Goal: Task Accomplishment & Management: Manage account settings

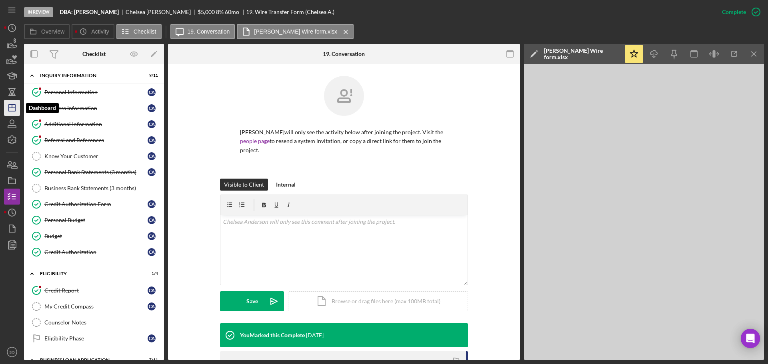
click at [11, 110] on icon "Icon/Dashboard" at bounding box center [12, 108] width 20 height 20
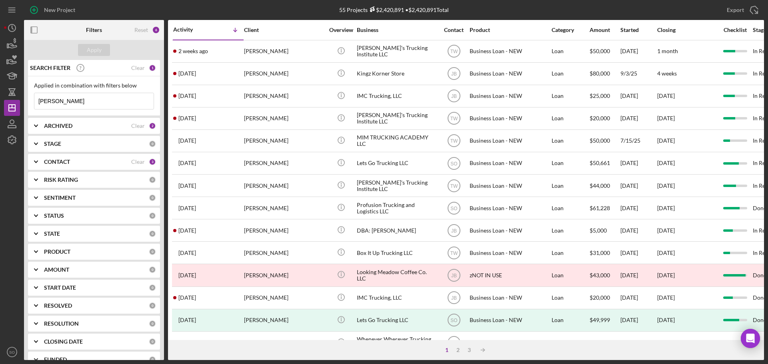
drag, startPoint x: 78, startPoint y: 104, endPoint x: 0, endPoint y: 76, distance: 83.1
click at [0, 76] on div "New Project 55 Projects $2,420,891 • $2,420,891 Total geroyce king Export Icon/…" at bounding box center [384, 182] width 768 height 364
type input "[PERSON_NAME]"
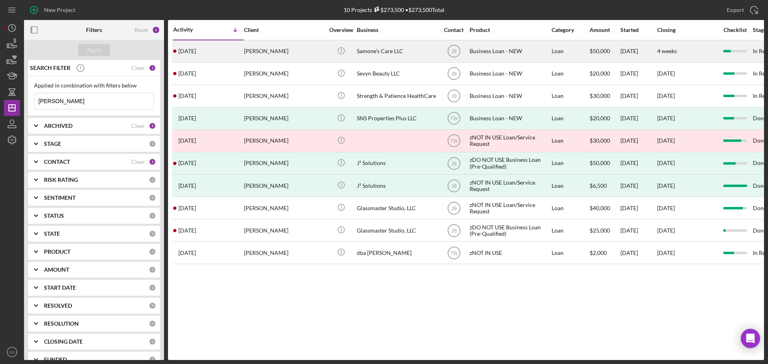
click at [232, 52] on div "[DATE] [PERSON_NAME]" at bounding box center [208, 51] width 70 height 21
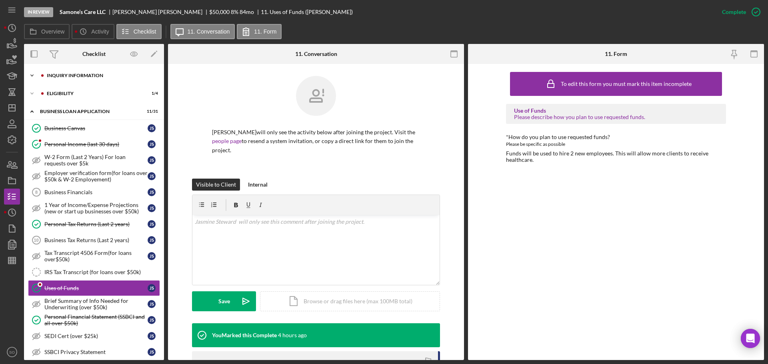
click at [85, 78] on div "Icon/Expander INQUIRY INFORMATION 7 / 11" at bounding box center [94, 76] width 140 height 16
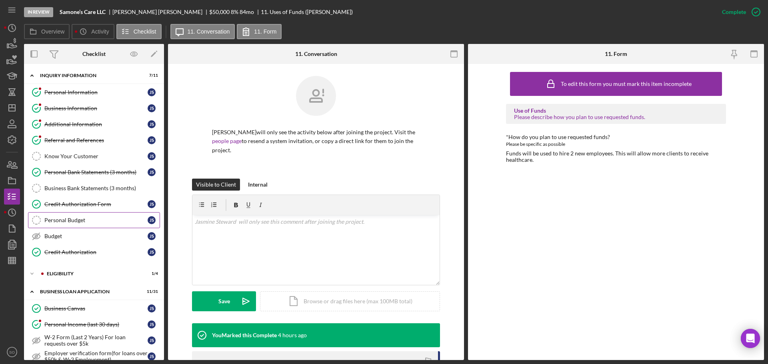
drag, startPoint x: 98, startPoint y: 207, endPoint x: 124, endPoint y: 213, distance: 26.3
click at [100, 207] on div "Credit Authorization Form" at bounding box center [95, 204] width 103 height 6
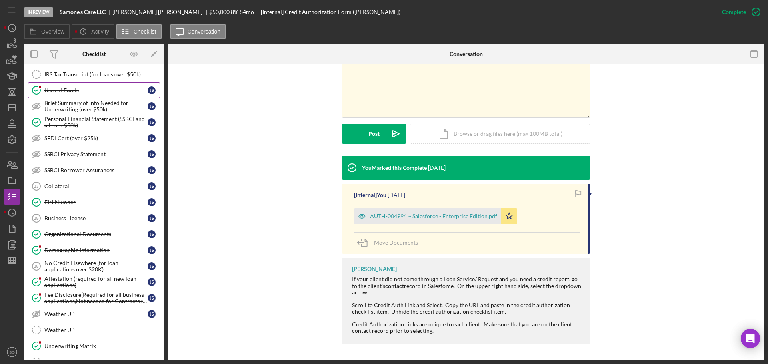
scroll to position [498, 0]
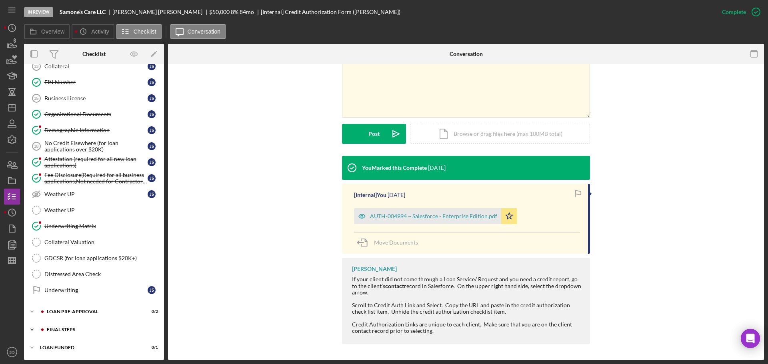
click at [70, 325] on div "Icon/Expander FINAL STEPS 3 / 19" at bounding box center [94, 330] width 140 height 16
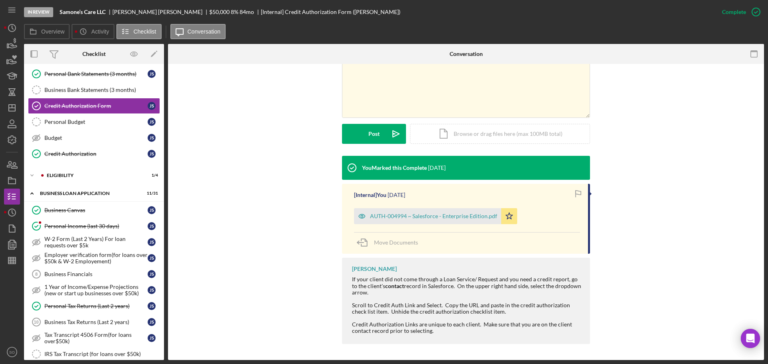
scroll to position [0, 0]
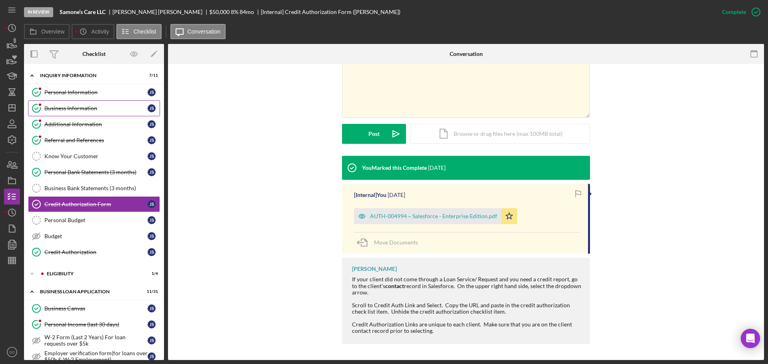
click at [90, 109] on div "Business Information" at bounding box center [95, 108] width 103 height 6
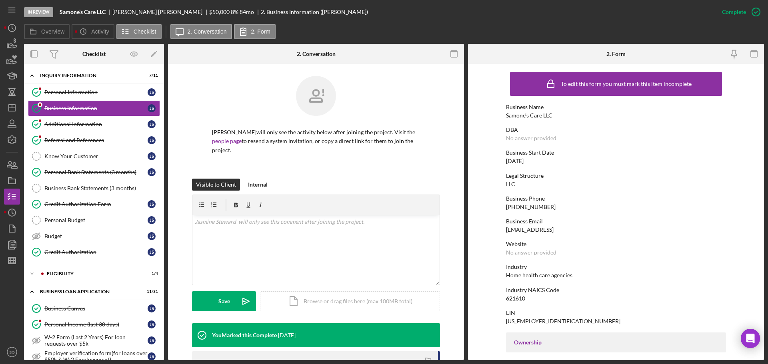
click at [547, 114] on div "Samone’s Care LLC" at bounding box center [529, 115] width 46 height 6
copy div "Samone’s Care LLC"
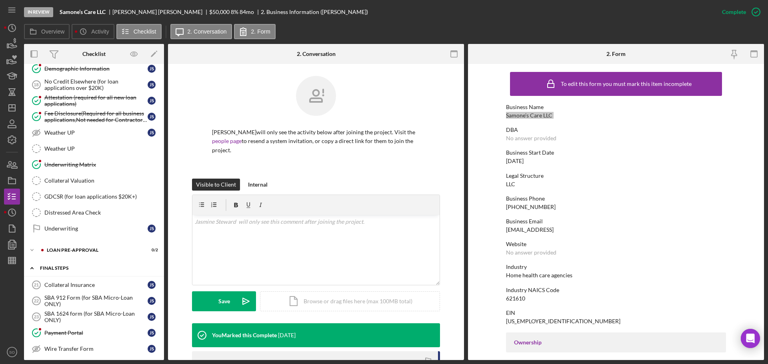
scroll to position [480, 0]
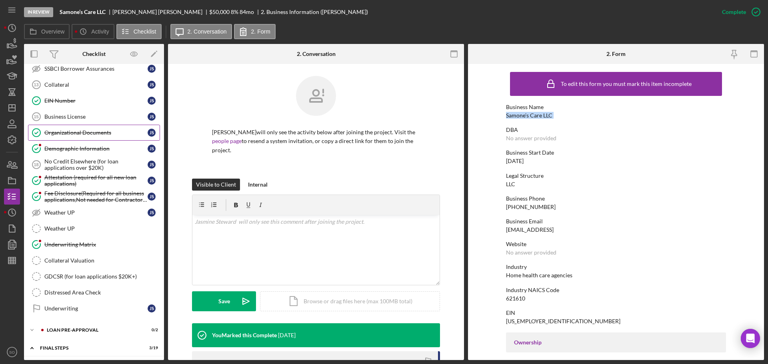
click at [61, 126] on link "Organizational Documents Organizational Documents J S" at bounding box center [94, 133] width 132 height 16
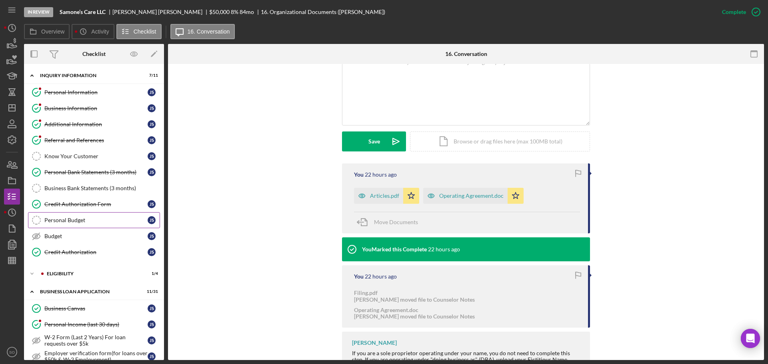
scroll to position [80, 0]
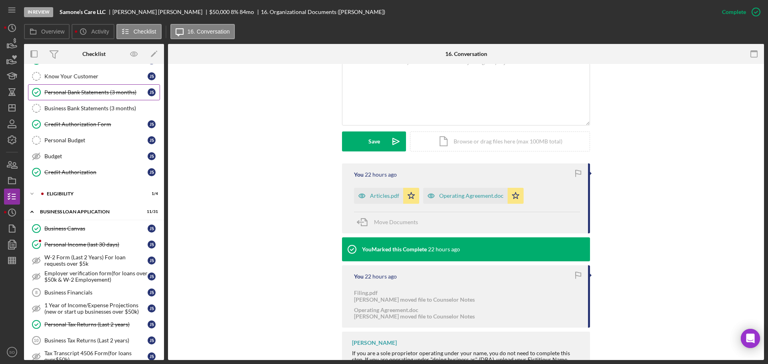
click at [90, 91] on div "Personal Bank Statements (3 months)" at bounding box center [95, 92] width 103 height 6
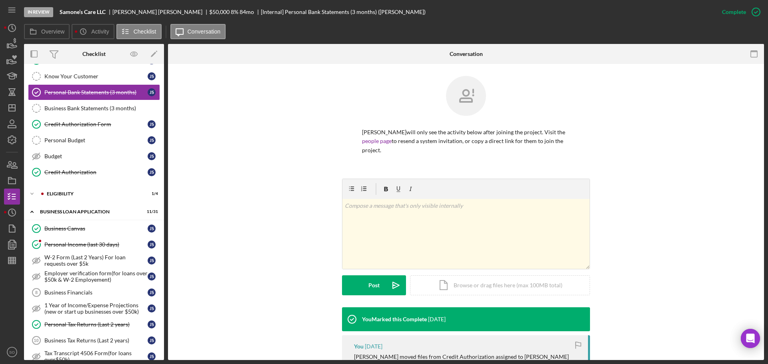
scroll to position [120, 0]
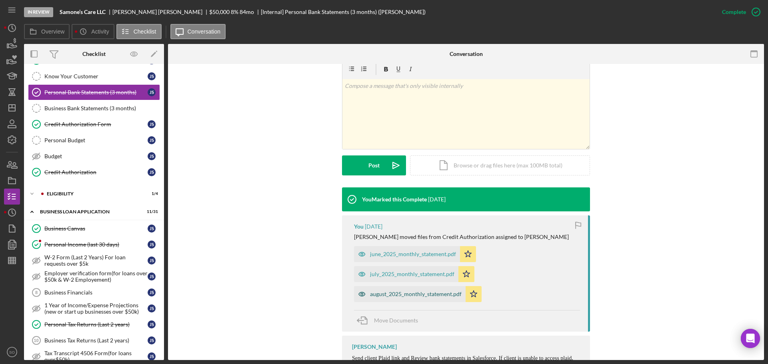
click at [426, 297] on div "august_2025_monthly_statement.pdf" at bounding box center [416, 294] width 92 height 6
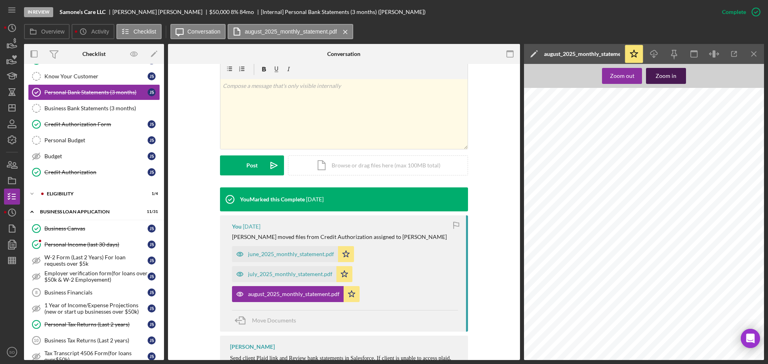
click at [657, 78] on div "Zoom in" at bounding box center [665, 76] width 21 height 16
click at [545, 265] on span "7122191427" at bounding box center [542, 264] width 22 height 5
copy span "7122191427"
drag, startPoint x: 634, startPoint y: 162, endPoint x: 557, endPoint y: 162, distance: 77.2
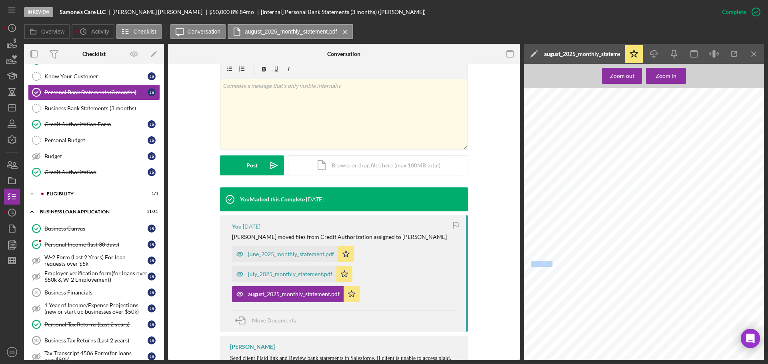
click at [557, 162] on span "2055 CRAIGSHIRE DR STE 390E" at bounding box center [582, 162] width 50 height 5
copy span "2055 CRAIGSHIRE DR STE 390E"
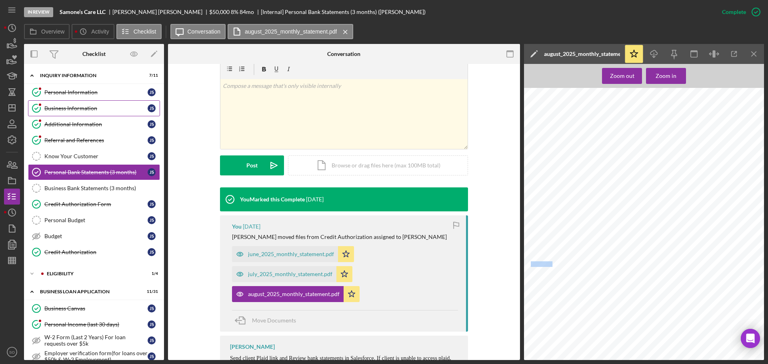
click at [83, 105] on div "Business Information" at bounding box center [95, 108] width 103 height 6
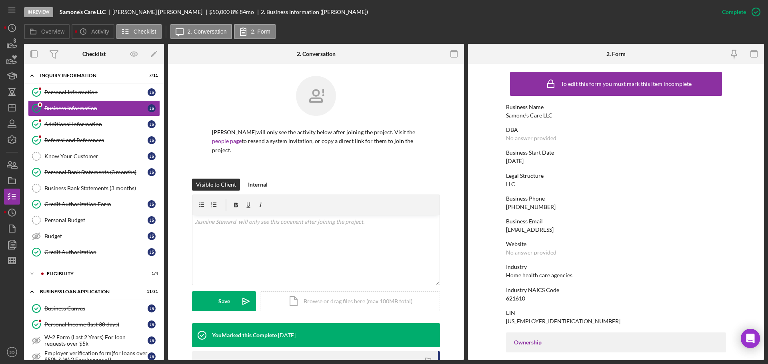
click at [533, 112] on div "Samone’s Care LLC" at bounding box center [529, 115] width 46 height 6
click at [531, 114] on div "Samone’s Care LLC" at bounding box center [529, 115] width 46 height 6
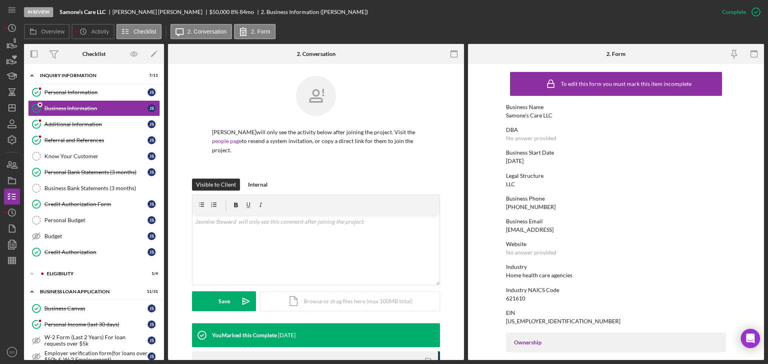
click at [531, 114] on div "Samone’s Care LLC" at bounding box center [529, 115] width 46 height 6
copy div "Samone’s Care LLC"
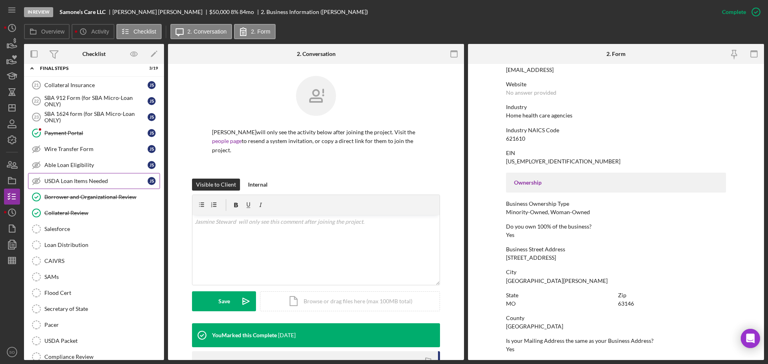
scroll to position [720, 0]
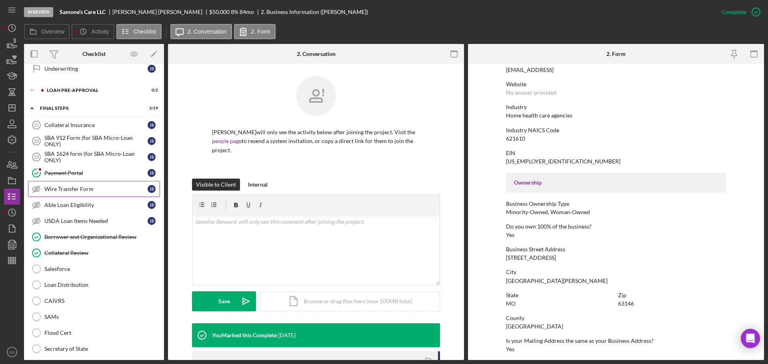
click at [73, 184] on link "Wire Transfer Form Wire Transfer Form J S" at bounding box center [94, 189] width 132 height 16
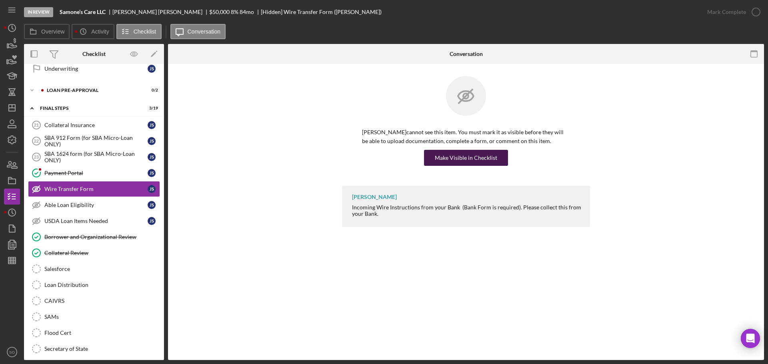
click at [438, 154] on div "Make Visible in Checklist" at bounding box center [466, 158] width 62 height 16
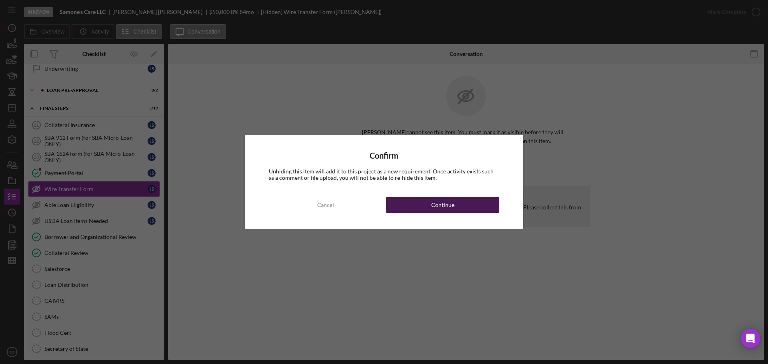
click at [453, 205] on div "Continue" at bounding box center [442, 205] width 23 height 16
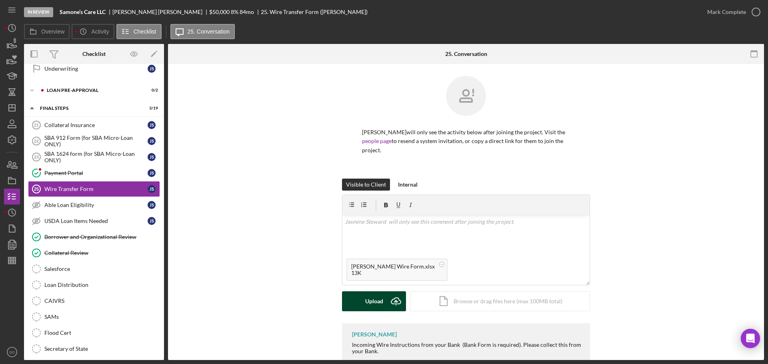
click at [359, 299] on button "Upload Icon/Upload" at bounding box center [374, 301] width 64 height 20
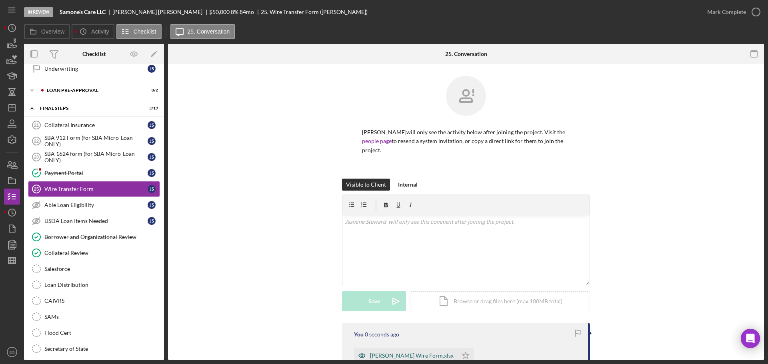
scroll to position [95, 0]
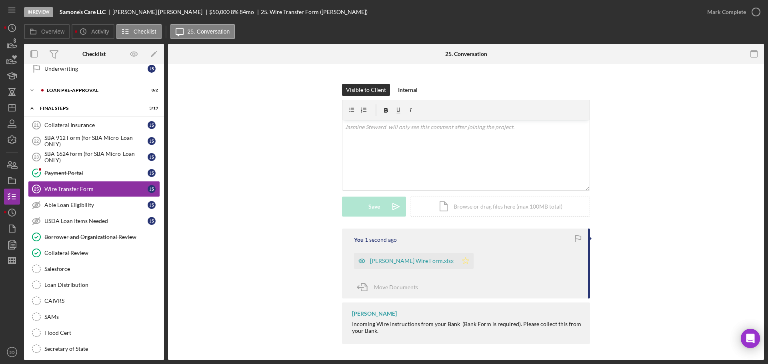
click at [457, 259] on icon "Icon/Star" at bounding box center [465, 261] width 16 height 16
click at [705, 16] on button "Mark Complete" at bounding box center [731, 12] width 65 height 16
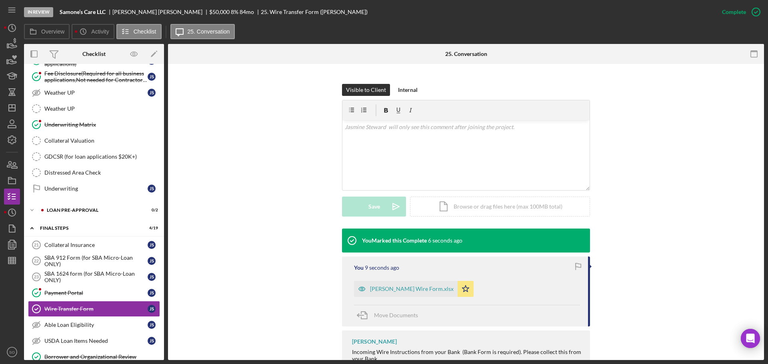
scroll to position [560, 0]
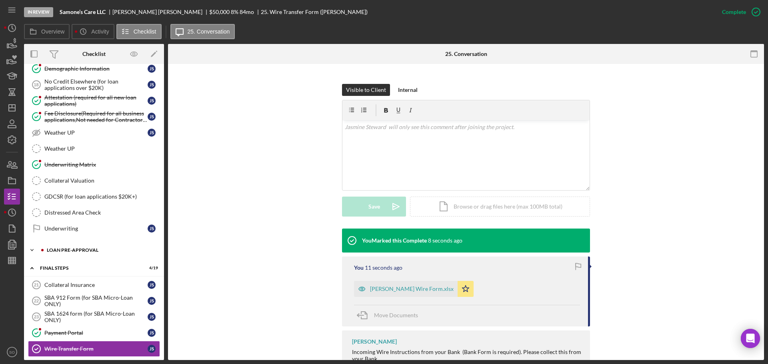
click at [96, 252] on div "LOAN PRE-APPROVAL" at bounding box center [100, 250] width 107 height 5
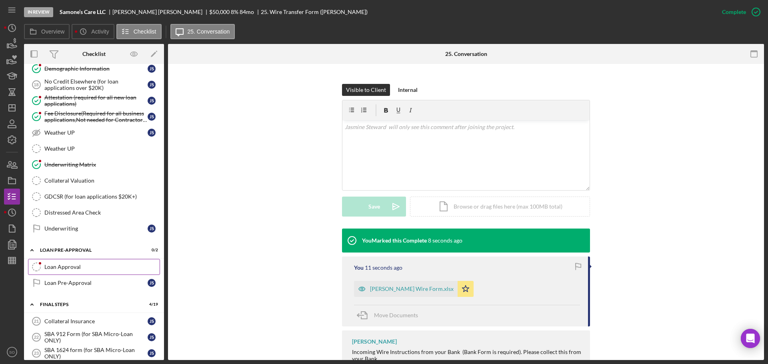
click at [84, 265] on div "Loan Approval" at bounding box center [101, 267] width 115 height 6
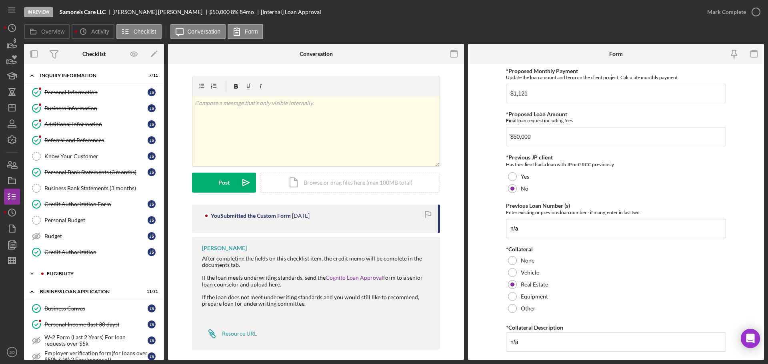
click at [83, 273] on div "ELIGIBILITY" at bounding box center [100, 273] width 107 height 5
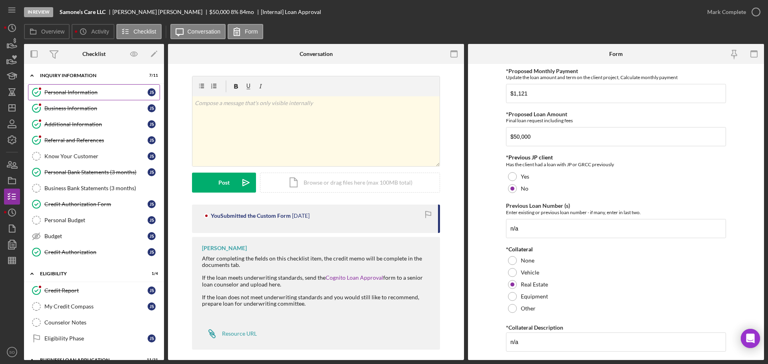
click at [78, 94] on div "Personal Information" at bounding box center [95, 92] width 103 height 6
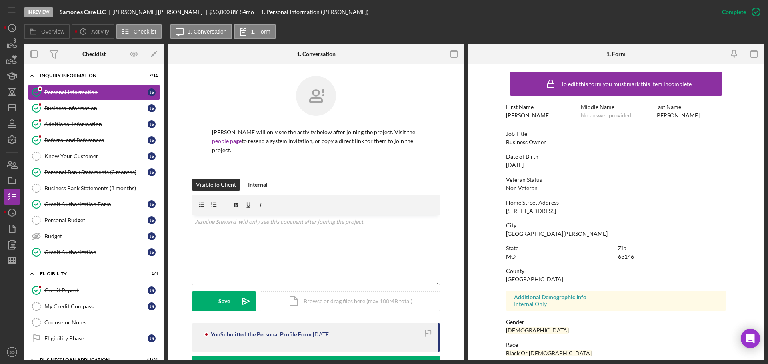
scroll to position [77, 0]
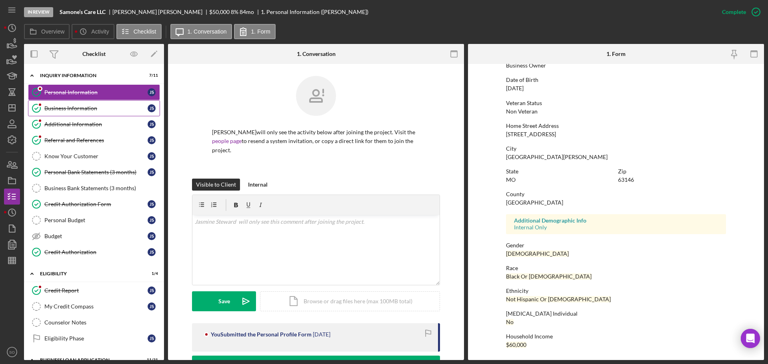
click at [113, 112] on link "Business Information Business Information J S" at bounding box center [94, 108] width 132 height 16
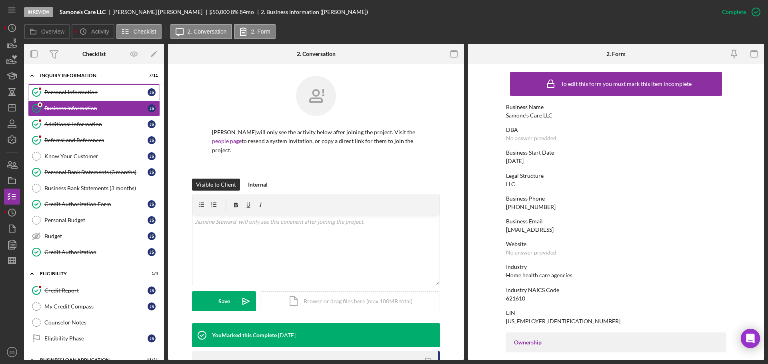
click at [95, 98] on link "Personal Information Personal Information J S" at bounding box center [94, 92] width 132 height 16
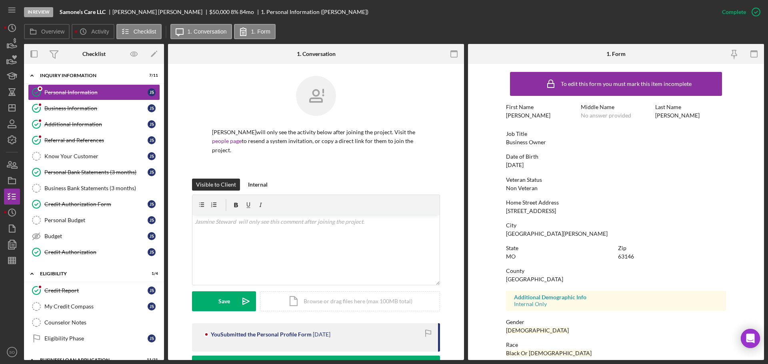
click at [521, 213] on div "2055 Craigshire Rd" at bounding box center [531, 211] width 50 height 6
copy div "2055 Craigshire Rd"
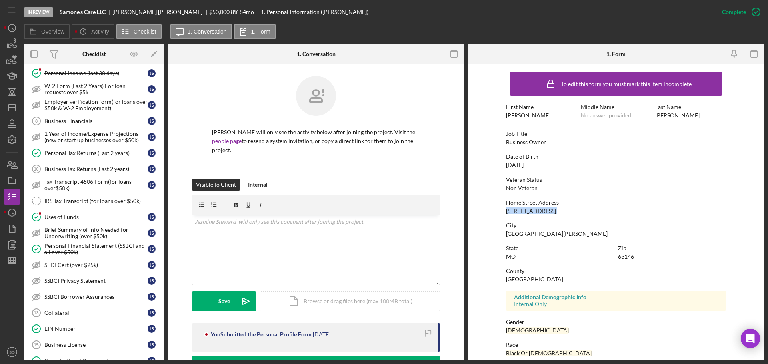
scroll to position [360, 0]
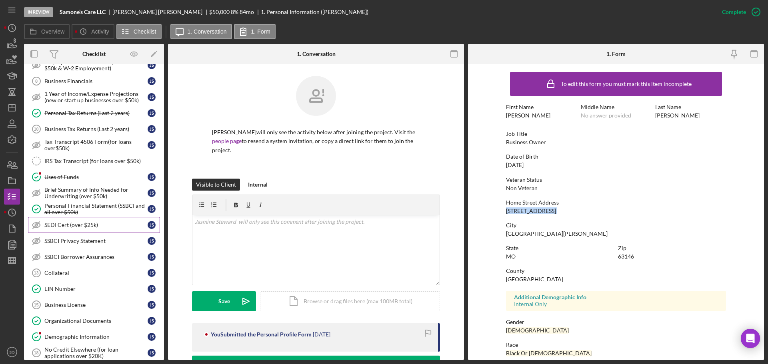
click at [103, 227] on div "SEDI Cert (over $25k)" at bounding box center [95, 225] width 103 height 6
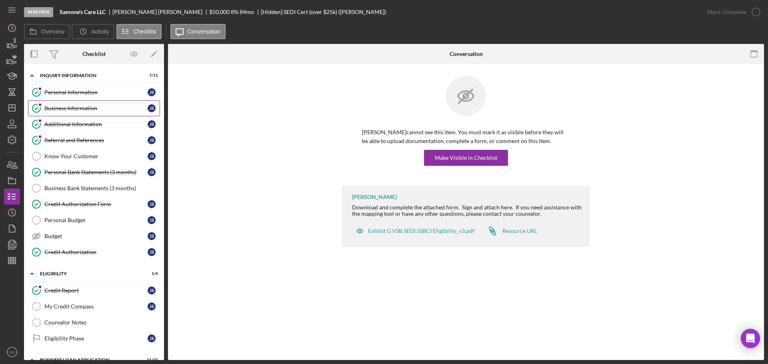
click at [68, 113] on link "Business Information Business Information J S" at bounding box center [94, 108] width 132 height 16
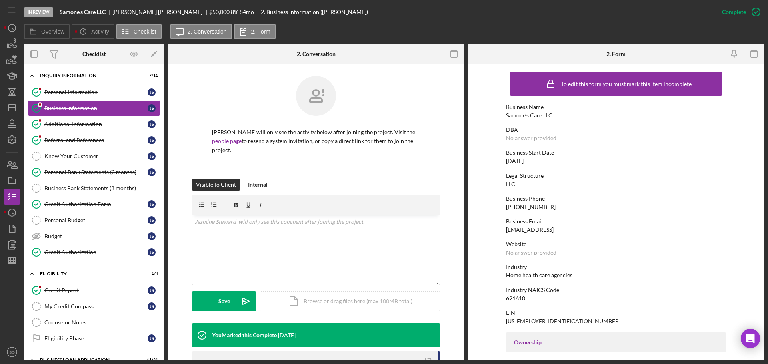
click at [539, 118] on div "Samone’s Care LLC" at bounding box center [529, 115] width 46 height 6
copy div "Samone’s Care LLC"
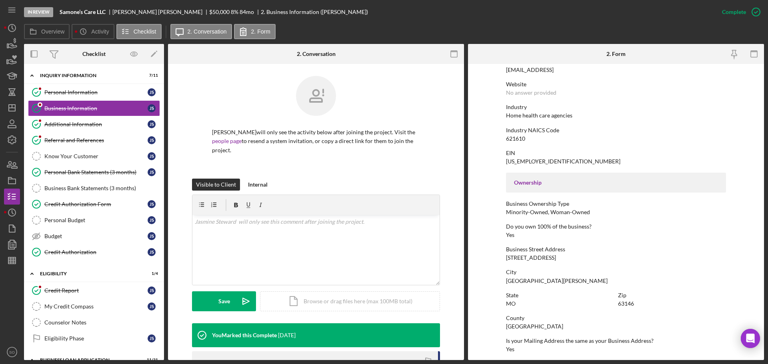
scroll to position [200, 0]
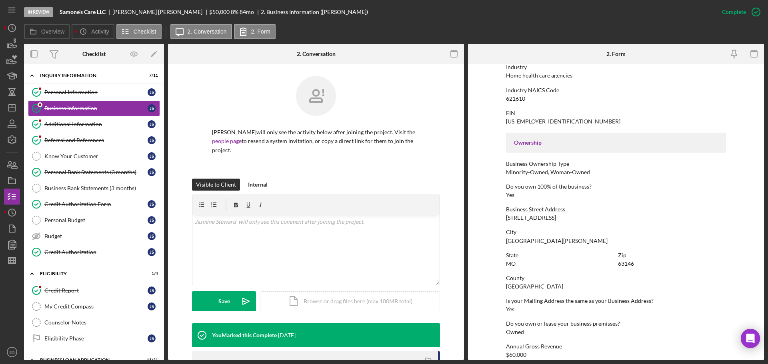
click at [531, 218] on div "2055 Craigshire Rd" at bounding box center [531, 218] width 50 height 6
copy div "2055 Craigshire Rd"
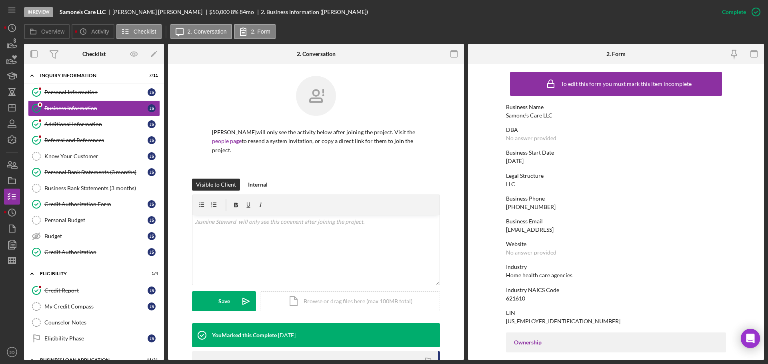
click at [534, 117] on div "Samone’s Care LLC" at bounding box center [529, 115] width 46 height 6
copy div "Samone’s Care LLC"
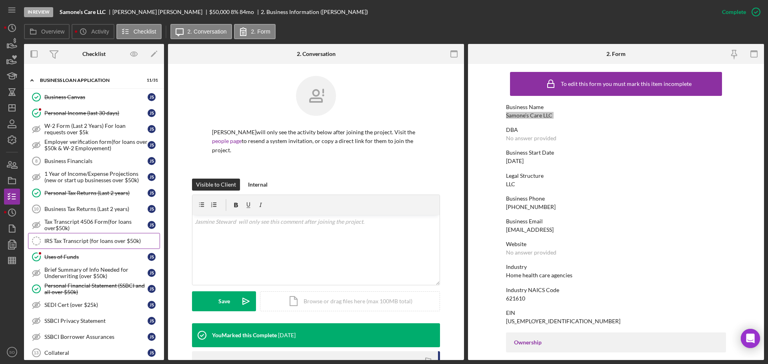
scroll to position [320, 0]
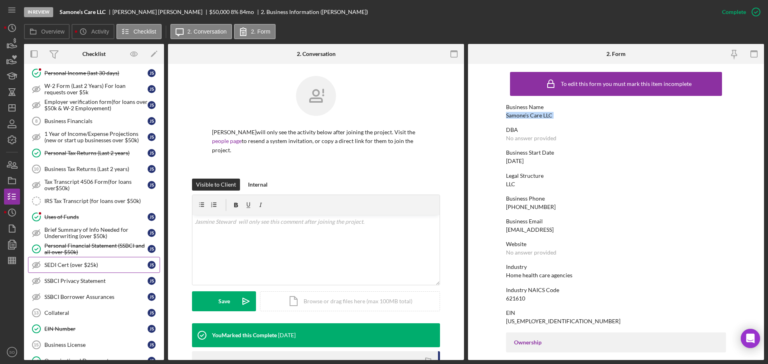
click at [86, 262] on div "SEDI Cert (over $25k)" at bounding box center [95, 265] width 103 height 6
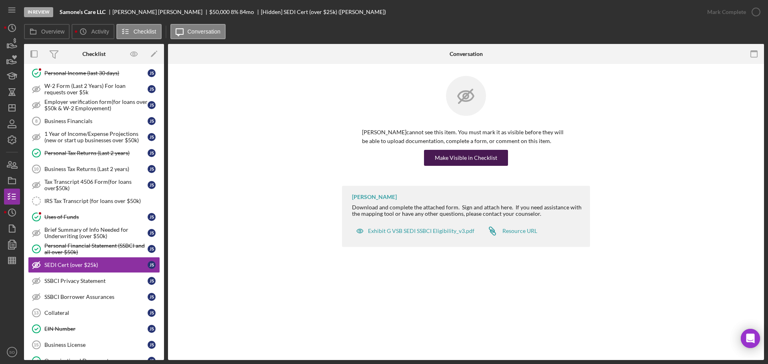
click at [459, 159] on div "Make Visible in Checklist" at bounding box center [466, 158] width 62 height 16
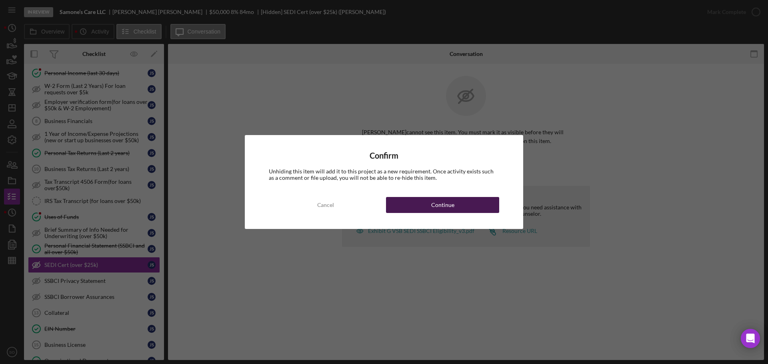
click at [455, 208] on button "Continue" at bounding box center [442, 205] width 113 height 16
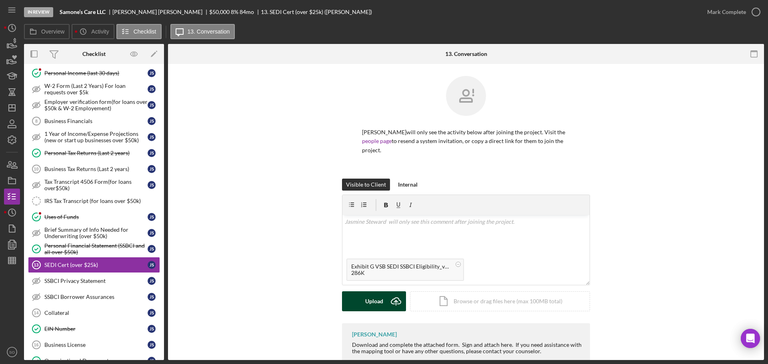
click at [374, 302] on div "Upload" at bounding box center [374, 301] width 18 height 20
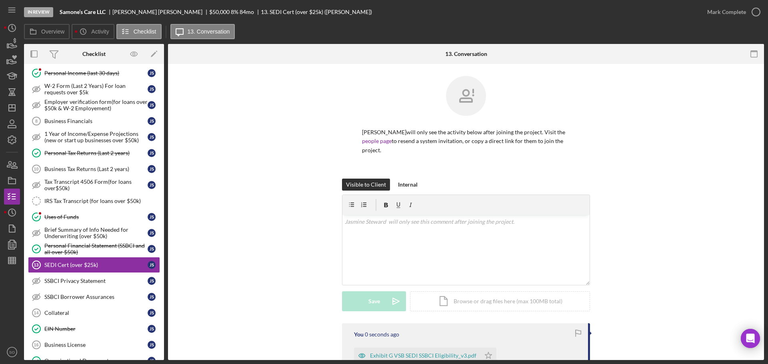
scroll to position [115, 0]
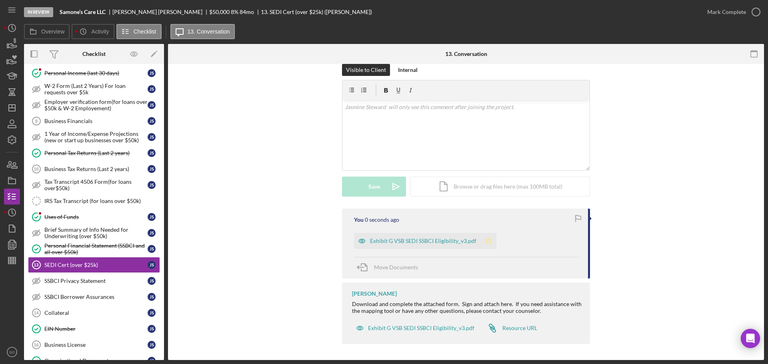
click at [490, 238] on icon "Icon/Star" at bounding box center [488, 241] width 16 height 16
click at [704, 14] on button "Mark Complete" at bounding box center [731, 12] width 65 height 16
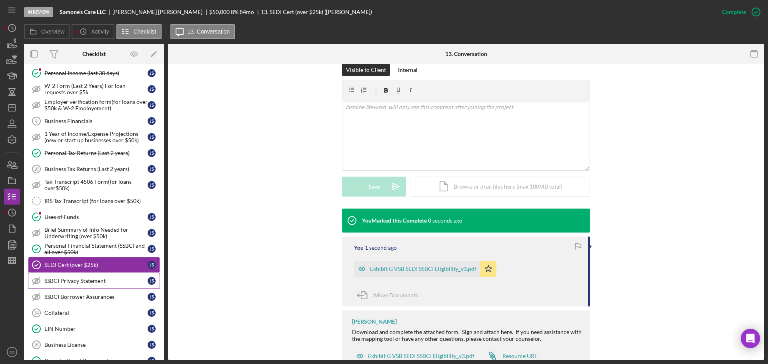
click at [111, 279] on div "SSBCI Privacy Statement" at bounding box center [95, 281] width 103 height 6
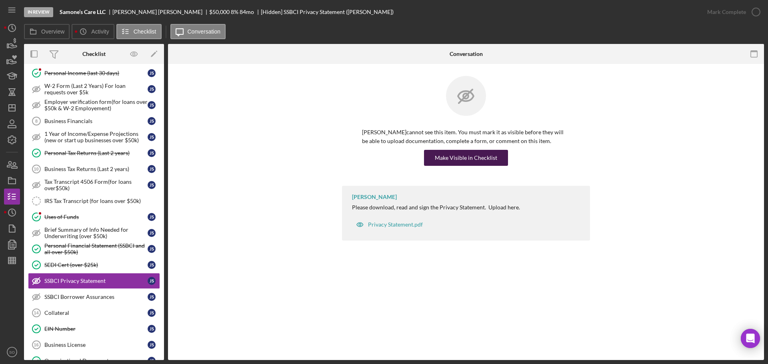
click at [459, 155] on div "Make Visible in Checklist" at bounding box center [466, 158] width 62 height 16
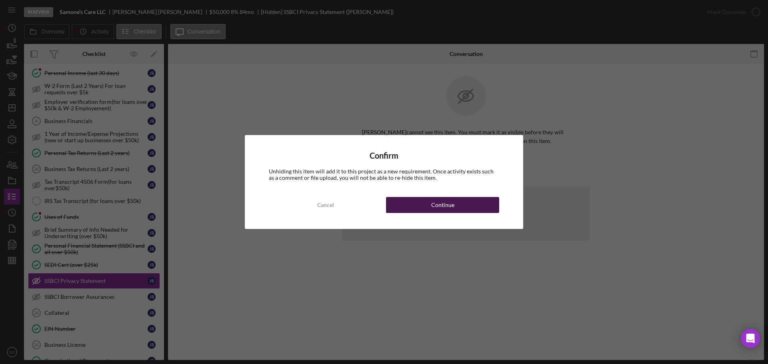
click at [483, 203] on button "Continue" at bounding box center [442, 205] width 113 height 16
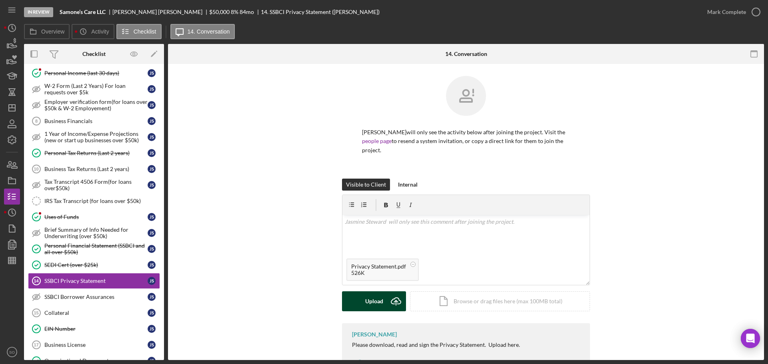
click at [381, 305] on button "Upload Icon/Upload" at bounding box center [374, 301] width 64 height 20
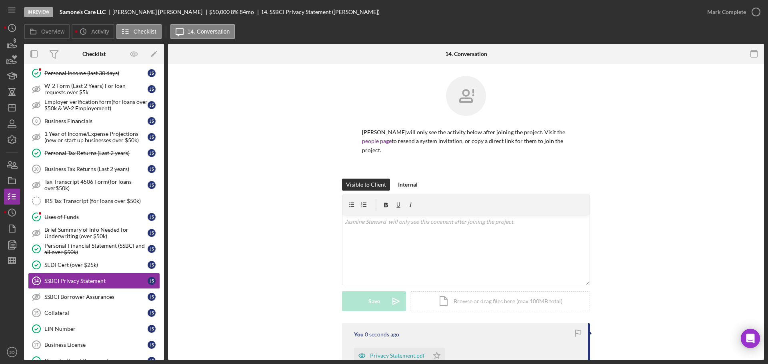
scroll to position [108, 0]
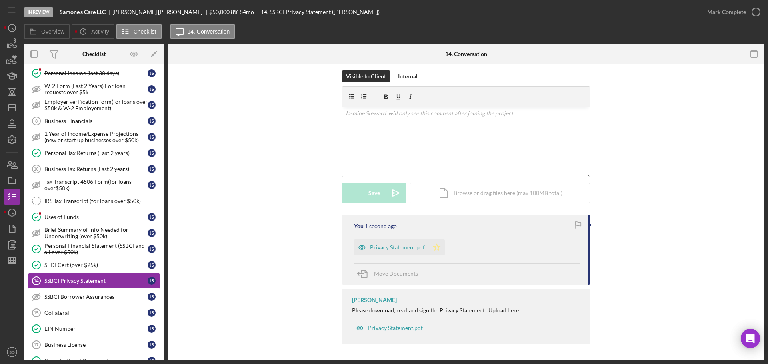
click at [435, 248] on icon "Icon/Star" at bounding box center [437, 247] width 16 height 16
click at [710, 13] on div "Mark Complete" at bounding box center [726, 12] width 39 height 16
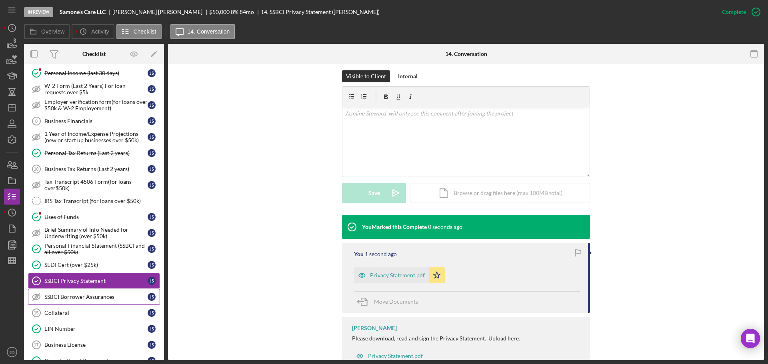
click at [71, 301] on link "SSBCI Borrower Assurances SSBCI Borrower Assurances J S" at bounding box center [94, 297] width 132 height 16
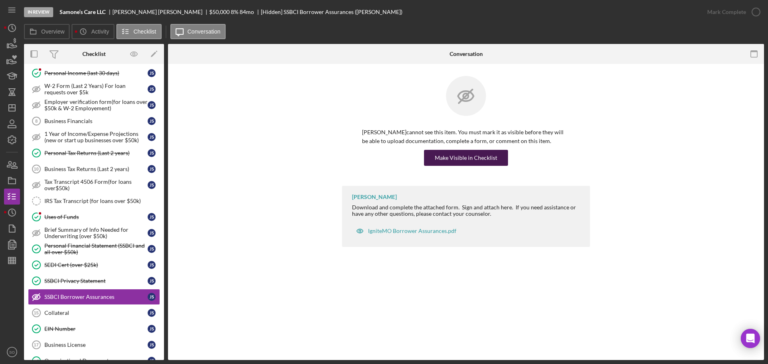
click at [470, 161] on div "Make Visible in Checklist" at bounding box center [466, 158] width 62 height 16
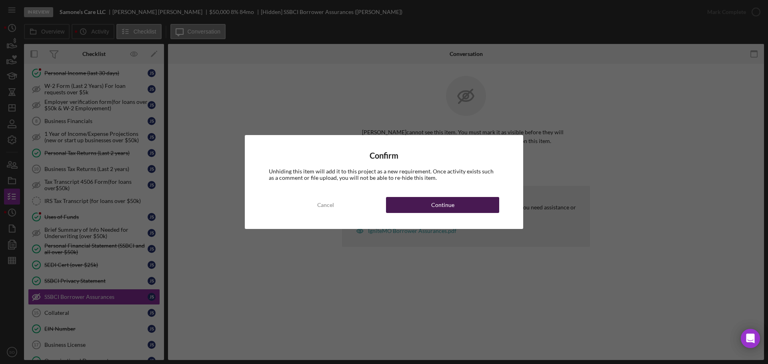
click at [487, 209] on button "Continue" at bounding box center [442, 205] width 113 height 16
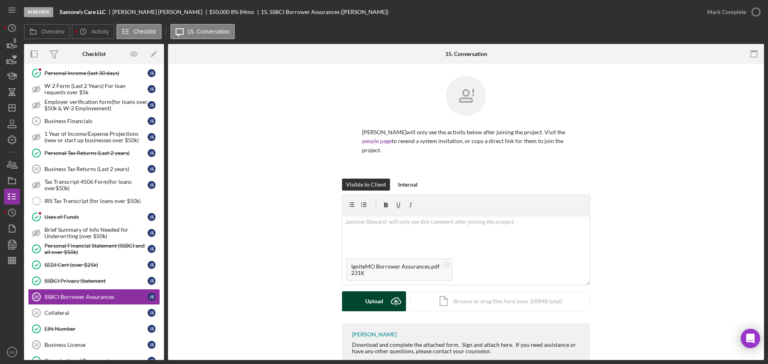
click at [370, 296] on div "Upload" at bounding box center [374, 301] width 18 height 20
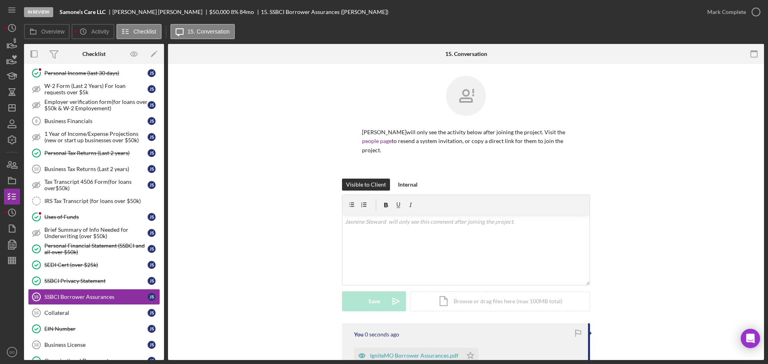
scroll to position [80, 0]
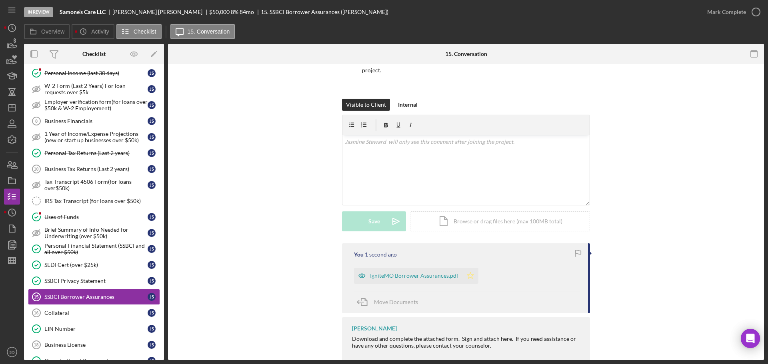
click at [463, 280] on icon "Icon/Star" at bounding box center [470, 276] width 16 height 16
click at [704, 18] on button "Mark Complete" at bounding box center [731, 12] width 65 height 16
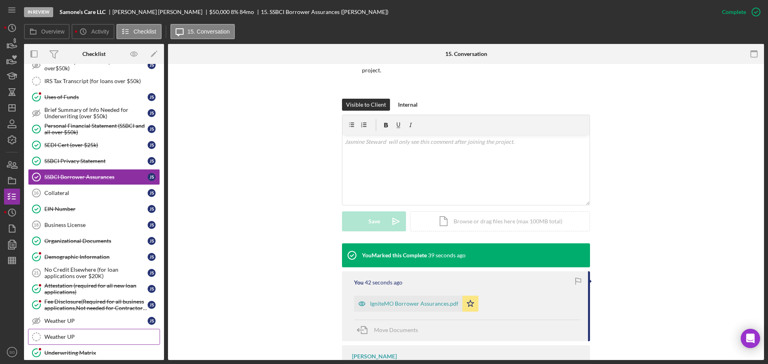
scroll to position [400, 0]
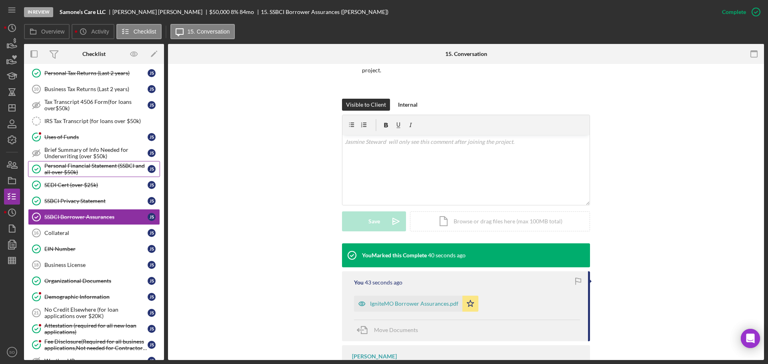
click at [116, 170] on div "Personal Financial Statement (SSBCI and all over $50k)" at bounding box center [95, 169] width 103 height 13
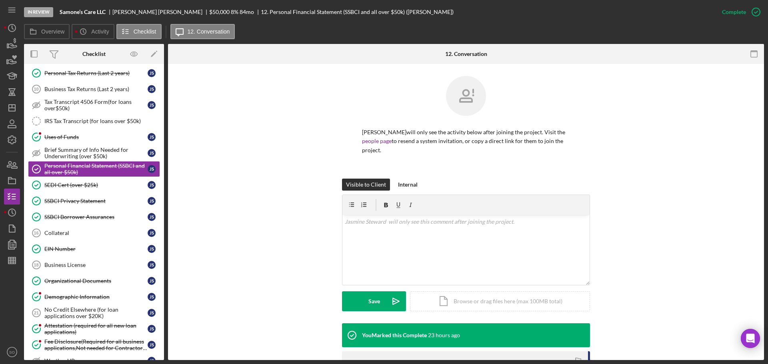
scroll to position [143, 0]
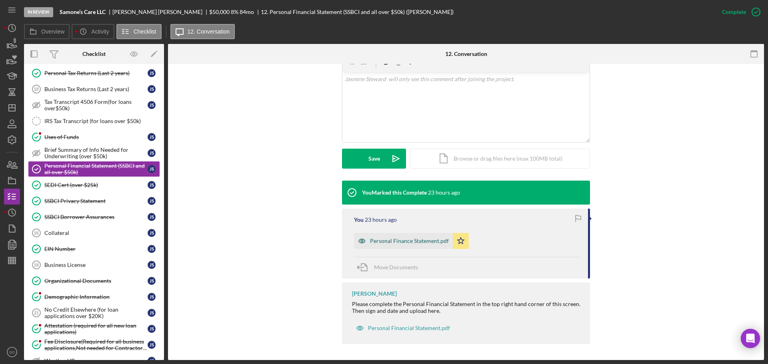
click at [420, 248] on div "Personal Finance Statement.pdf" at bounding box center [403, 241] width 99 height 16
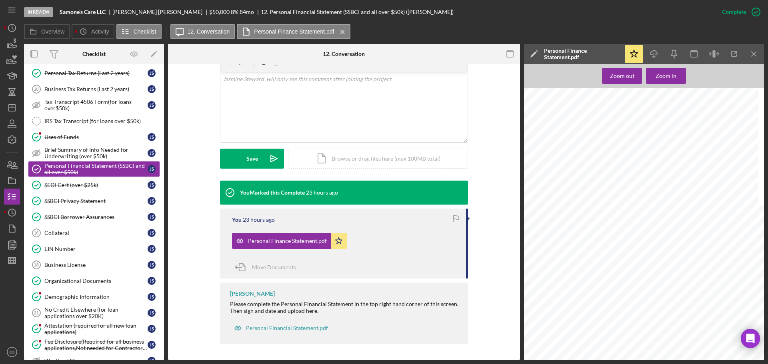
scroll to position [367, 0]
click at [652, 53] on icon "Icon/Download" at bounding box center [654, 54] width 18 height 18
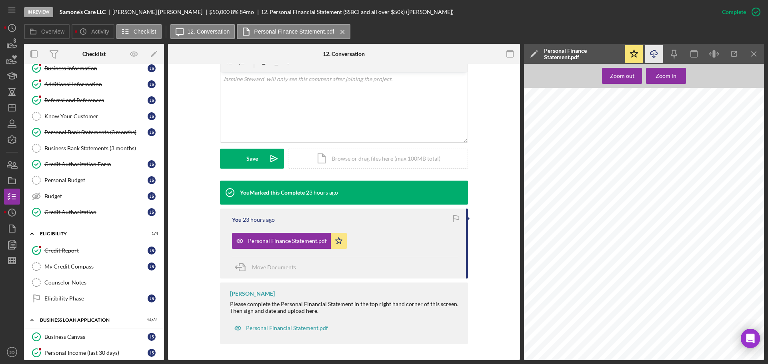
scroll to position [0, 0]
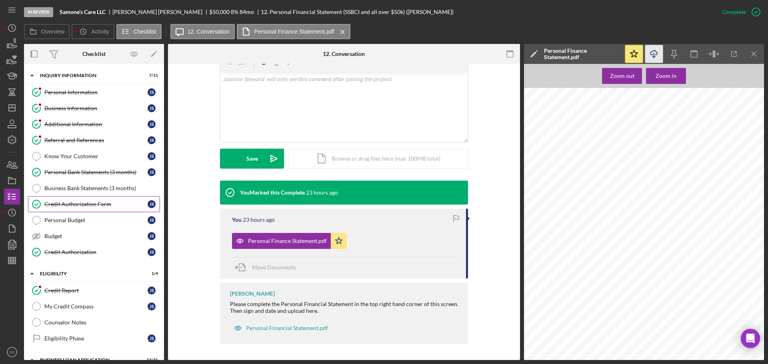
click at [114, 205] on div "Credit Authorization Form" at bounding box center [95, 204] width 103 height 6
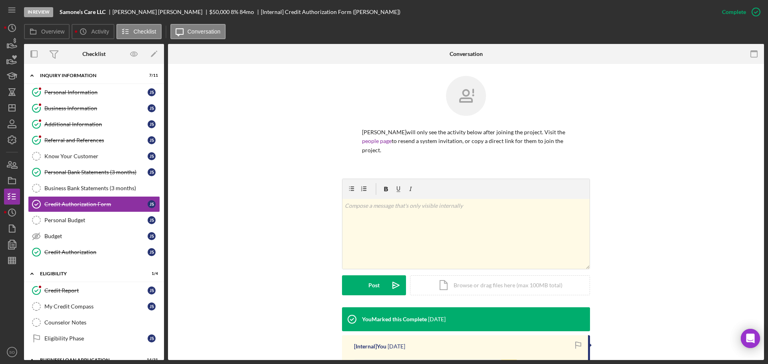
scroll to position [152, 0]
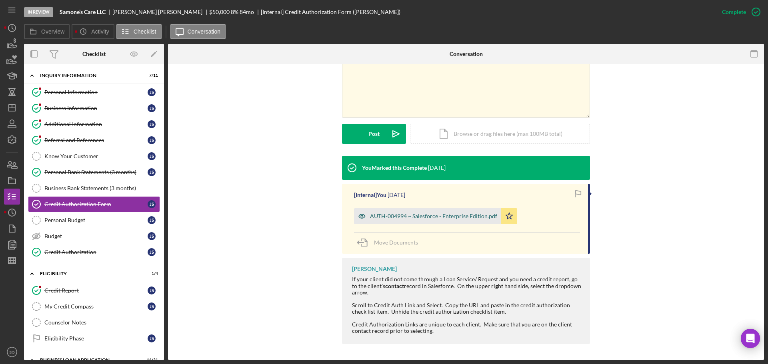
click at [415, 214] on div "AUTH-004994 ~ Salesforce - Enterprise Edition.pdf" at bounding box center [433, 216] width 127 height 6
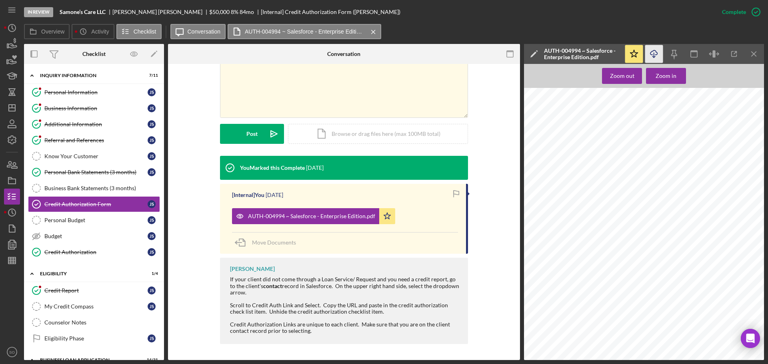
click at [657, 53] on icon "button" at bounding box center [653, 52] width 7 height 4
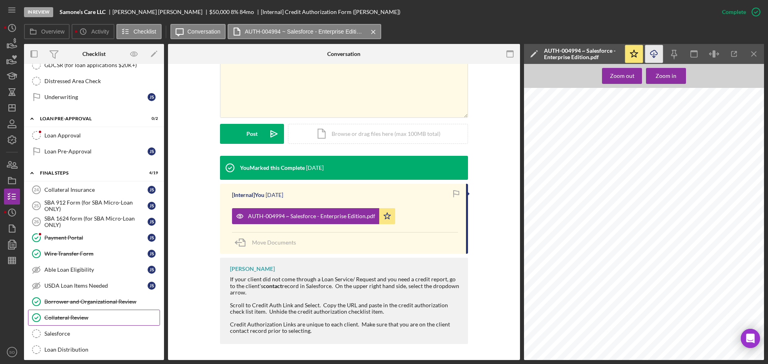
scroll to position [800, 0]
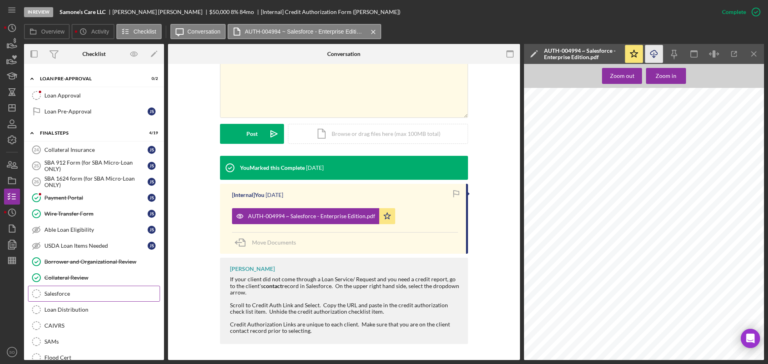
click at [66, 295] on div "Salesforce" at bounding box center [101, 294] width 115 height 6
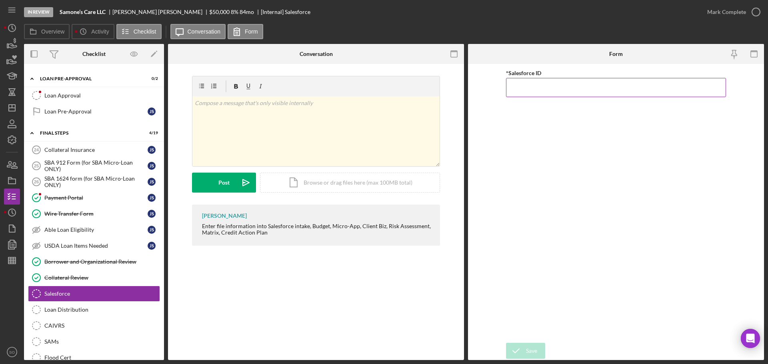
click at [524, 82] on input "*Salesforce ID" at bounding box center [616, 87] width 220 height 19
paste input "a0wPC000002I28fYAC"
type input "a0wPC000002I28fYAC"
click at [535, 349] on div "Save" at bounding box center [531, 351] width 11 height 16
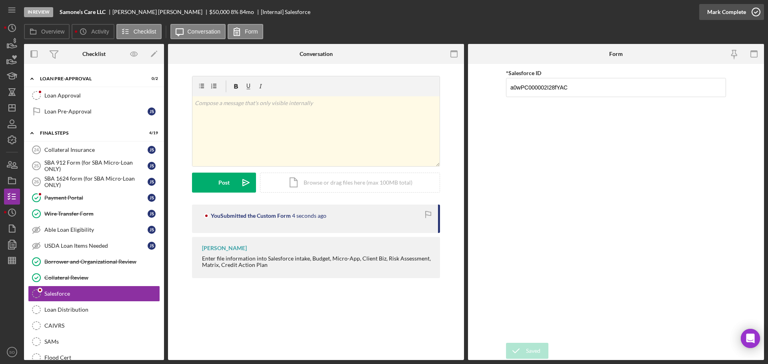
click at [714, 14] on div "Mark Complete" at bounding box center [726, 12] width 39 height 16
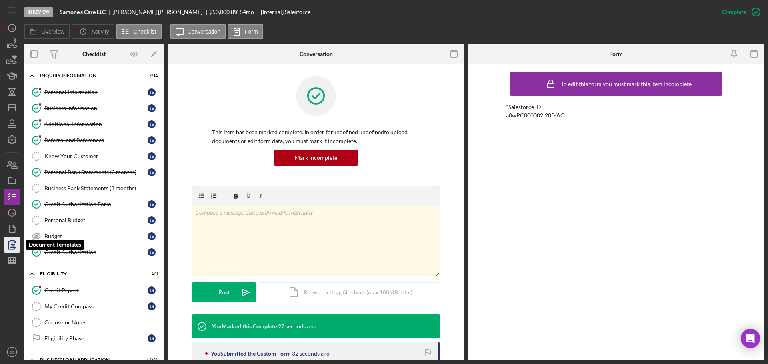
click at [7, 247] on icon "button" at bounding box center [12, 245] width 20 height 20
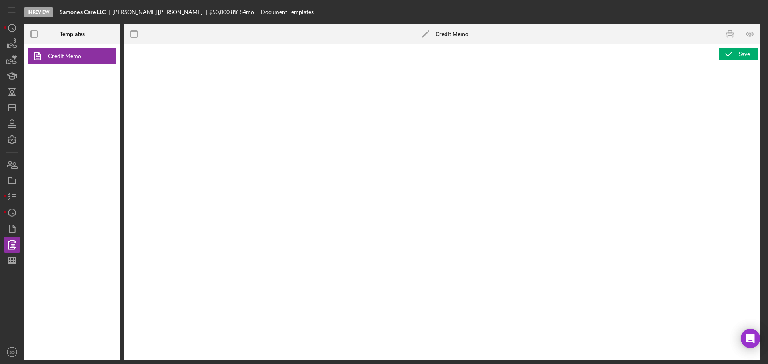
type textarea "<h1>Business Loan Risk Assessment</h1> <p>Loan Officer: &nbsp;<span id="Lender_…"
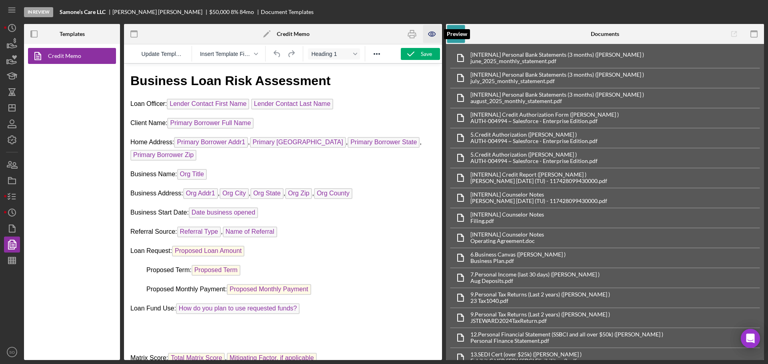
click at [431, 33] on icon "button" at bounding box center [432, 34] width 18 height 18
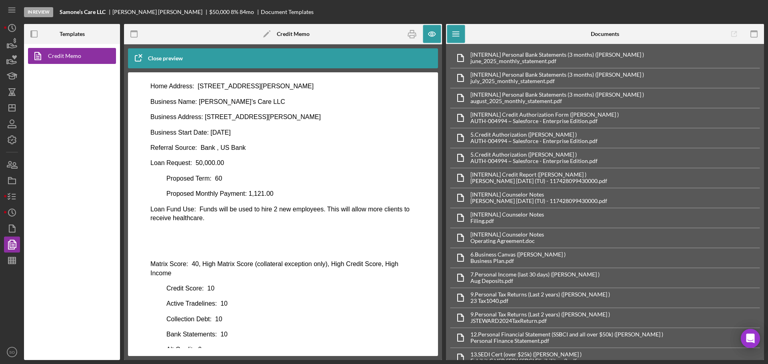
scroll to position [24, 0]
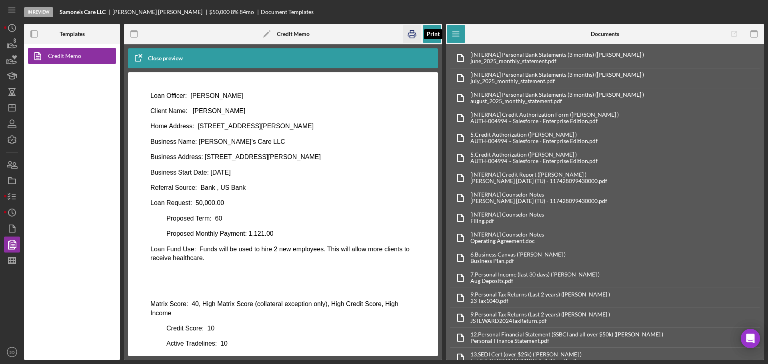
click at [411, 34] on icon "button" at bounding box center [412, 34] width 18 height 18
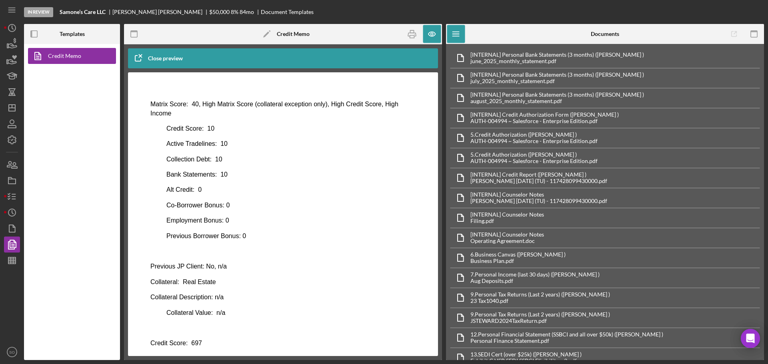
scroll to position [384, 0]
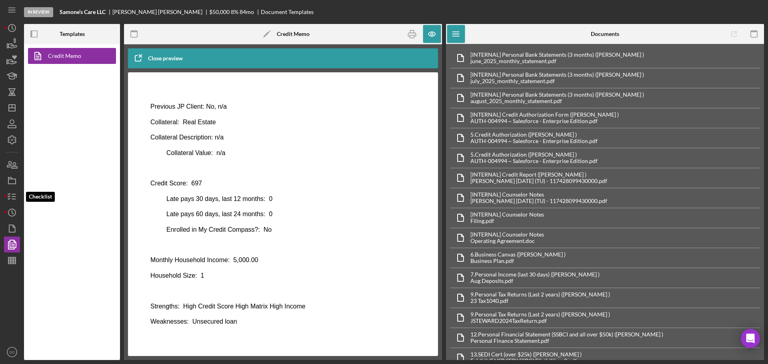
drag, startPoint x: 14, startPoint y: 197, endPoint x: 20, endPoint y: 205, distance: 10.5
click at [14, 197] on line "button" at bounding box center [14, 197] width 4 height 0
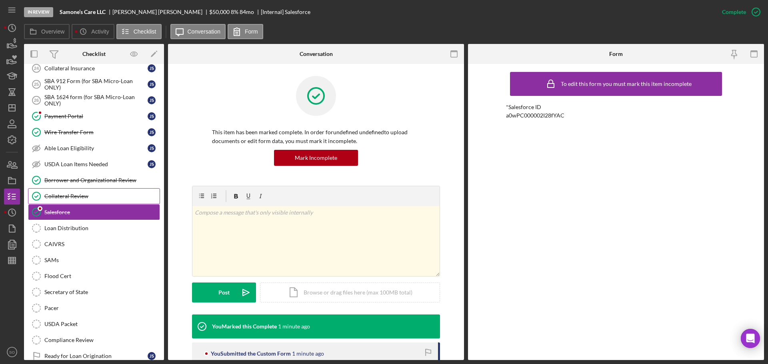
scroll to position [16, 0]
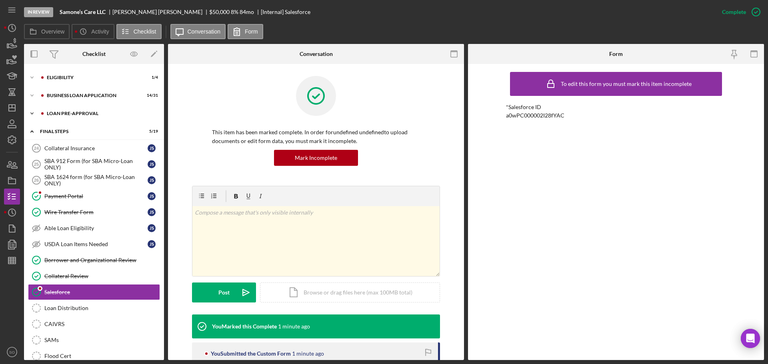
drag, startPoint x: 67, startPoint y: 110, endPoint x: 75, endPoint y: 120, distance: 12.8
click at [67, 110] on div "Icon/Expander LOAN PRE-APPROVAL 0 / 2" at bounding box center [94, 114] width 140 height 16
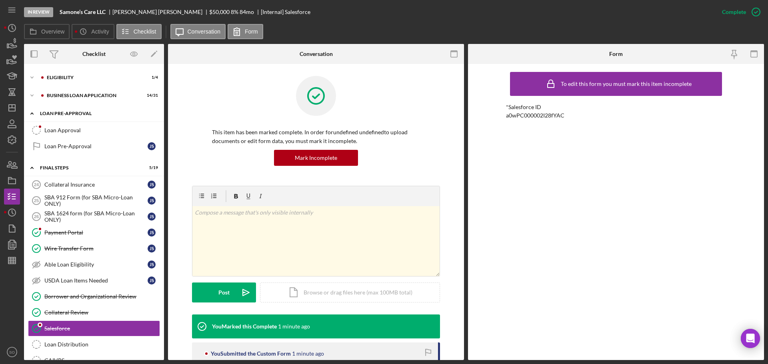
scroll to position [0, 0]
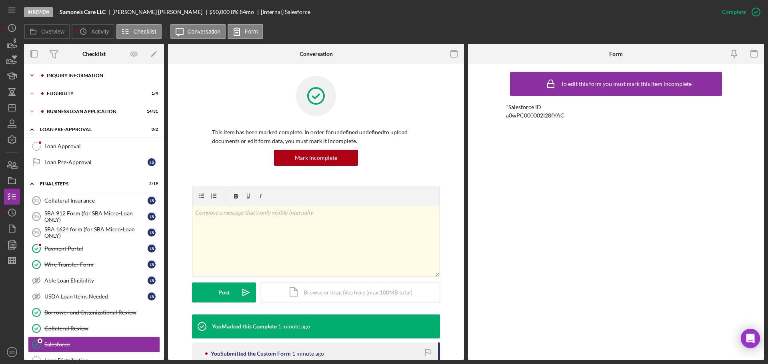
click at [86, 81] on div "Icon/Expander INQUIRY INFORMATION 7 / 11" at bounding box center [94, 76] width 140 height 16
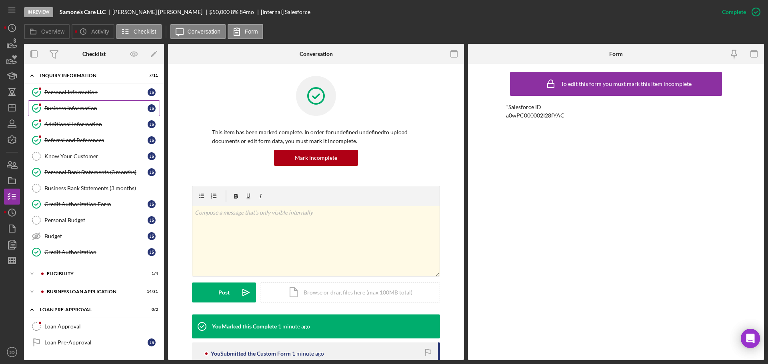
click at [75, 105] on div "Business Information" at bounding box center [95, 108] width 103 height 6
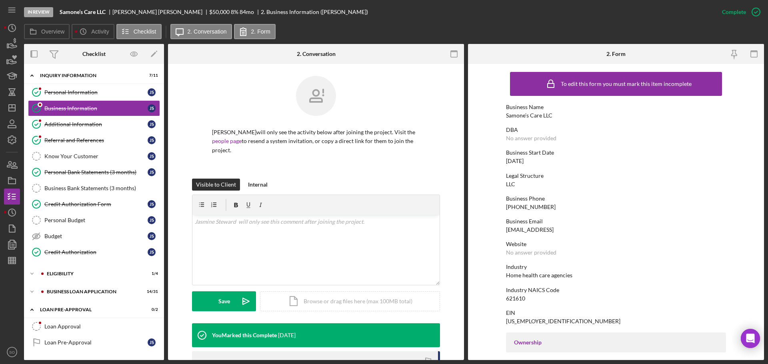
click at [523, 112] on div "Samone’s Care LLC" at bounding box center [529, 115] width 46 height 6
copy div "Samone’s Care LLC"
click at [60, 275] on div "ELIGIBILITY" at bounding box center [100, 273] width 107 height 5
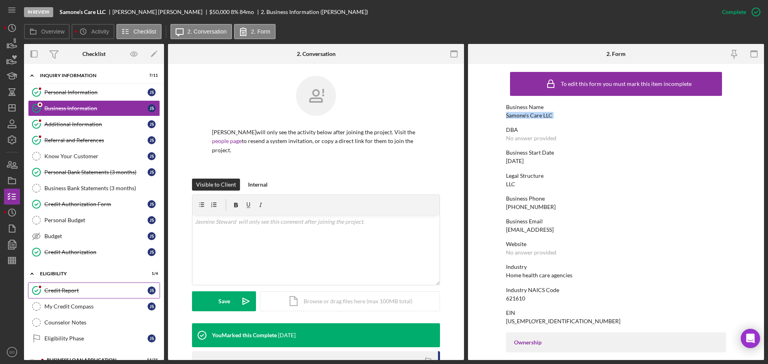
scroll to position [160, 0]
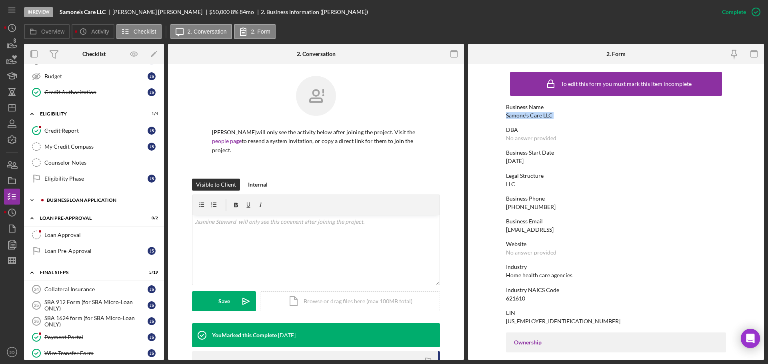
click at [71, 203] on div "Icon/Expander BUSINESS LOAN APPLICATION 14 / 31" at bounding box center [94, 200] width 140 height 16
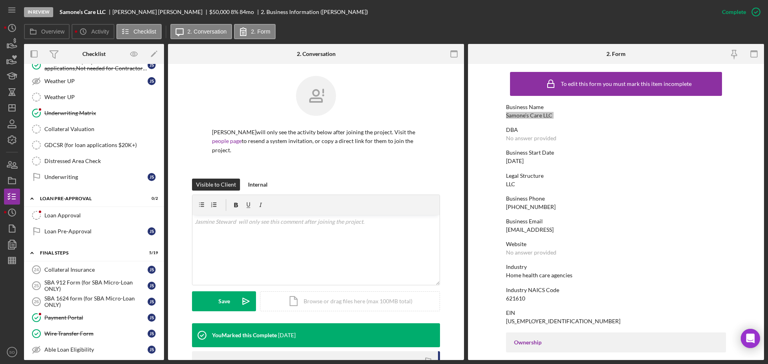
scroll to position [911, 0]
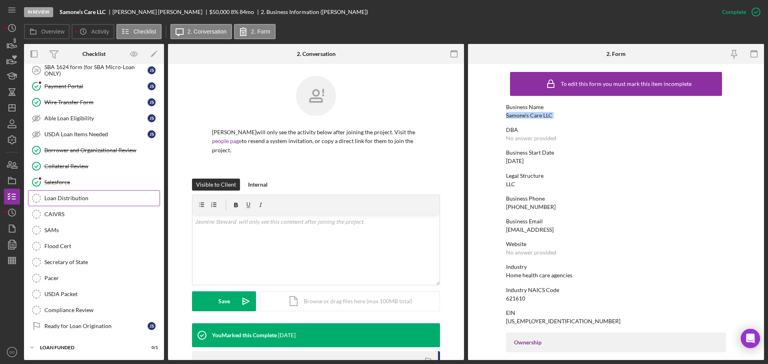
drag, startPoint x: 63, startPoint y: 198, endPoint x: 69, endPoint y: 200, distance: 5.9
click at [63, 198] on div "Loan Distribution" at bounding box center [101, 198] width 115 height 6
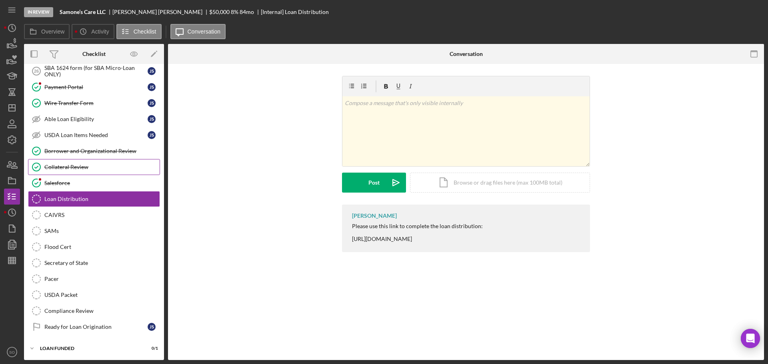
scroll to position [911, 0]
click at [384, 240] on div "Please use this link to complete the loan distribution: https://www.cognitoform…" at bounding box center [417, 232] width 131 height 19
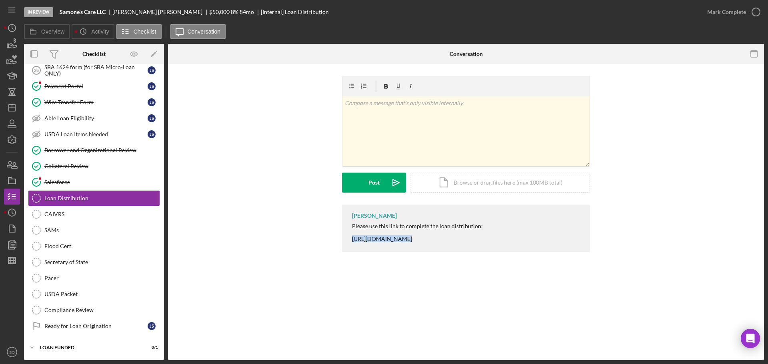
click at [384, 240] on div "Please use this link to complete the loan distribution: https://www.cognitoform…" at bounding box center [417, 232] width 131 height 19
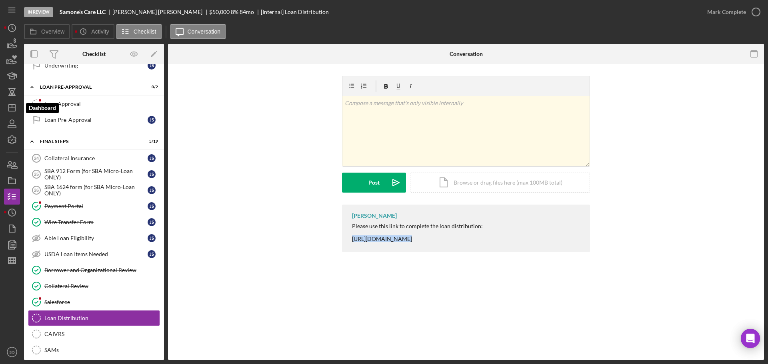
drag, startPoint x: 16, startPoint y: 108, endPoint x: 22, endPoint y: 118, distance: 11.8
click at [16, 108] on icon "Icon/Dashboard" at bounding box center [12, 108] width 20 height 20
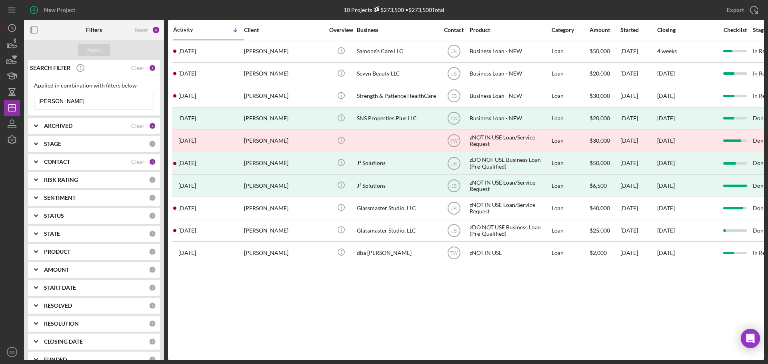
click at [264, 309] on div "Activity Icon/Table Sort Arrow Client Overview Business Contact Product Categor…" at bounding box center [466, 190] width 596 height 340
drag, startPoint x: 82, startPoint y: 104, endPoint x: 0, endPoint y: 80, distance: 85.1
click at [0, 80] on div "New Project 10 Projects $273,500 • $273,500 Total jasmine stew Export Icon/Expo…" at bounding box center [384, 182] width 768 height 364
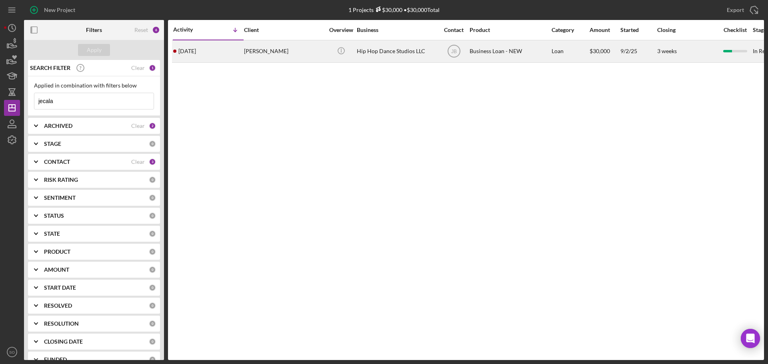
type input "jecala"
click at [258, 55] on div "Jecala Moore" at bounding box center [284, 51] width 80 height 21
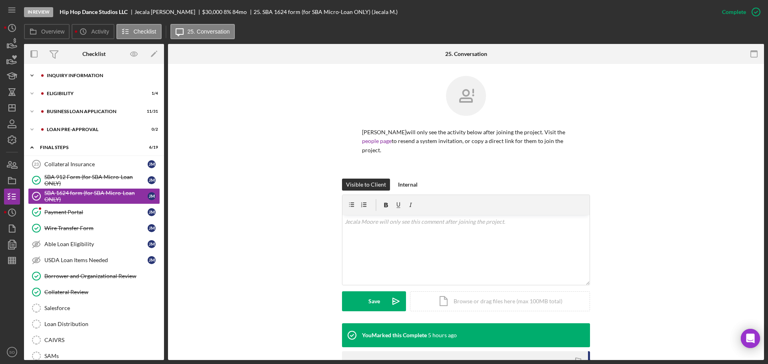
click at [73, 76] on div "INQUIRY INFORMATION" at bounding box center [100, 75] width 107 height 5
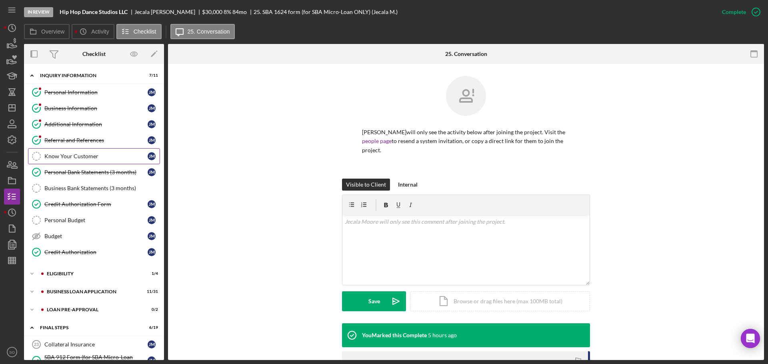
scroll to position [80, 0]
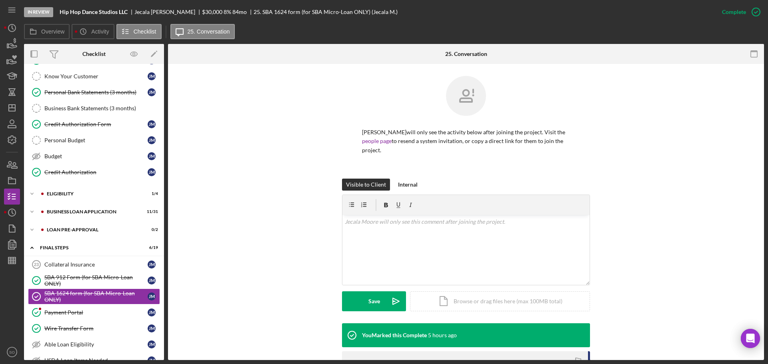
click at [75, 202] on div "Icon/Expander ELIGIBILITY 1 / 4" at bounding box center [94, 194] width 140 height 16
click at [72, 195] on div "ELIGIBILITY" at bounding box center [100, 193] width 107 height 5
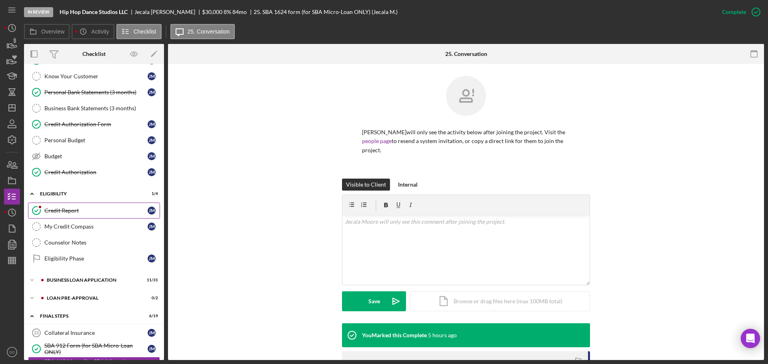
click at [83, 210] on div "Credit Report" at bounding box center [95, 210] width 103 height 6
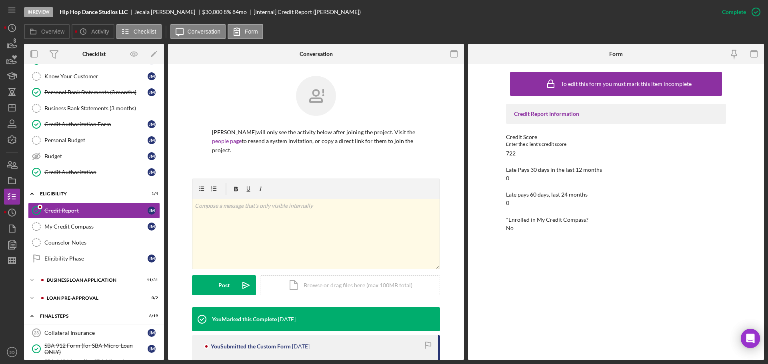
scroll to position [181, 0]
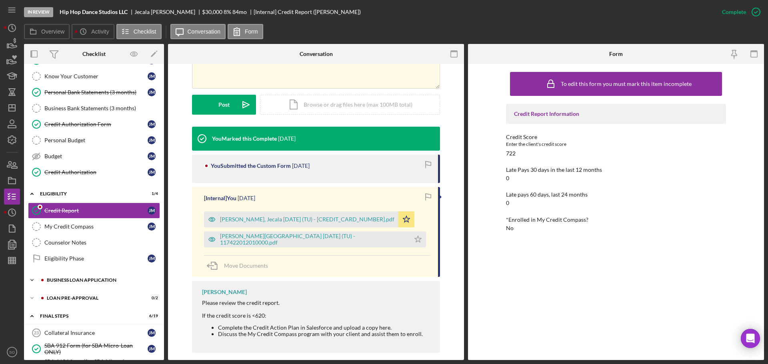
drag, startPoint x: 76, startPoint y: 275, endPoint x: 82, endPoint y: 278, distance: 6.8
click at [76, 275] on div "Icon/Expander BUSINESS LOAN APPLICATION 11 / 31" at bounding box center [94, 280] width 140 height 16
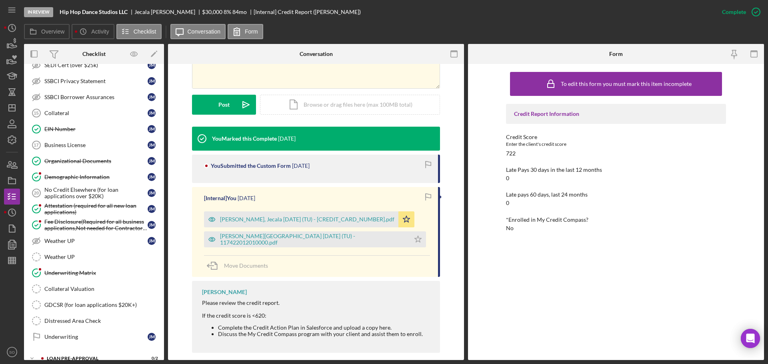
scroll to position [560, 0]
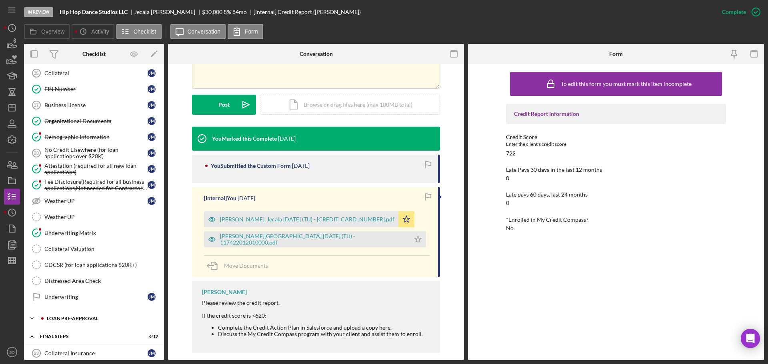
click at [86, 317] on div "LOAN PRE-APPROVAL" at bounding box center [100, 318] width 107 height 5
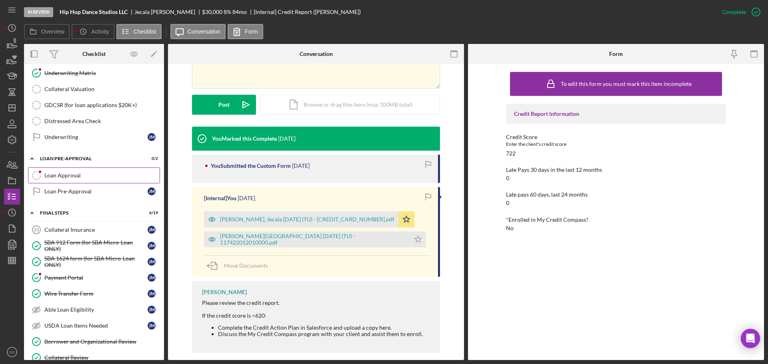
click at [88, 176] on div "Loan Approval" at bounding box center [101, 175] width 115 height 6
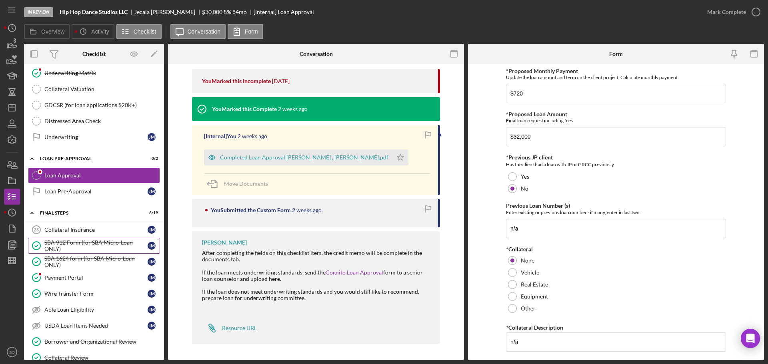
scroll to position [760, 0]
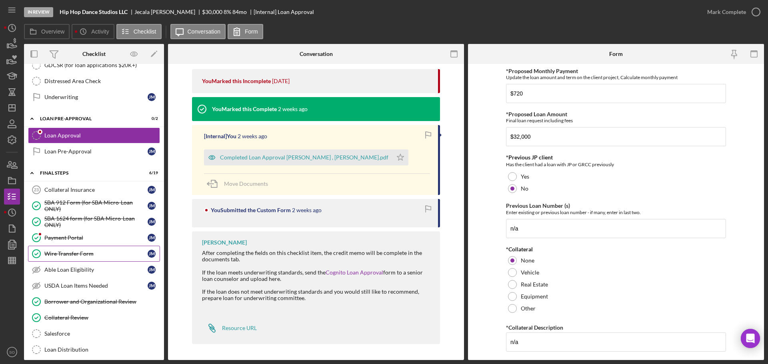
click at [83, 253] on div "Wire Transfer Form" at bounding box center [95, 254] width 103 height 6
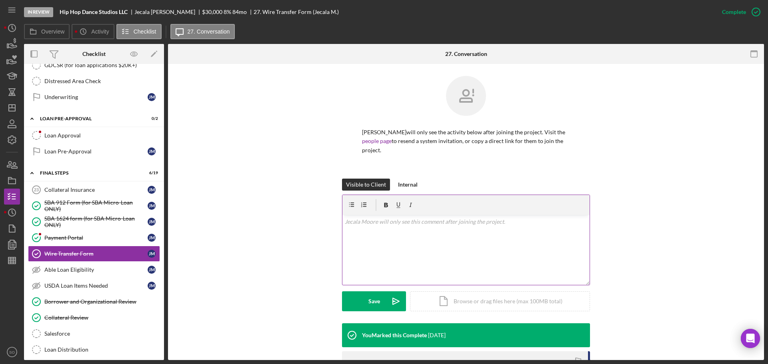
scroll to position [114, 0]
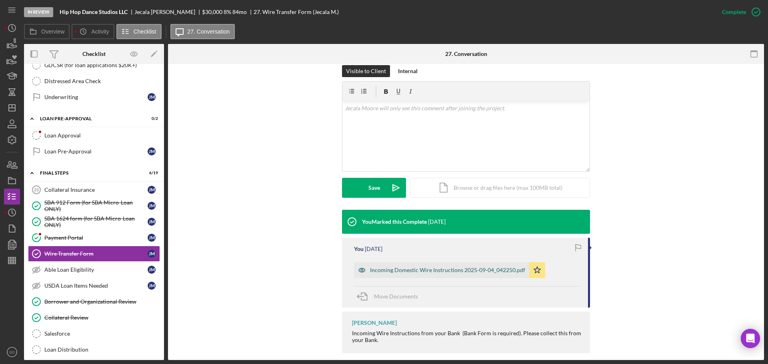
drag, startPoint x: 512, startPoint y: 262, endPoint x: 523, endPoint y: 262, distance: 11.2
click at [512, 267] on div "Incoming Domestic Wire Instructions 2025-09-04_042250.pdf" at bounding box center [447, 270] width 155 height 6
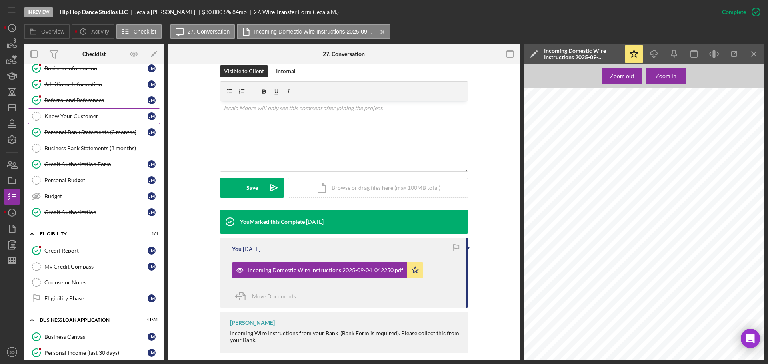
scroll to position [0, 0]
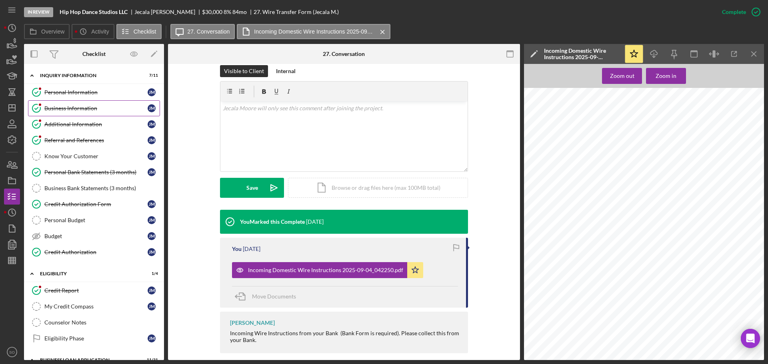
drag, startPoint x: 90, startPoint y: 104, endPoint x: 132, endPoint y: 111, distance: 42.5
click at [90, 104] on link "Business Information Business Information J M" at bounding box center [94, 108] width 132 height 16
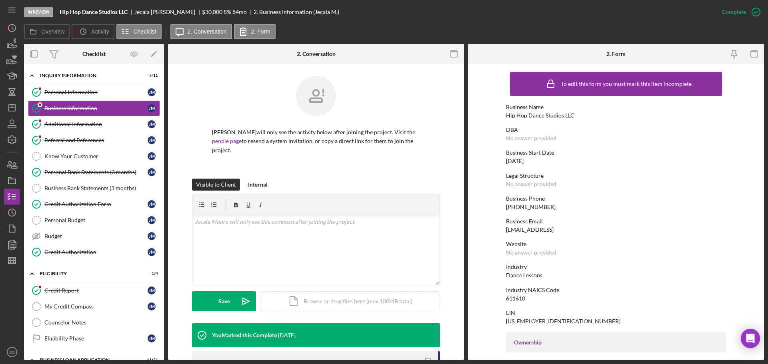
scroll to position [40, 0]
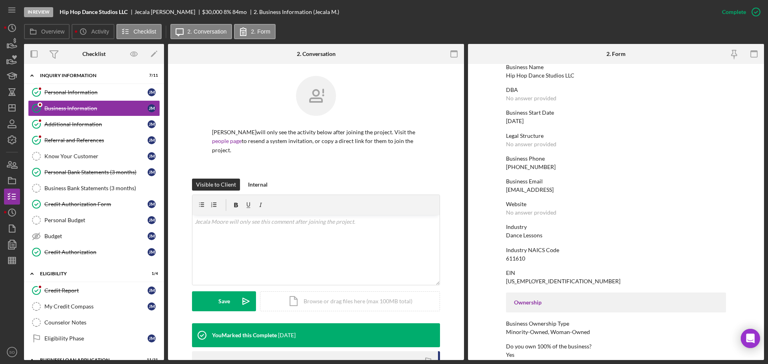
click at [527, 76] on div "Hip Hop Dance Studios LLC" at bounding box center [540, 75] width 68 height 6
copy div "Hip Hop Dance Studios LLC"
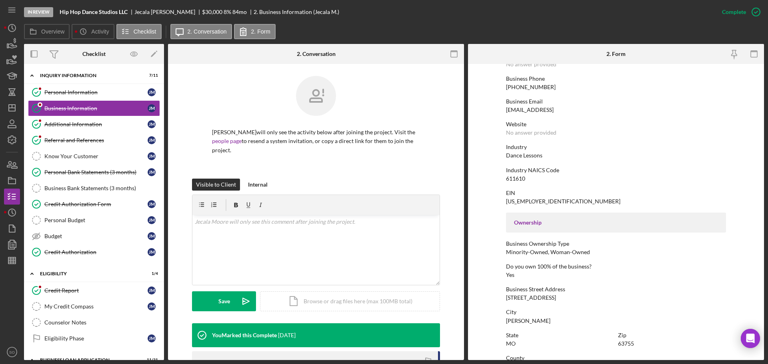
scroll to position [160, 0]
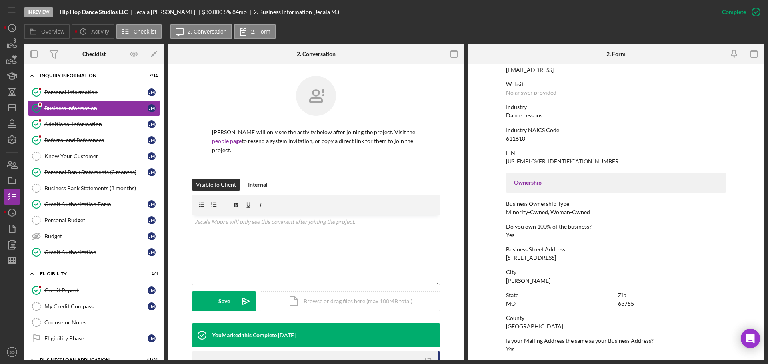
click at [536, 257] on div "119 Sun Valley Ct" at bounding box center [531, 258] width 50 height 6
click at [520, 159] on div "39-4094877" at bounding box center [563, 161] width 114 height 6
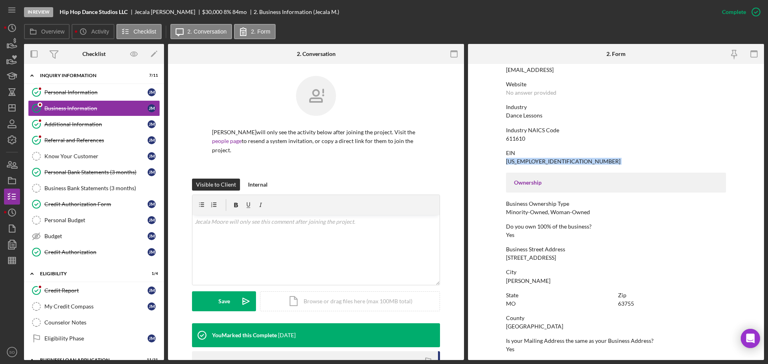
click at [520, 159] on div "39-4094877" at bounding box center [563, 161] width 114 height 6
click at [511, 136] on div "611610" at bounding box center [515, 139] width 19 height 6
click at [512, 136] on div "611610" at bounding box center [515, 139] width 19 height 6
click at [533, 116] on div "Dance Lessons" at bounding box center [524, 115] width 36 height 6
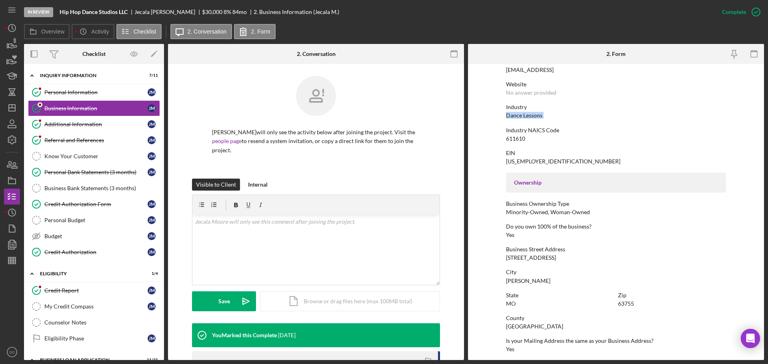
click at [533, 116] on div "Dance Lessons" at bounding box center [524, 115] width 36 height 6
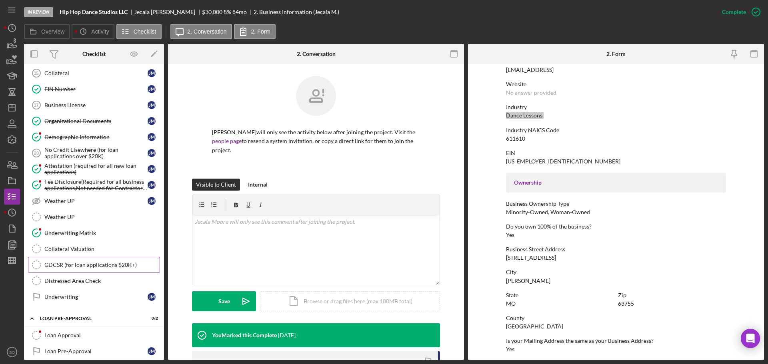
scroll to position [600, 0]
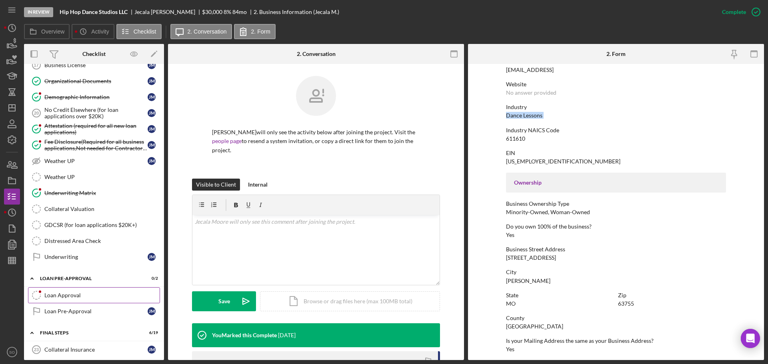
drag, startPoint x: 72, startPoint y: 296, endPoint x: 82, endPoint y: 297, distance: 9.6
click at [72, 296] on div "Loan Approval" at bounding box center [101, 295] width 115 height 6
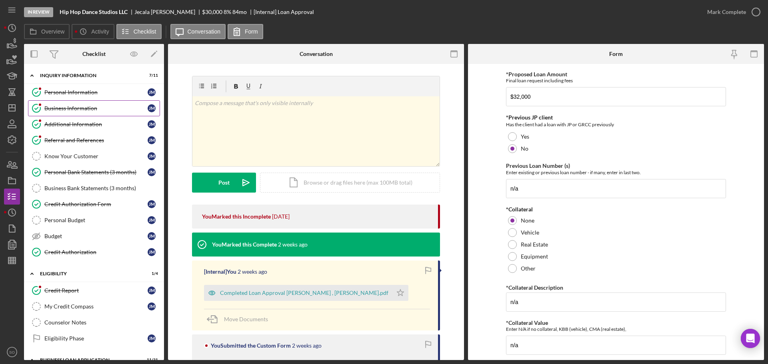
click at [80, 108] on div "Business Information" at bounding box center [95, 108] width 103 height 6
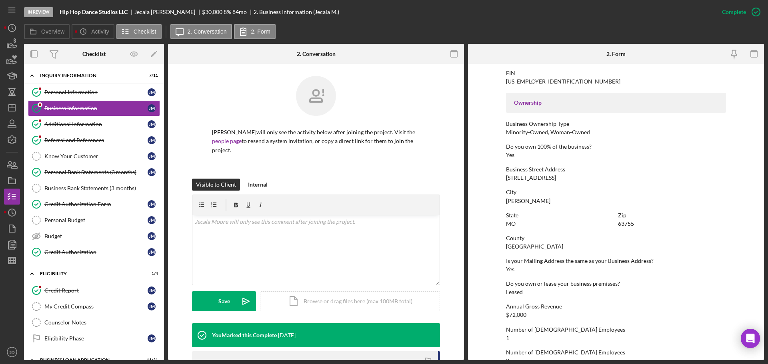
scroll to position [307, 0]
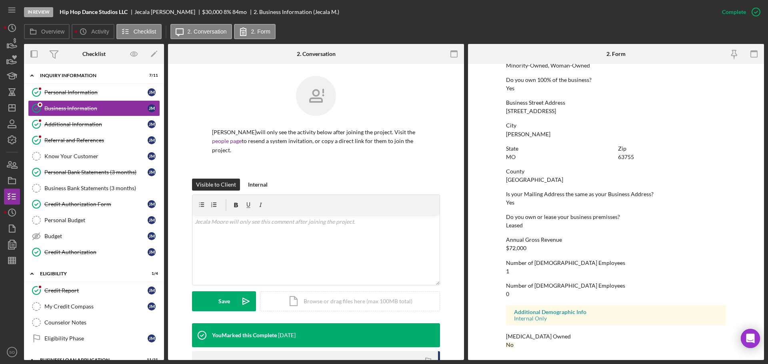
click at [545, 180] on div "[GEOGRAPHIC_DATA]" at bounding box center [534, 180] width 57 height 6
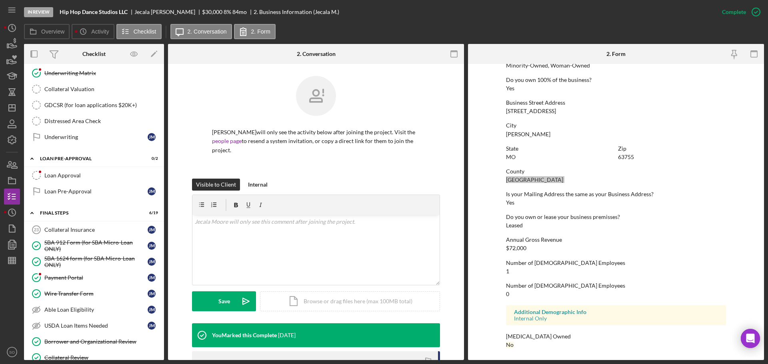
scroll to position [911, 0]
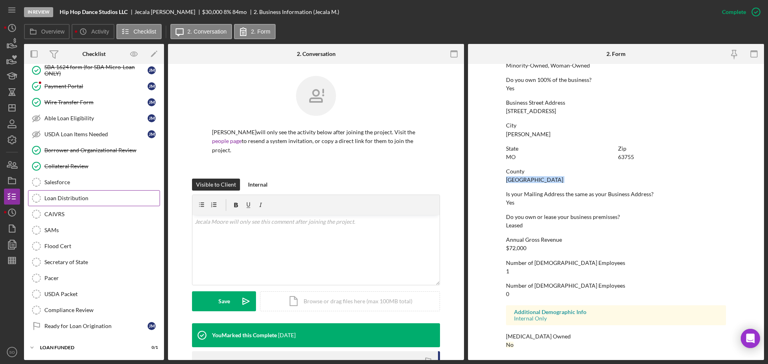
click at [68, 202] on link "Loan Distribution Loan Distribution" at bounding box center [94, 198] width 132 height 16
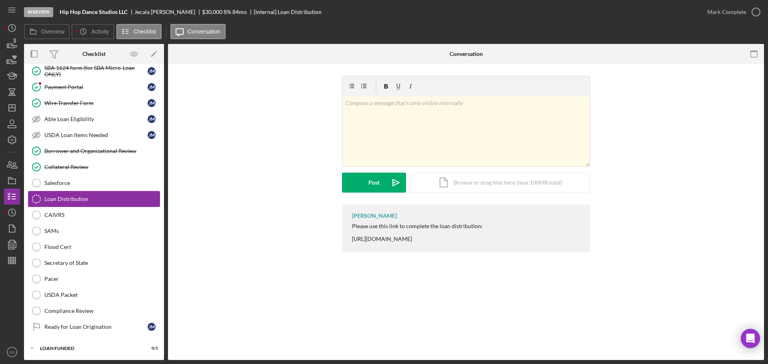
scroll to position [911, 0]
click at [365, 238] on div "Please use this link to complete the loan distribution: https://www.cognitoform…" at bounding box center [417, 232] width 131 height 19
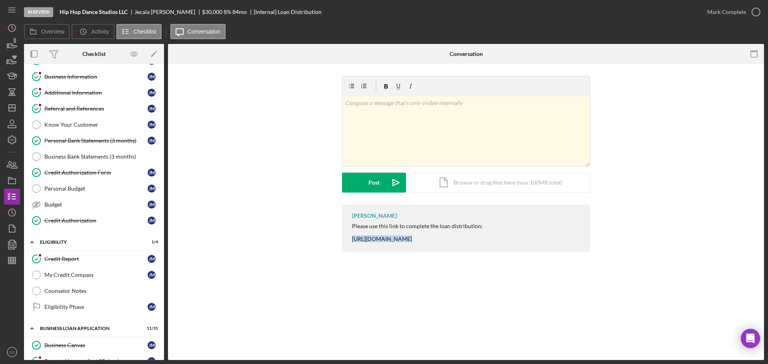
scroll to position [0, 0]
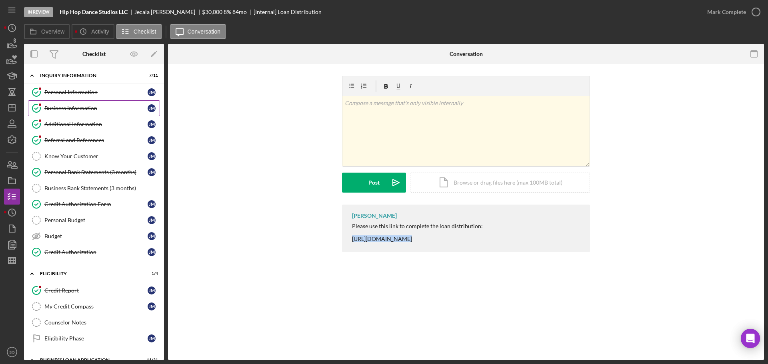
click at [51, 106] on div "Business Information" at bounding box center [95, 108] width 103 height 6
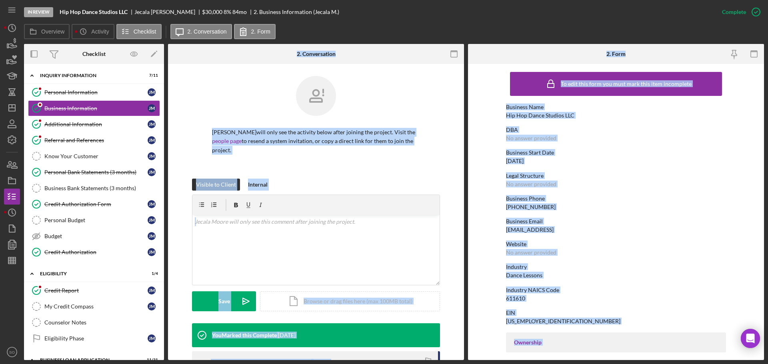
click at [613, 200] on div "Business Phone" at bounding box center [616, 198] width 220 height 6
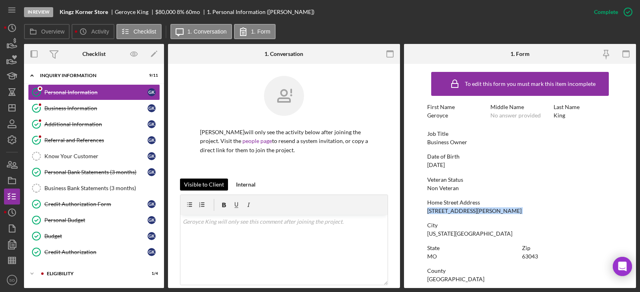
scroll to position [69, 0]
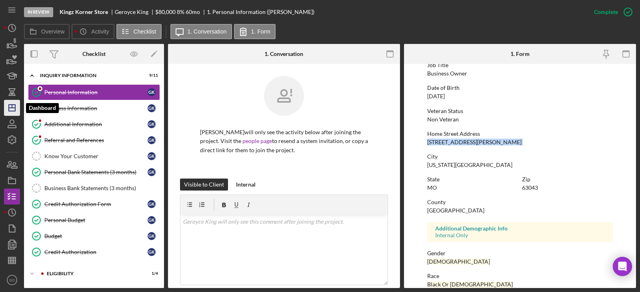
click at [18, 110] on icon "Icon/Dashboard" at bounding box center [12, 108] width 20 height 20
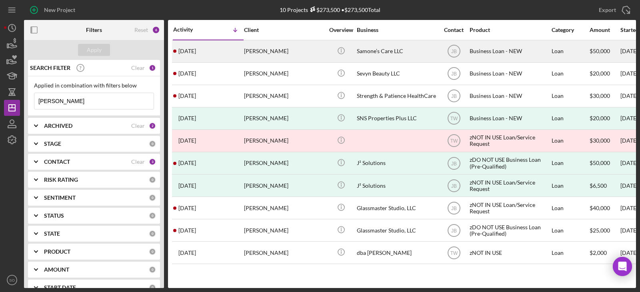
click at [233, 54] on div "[DATE] [PERSON_NAME]" at bounding box center [208, 51] width 70 height 21
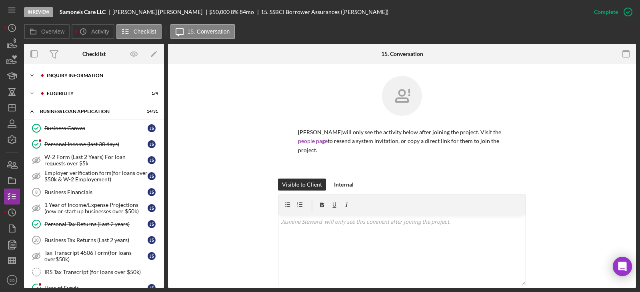
click at [80, 78] on div "Icon/Expander INQUIRY INFORMATION 7 / 11" at bounding box center [94, 76] width 140 height 16
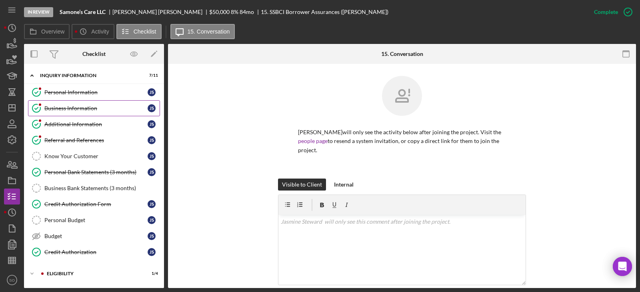
click at [72, 103] on link "Business Information Business Information J S" at bounding box center [94, 108] width 132 height 16
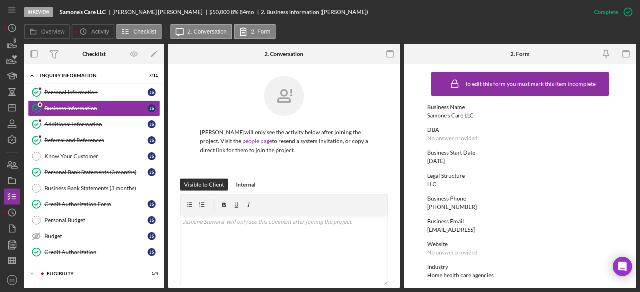
scroll to position [40, 0]
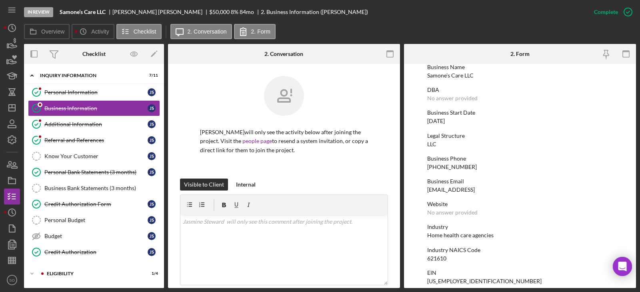
click at [459, 168] on div "[PHONE_NUMBER]" at bounding box center [452, 167] width 50 height 6
copy div "[PHONE_NUMBER]"
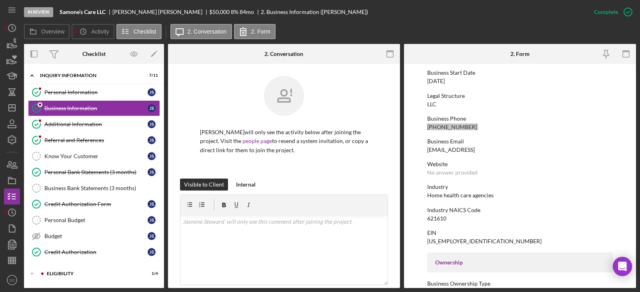
scroll to position [200, 0]
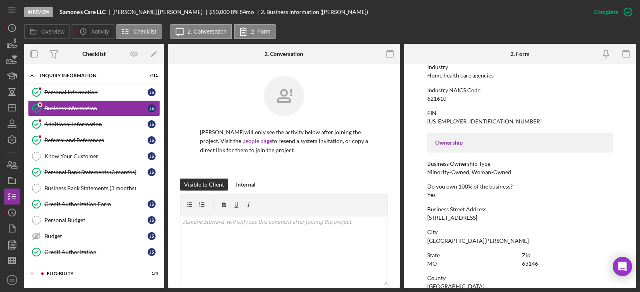
click at [447, 216] on div "2055 Craigshire Rd" at bounding box center [452, 218] width 50 height 6
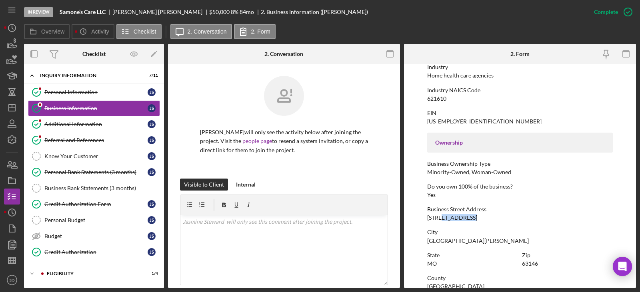
click at [447, 216] on div "2055 Craigshire Rd" at bounding box center [452, 218] width 50 height 6
copy div "2055 Craigshire Rd"
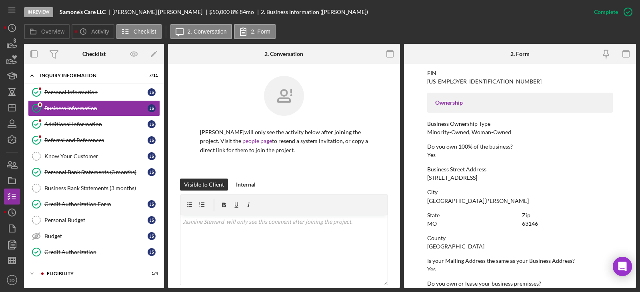
click at [456, 245] on div "St. Louis County" at bounding box center [455, 246] width 57 height 6
copy div "St. Louis County"
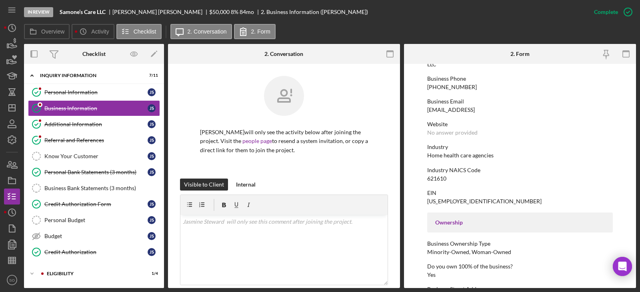
click at [439, 176] on div "621610" at bounding box center [436, 179] width 19 height 6
copy div "621610"
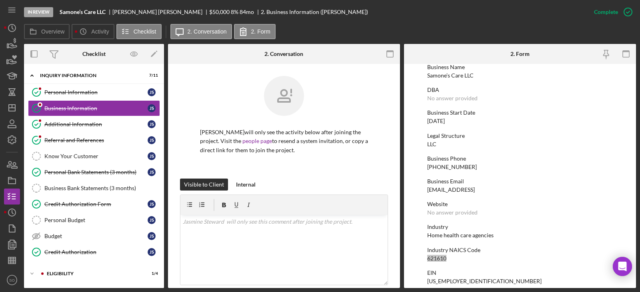
scroll to position [0, 0]
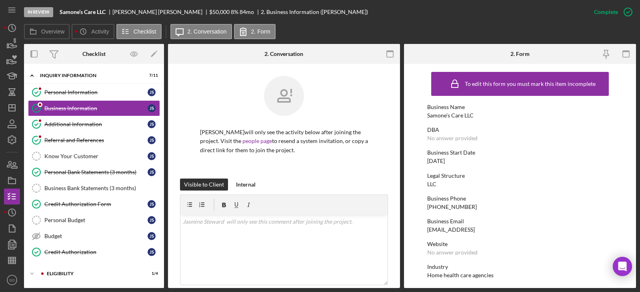
click at [449, 157] on div "Business Start Date 01/27/2023" at bounding box center [520, 157] width 186 height 15
click at [445, 159] on div "01/27/2023" at bounding box center [436, 161] width 18 height 6
drag, startPoint x: 449, startPoint y: 159, endPoint x: 75, endPoint y: 126, distance: 375.7
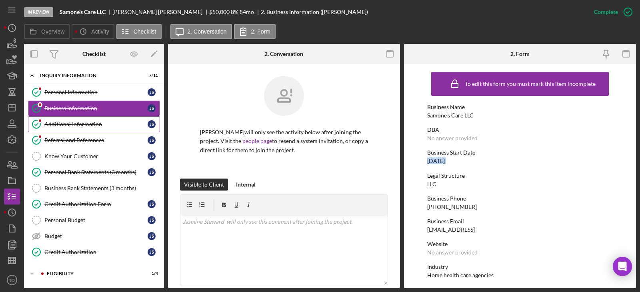
click at [75, 126] on div "Additional Information" at bounding box center [95, 124] width 103 height 6
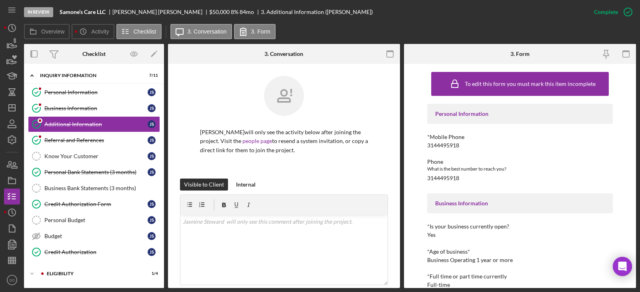
scroll to position [120, 0]
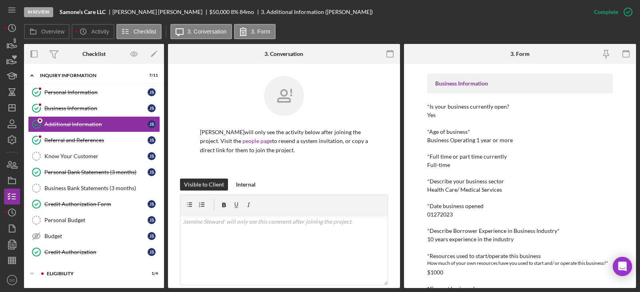
click at [468, 239] on div "10 years experience in the industry" at bounding box center [470, 239] width 86 height 6
copy div "10 years experience in the industry"
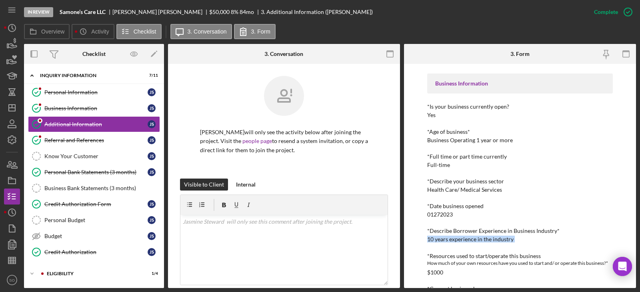
copy div "10 years experience in the industry"
click at [441, 216] on div "01272023" at bounding box center [440, 214] width 26 height 6
copy div "01272023"
click at [457, 192] on div "Health Care/ Medical Services" at bounding box center [464, 190] width 75 height 6
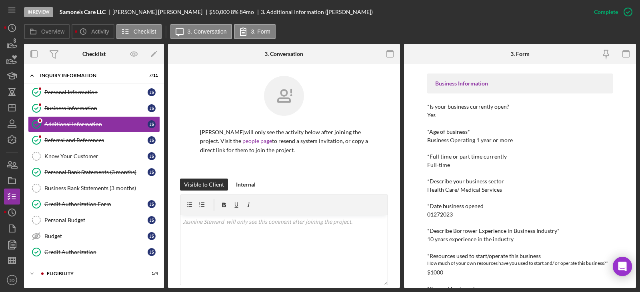
click at [457, 192] on div "Health Care/ Medical Services" at bounding box center [464, 190] width 75 height 6
copy div "Health Care/ Medical Services"
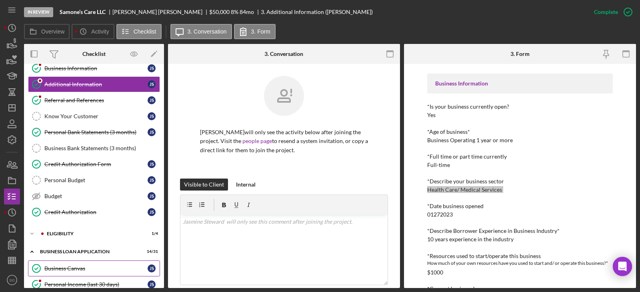
scroll to position [0, 0]
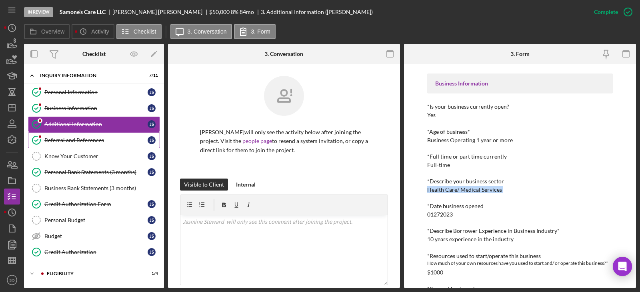
click at [90, 134] on link "Referral and References Referral and References J S" at bounding box center [94, 140] width 132 height 16
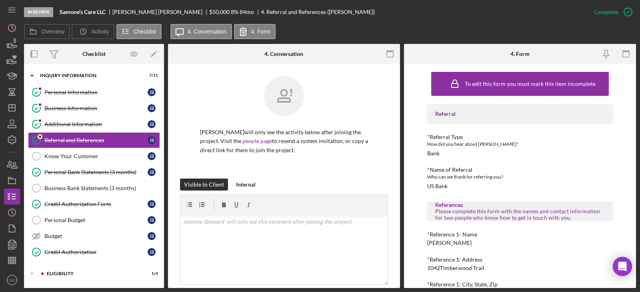
click at [437, 186] on div "US Bank" at bounding box center [437, 186] width 20 height 6
copy div "US Bank"
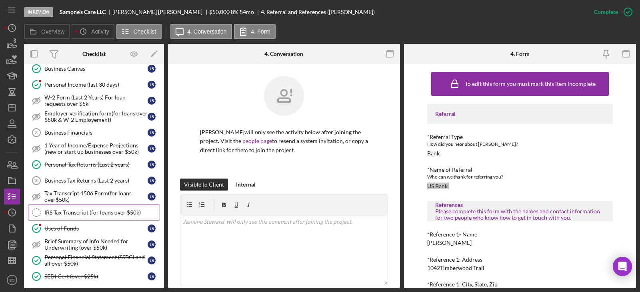
scroll to position [440, 0]
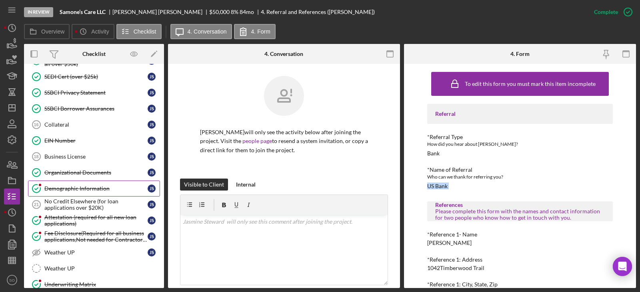
click at [89, 186] on div "Demographic Information" at bounding box center [95, 189] width 103 height 6
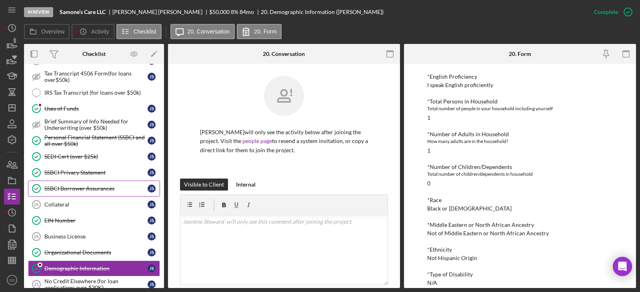
scroll to position [320, 0]
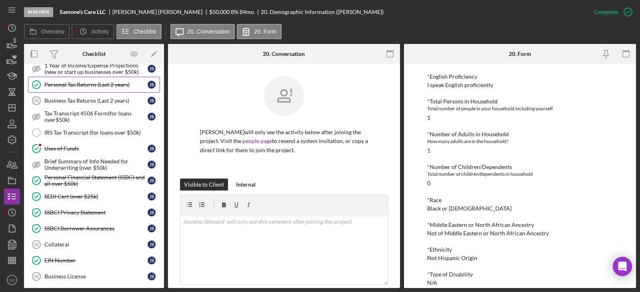
click at [82, 88] on link "Personal Tax Returns (Last 2 years) Personal Tax Returns (Last 2 years) J S" at bounding box center [94, 85] width 132 height 16
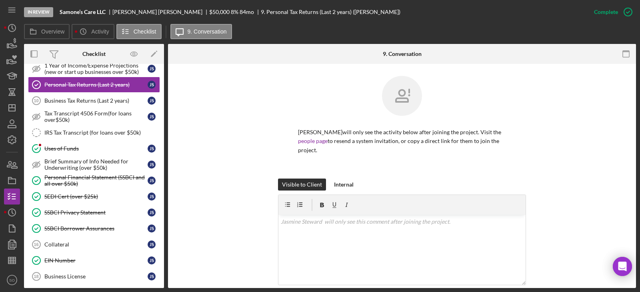
scroll to position [193, 0]
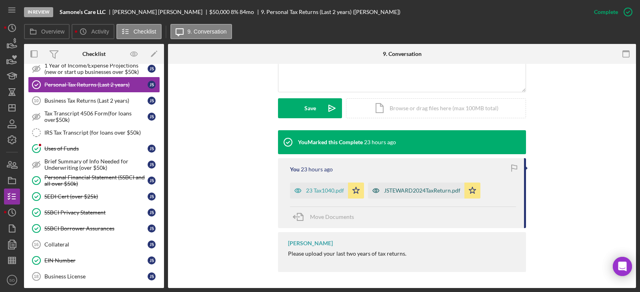
click at [411, 189] on div "JSTEWARD2024TaxReturn.pdf" at bounding box center [422, 190] width 76 height 6
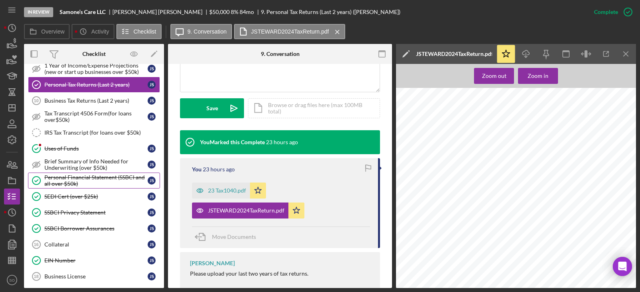
scroll to position [480, 0]
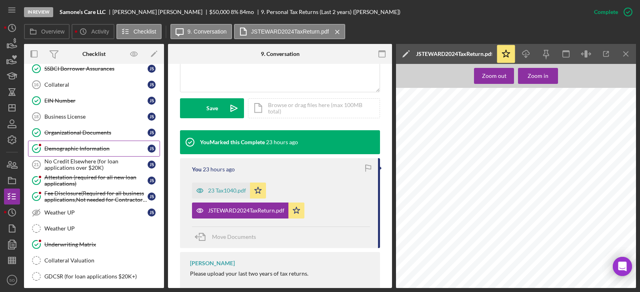
drag, startPoint x: 86, startPoint y: 147, endPoint x: 88, endPoint y: 153, distance: 6.3
click at [86, 147] on div "Demographic Information" at bounding box center [95, 149] width 103 height 6
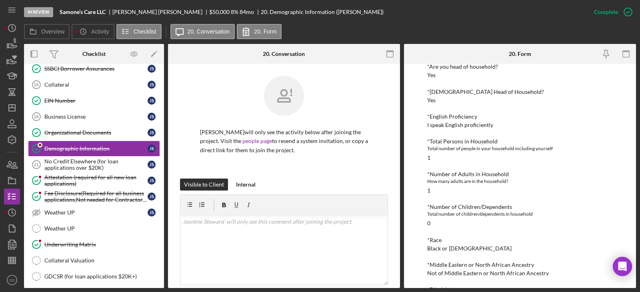
scroll to position [160, 0]
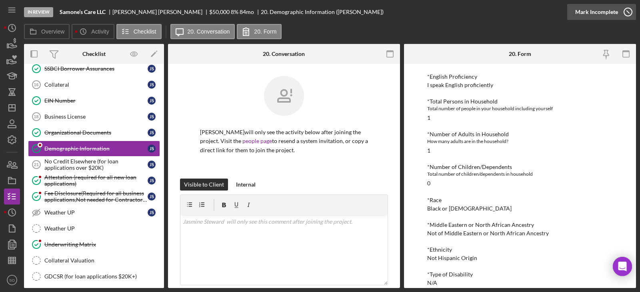
click at [598, 13] on div "Mark Incomplete" at bounding box center [596, 12] width 43 height 16
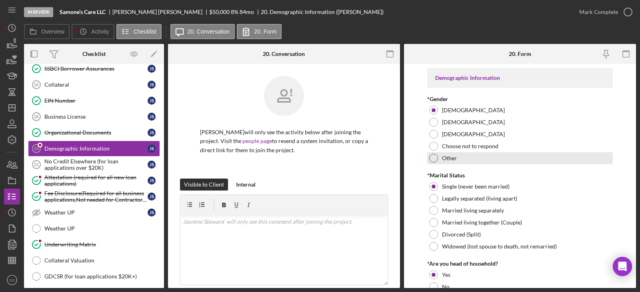
scroll to position [200, 0]
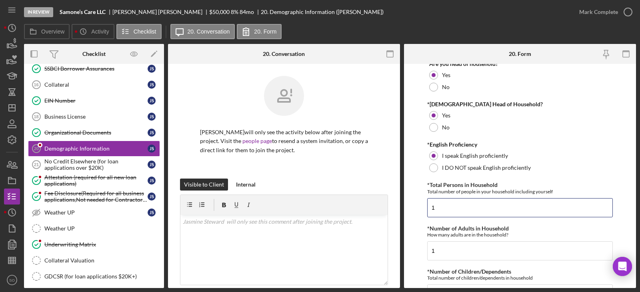
drag, startPoint x: 288, startPoint y: 194, endPoint x: 284, endPoint y: 193, distance: 4.1
click at [285, 194] on div "Overview Internal Workflow Stage In Review Icon/Dropdown Arrow Archive (can una…" at bounding box center [330, 166] width 612 height 244
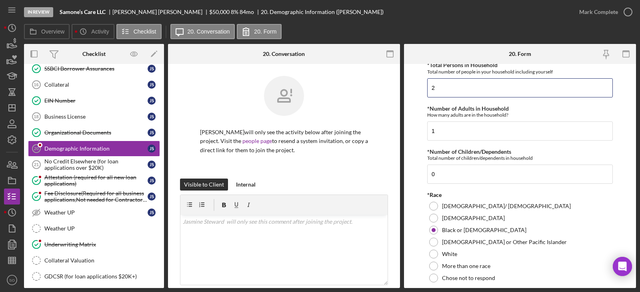
type input "2"
click at [384, 165] on div "Overview Internal Workflow Stage In Review Icon/Dropdown Arrow Archive (can una…" at bounding box center [330, 166] width 612 height 244
type input "1"
click at [414, 172] on form "Demographic Information *Gender Female Male Nonbinary Choose not to respond Oth…" at bounding box center [520, 176] width 232 height 224
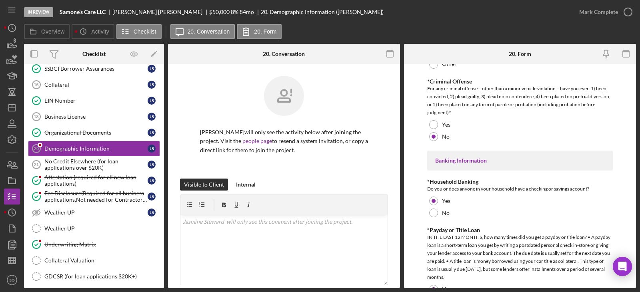
scroll to position [1660, 0]
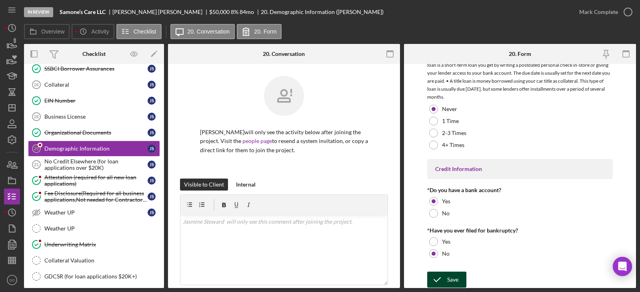
click at [455, 281] on div "Save" at bounding box center [452, 280] width 11 height 16
click at [587, 16] on div "Mark Complete" at bounding box center [598, 12] width 39 height 16
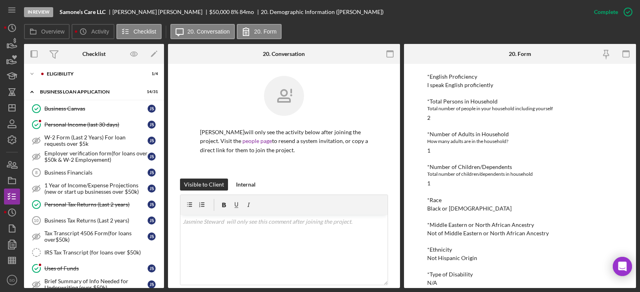
scroll to position [120, 0]
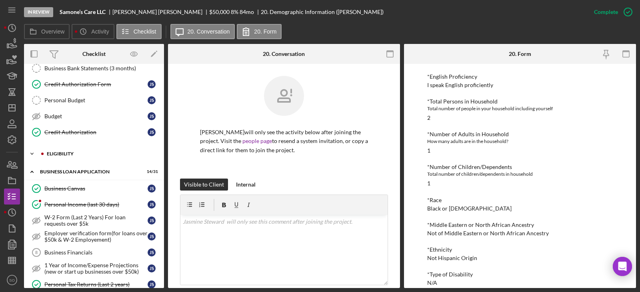
click at [63, 155] on div "ELIGIBILITY" at bounding box center [100, 154] width 107 height 5
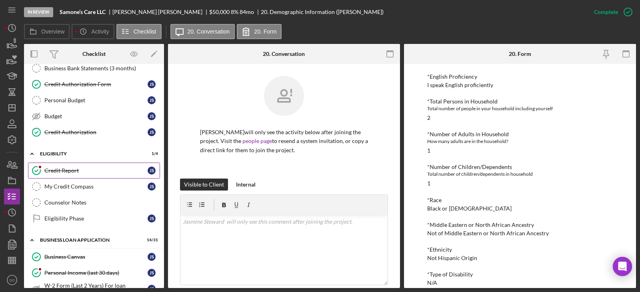
click at [71, 175] on link "Credit Report Credit Report J S" at bounding box center [94, 171] width 132 height 16
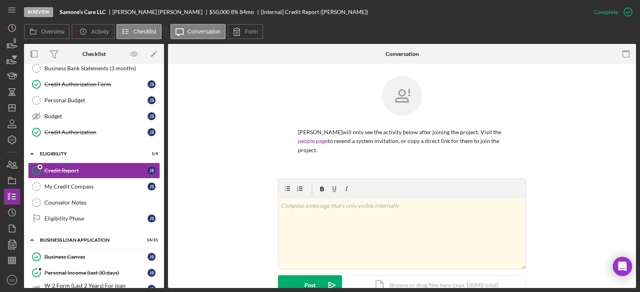
scroll to position [200, 0]
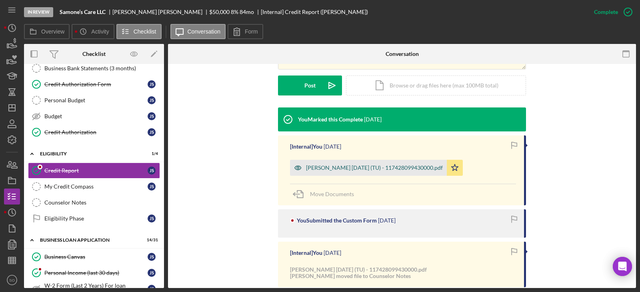
click at [358, 167] on div "Steward, Jasmine 2025-09-05 (TU) - 117428099430000.pdf" at bounding box center [374, 168] width 137 height 6
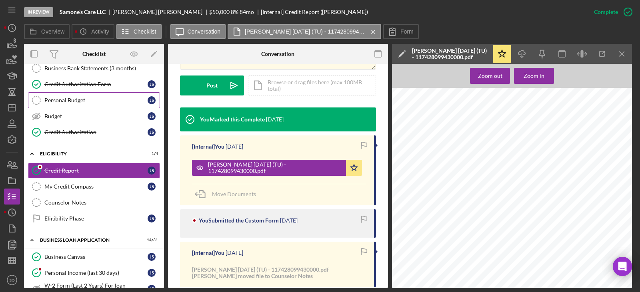
scroll to position [0, 0]
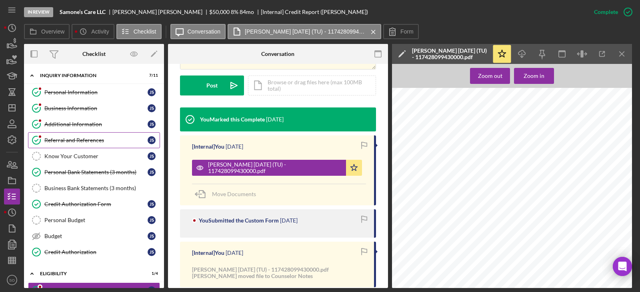
click at [78, 146] on link "Referral and References Referral and References J S" at bounding box center [94, 140] width 132 height 16
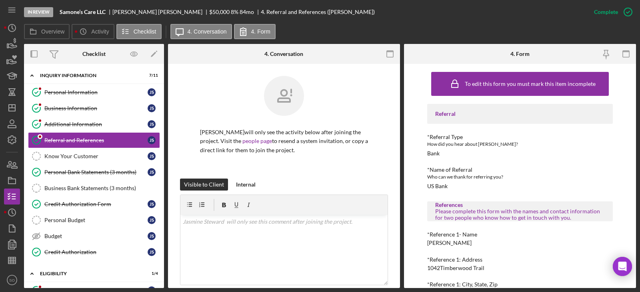
scroll to position [40, 0]
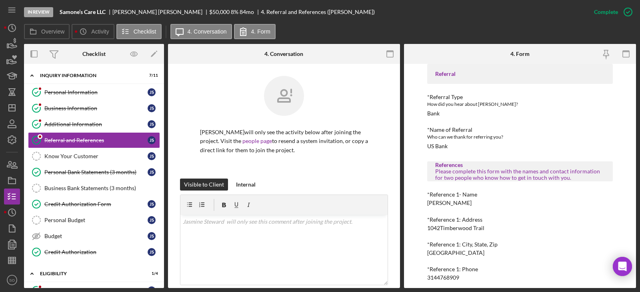
click at [446, 200] on div "Eric Steward" at bounding box center [449, 203] width 44 height 6
click at [449, 275] on div "3144768909" at bounding box center [443, 278] width 32 height 6
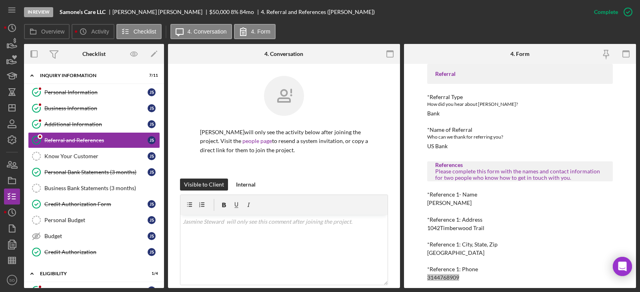
scroll to position [144, 0]
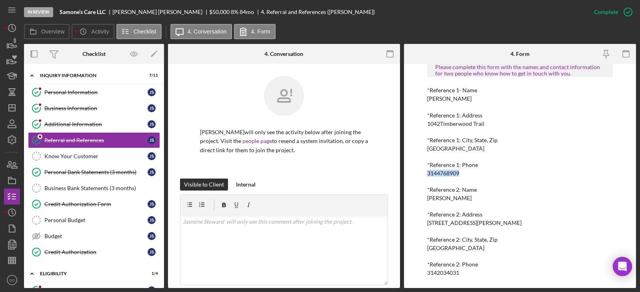
click at [433, 197] on div "Tina Frost" at bounding box center [449, 198] width 44 height 6
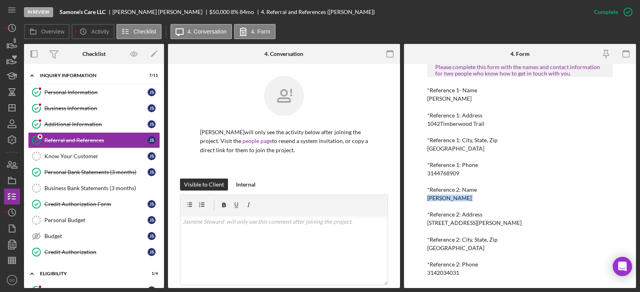
click at [433, 197] on div "Tina Frost" at bounding box center [449, 198] width 44 height 6
click at [442, 272] on div "3142034031" at bounding box center [443, 273] width 32 height 6
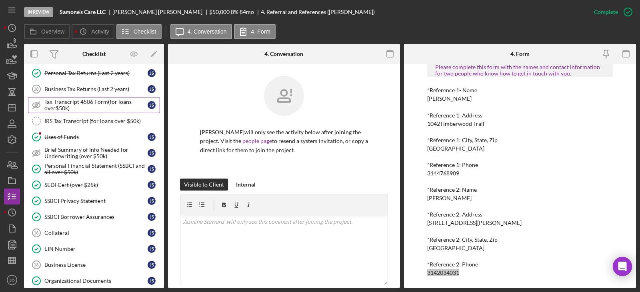
scroll to position [520, 0]
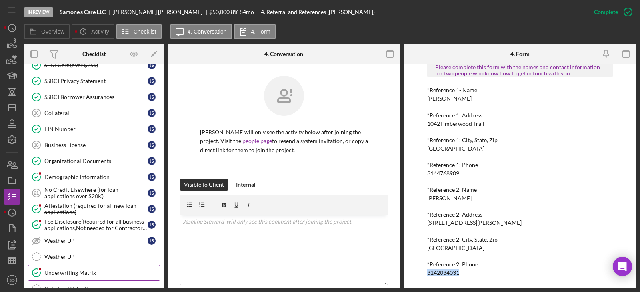
click at [86, 270] on div "Underwriting Matrix" at bounding box center [101, 273] width 115 height 6
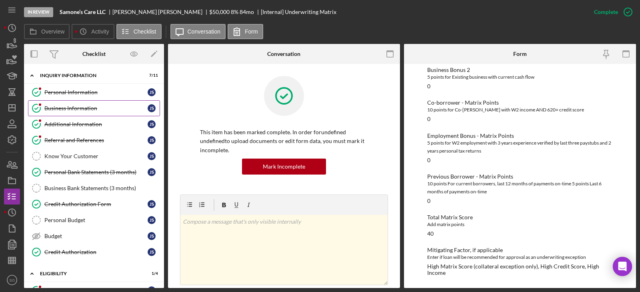
click at [84, 112] on link "Business Information Business Information J S" at bounding box center [94, 108] width 132 height 16
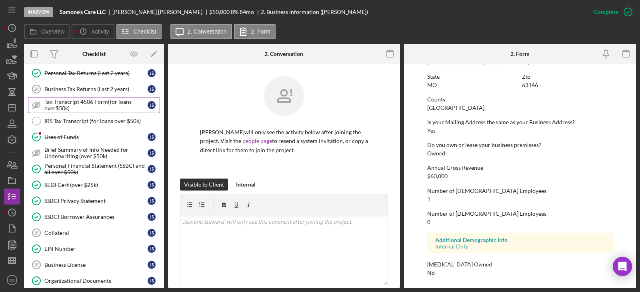
scroll to position [360, 0]
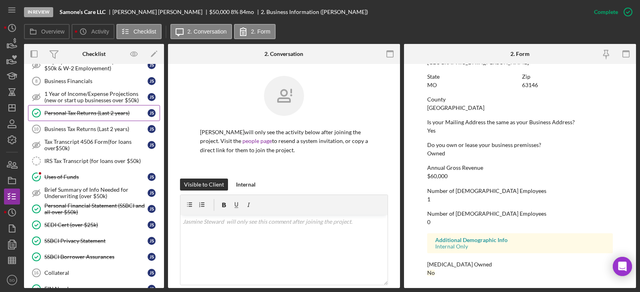
click at [85, 116] on div "Personal Tax Returns (Last 2 years)" at bounding box center [95, 113] width 103 height 6
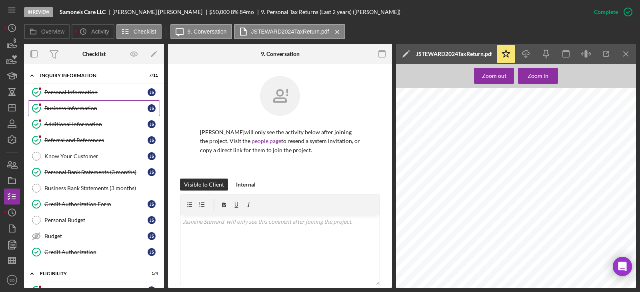
click at [78, 106] on div "Business Information" at bounding box center [95, 108] width 103 height 6
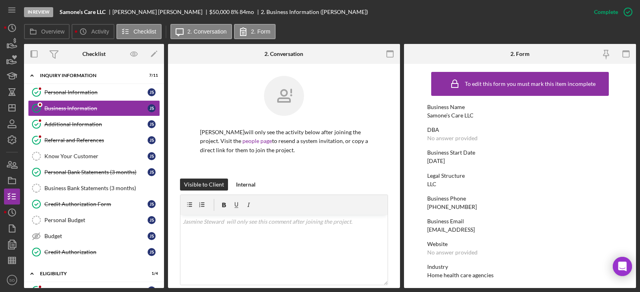
click at [449, 113] on div "Samone’s Care LLC" at bounding box center [450, 115] width 46 height 6
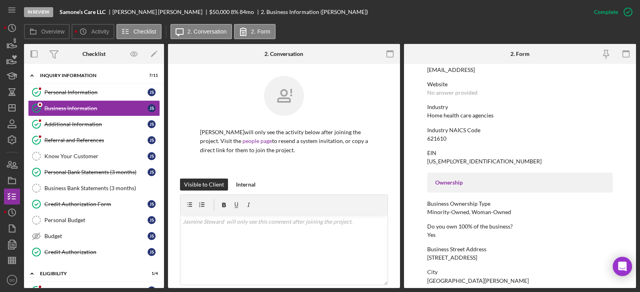
scroll to position [200, 0]
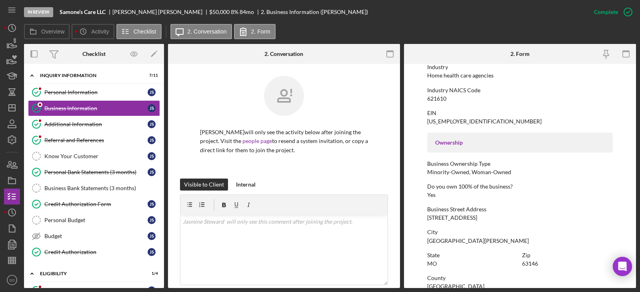
click at [452, 219] on div "2055 Craigshire Rd" at bounding box center [452, 218] width 50 height 6
click at [441, 241] on div "St. Louis" at bounding box center [478, 241] width 102 height 6
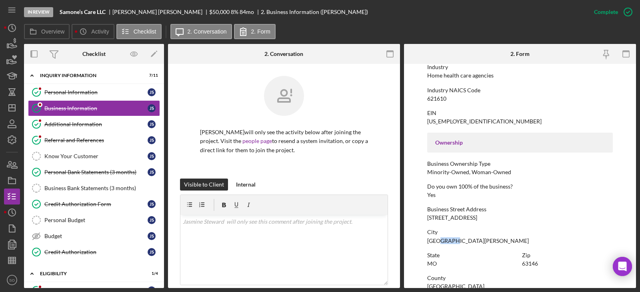
click at [441, 241] on div "St. Louis" at bounding box center [478, 241] width 102 height 6
click at [530, 263] on div "63146" at bounding box center [530, 264] width 16 height 6
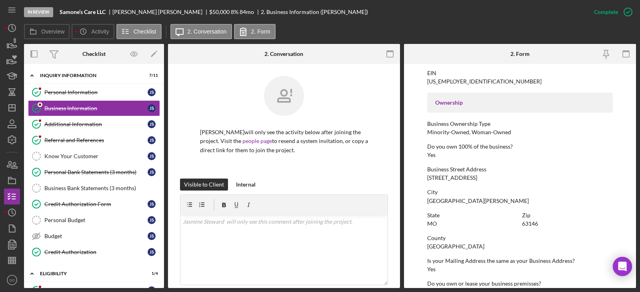
click at [440, 244] on div "St. Louis County" at bounding box center [455, 246] width 57 height 6
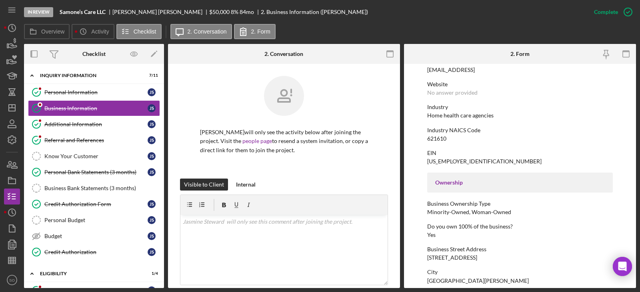
click at [443, 118] on div "Home health care agencies" at bounding box center [460, 115] width 66 height 6
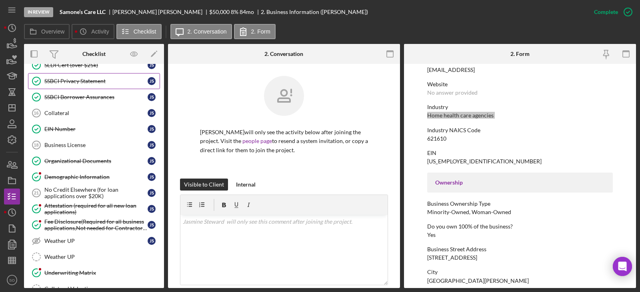
scroll to position [638, 0]
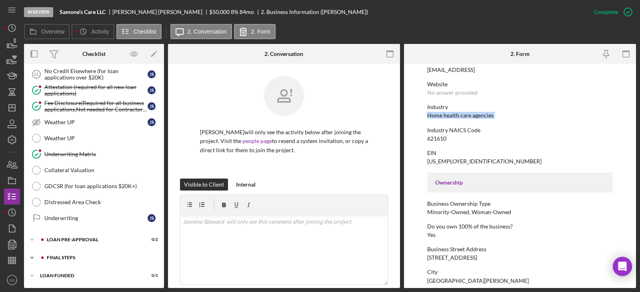
click at [71, 258] on div "FINAL STEPS" at bounding box center [100, 257] width 107 height 5
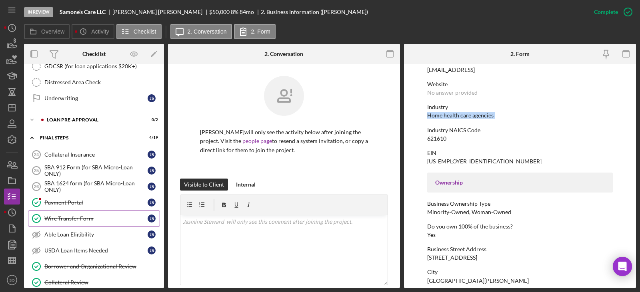
click at [68, 221] on div "Wire Transfer Form" at bounding box center [95, 218] width 103 height 6
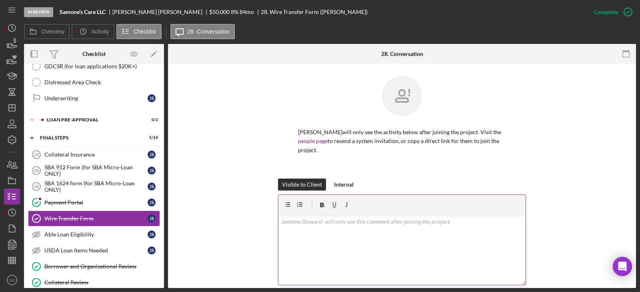
scroll to position [195, 0]
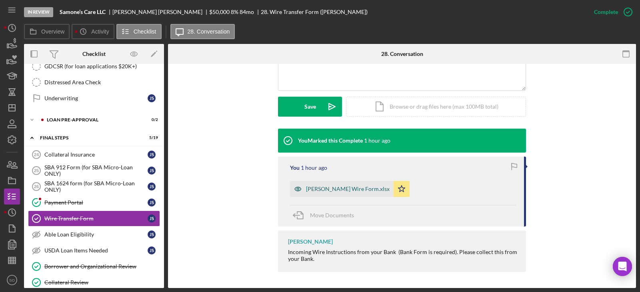
click at [325, 191] on div "Jasmine Steward Wire Form.xlsx" at bounding box center [348, 189] width 84 height 6
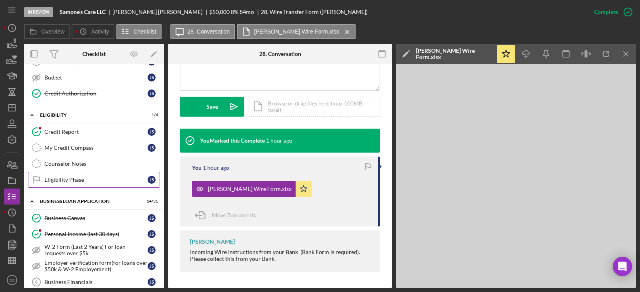
scroll to position [0, 0]
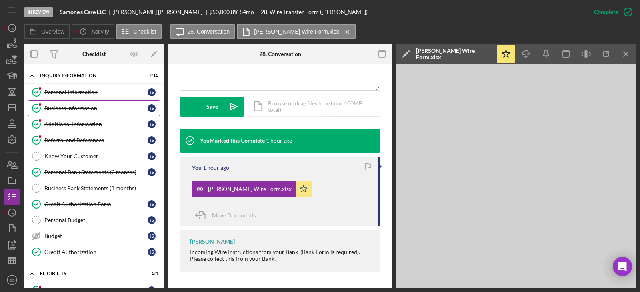
click at [80, 111] on div "Business Information" at bounding box center [95, 108] width 103 height 6
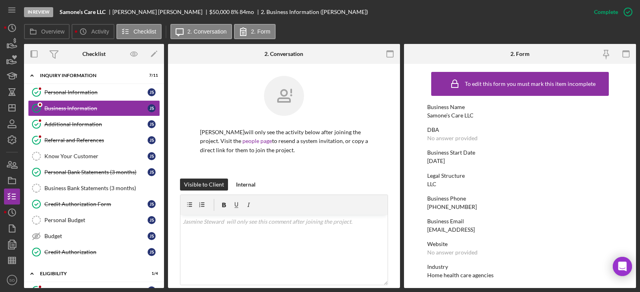
click at [451, 115] on div "Samone’s Care LLC" at bounding box center [450, 115] width 46 height 6
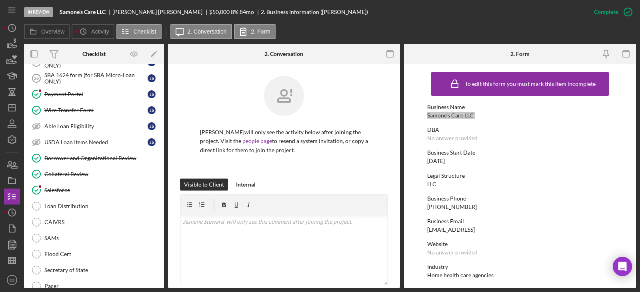
scroll to position [707, 0]
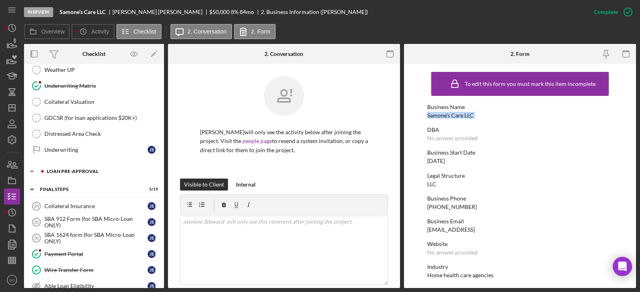
click at [67, 171] on div "LOAN PRE-APPROVAL" at bounding box center [100, 171] width 107 height 5
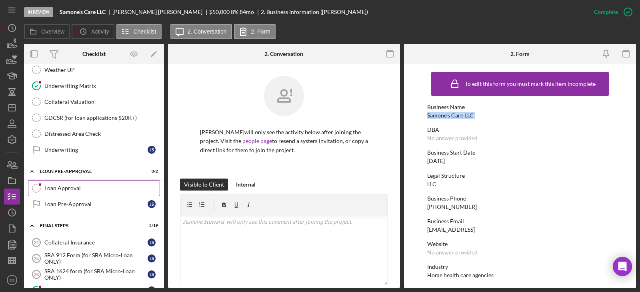
click at [69, 186] on div "Loan Approval" at bounding box center [101, 188] width 115 height 6
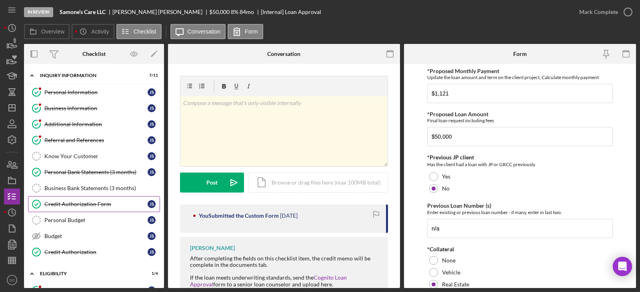
click at [100, 202] on div "Credit Authorization Form" at bounding box center [95, 204] width 103 height 6
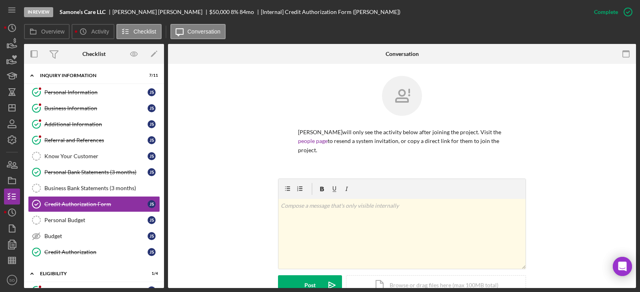
scroll to position [200, 0]
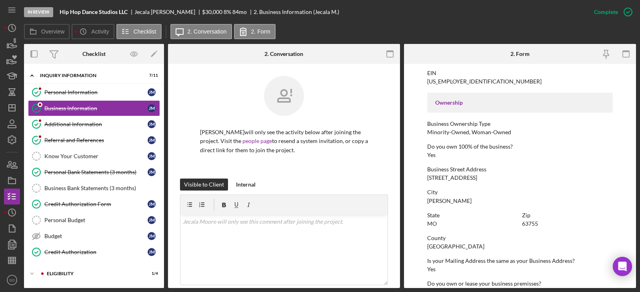
scroll to position [160, 0]
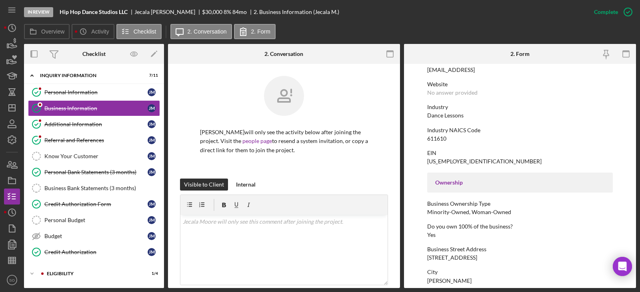
click at [450, 114] on div "Dance Lessons" at bounding box center [445, 115] width 36 height 6
copy div "Dance Lessons"
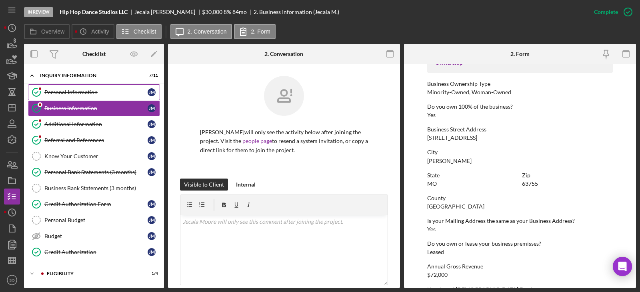
drag, startPoint x: 55, startPoint y: 93, endPoint x: 72, endPoint y: 98, distance: 17.5
click at [55, 93] on div "Personal Information" at bounding box center [95, 92] width 103 height 6
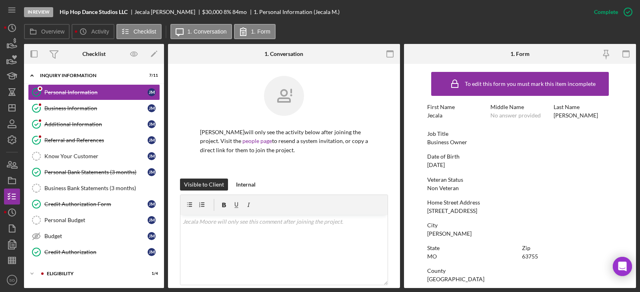
drag, startPoint x: 432, startPoint y: 112, endPoint x: 434, endPoint y: 116, distance: 4.3
click at [432, 112] on div "First Name Jecala" at bounding box center [456, 111] width 59 height 15
click at [434, 116] on div "Jecala" at bounding box center [434, 115] width 15 height 6
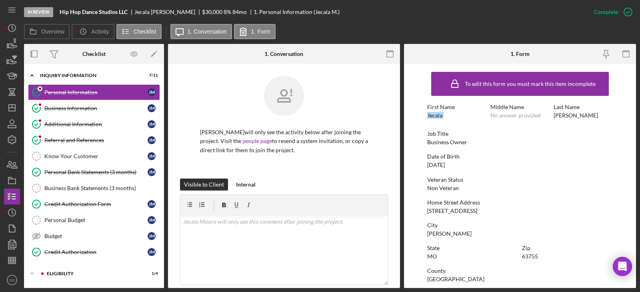
drag, startPoint x: 434, startPoint y: 116, endPoint x: 445, endPoint y: 126, distance: 15.6
click at [441, 120] on div "First Name Jecala Middle Name No answer provided Last Name Moore" at bounding box center [520, 115] width 186 height 23
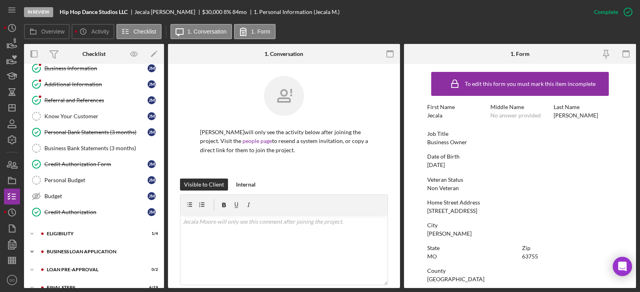
click at [108, 252] on div "BUSINESS LOAN APPLICATION" at bounding box center [100, 251] width 107 height 5
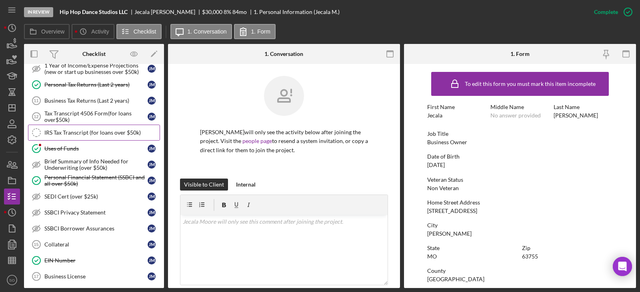
scroll to position [360, 0]
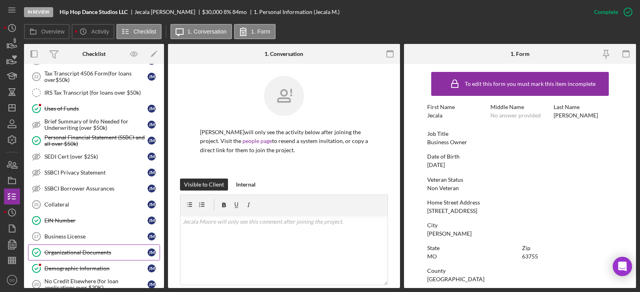
click at [103, 259] on link "Organizational Documents Organizational Documents J M" at bounding box center [94, 253] width 132 height 16
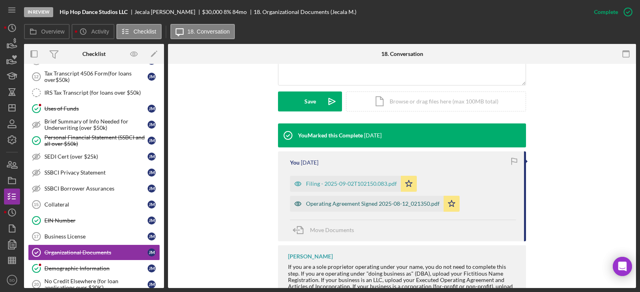
click at [343, 201] on div "Operating Agreement Signed 2025-08-12_021350.pdf" at bounding box center [373, 204] width 134 height 6
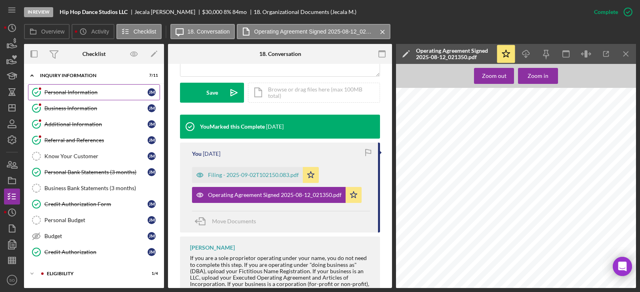
click at [65, 98] on link "Personal Information Personal Information J M" at bounding box center [94, 92] width 132 height 16
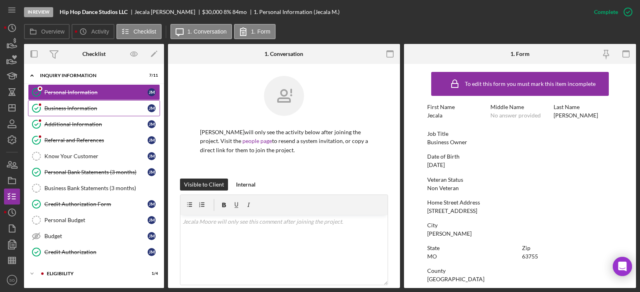
click at [66, 111] on div "Business Information" at bounding box center [95, 108] width 103 height 6
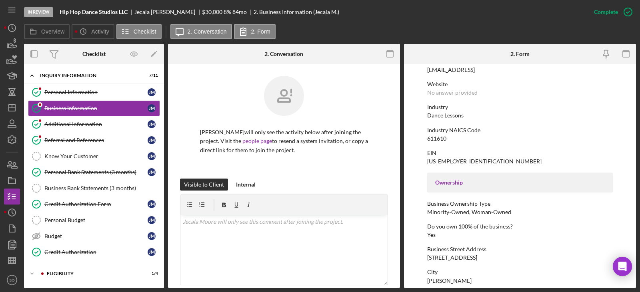
scroll to position [200, 0]
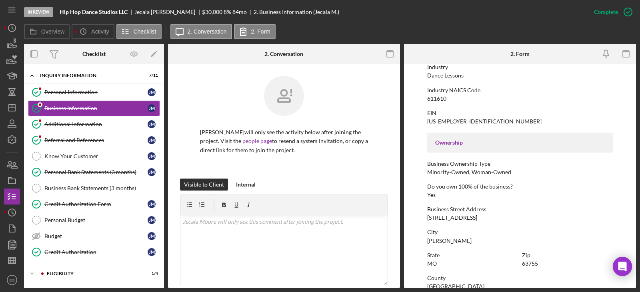
click at [447, 218] on div "119 Sun Valley Ct" at bounding box center [452, 218] width 50 height 6
copy div "119 Sun Valley Ct"
click at [437, 242] on div "Jackson" at bounding box center [449, 241] width 44 height 6
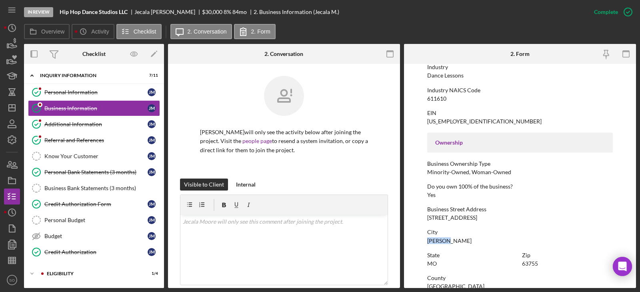
click at [437, 242] on div "Jackson" at bounding box center [449, 241] width 44 height 6
copy div "Jackson"
click at [525, 264] on div "63755" at bounding box center [530, 264] width 16 height 6
copy div "63755"
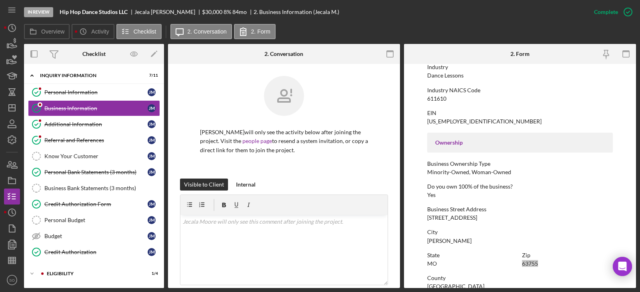
scroll to position [240, 0]
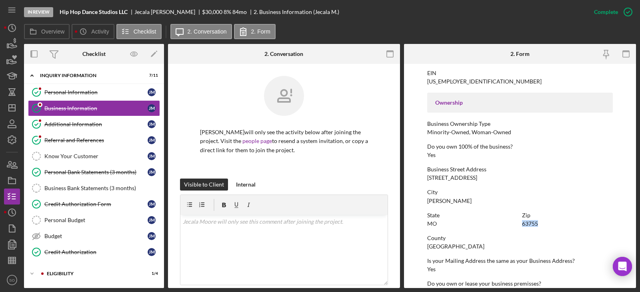
click at [468, 245] on div "Cape Girardeau County" at bounding box center [455, 246] width 57 height 6
copy div "Cape Girardeau County"
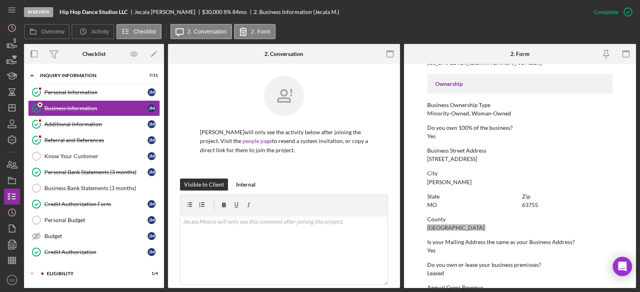
scroll to position [179, 0]
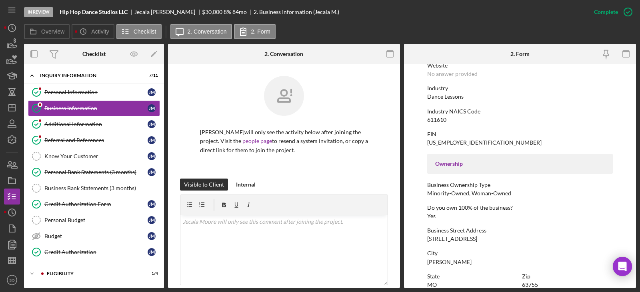
click at [445, 97] on div "Dance Lessons" at bounding box center [445, 97] width 36 height 6
copy div "Dance Lessons"
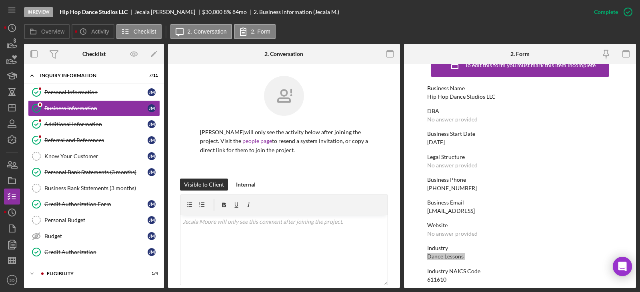
scroll to position [0, 0]
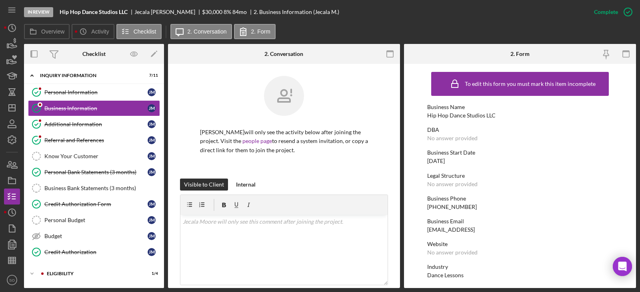
click at [449, 116] on div "Hip Hop Dance Studios LLC" at bounding box center [461, 115] width 68 height 6
copy div "Hip Hop Dance Studios LLC"
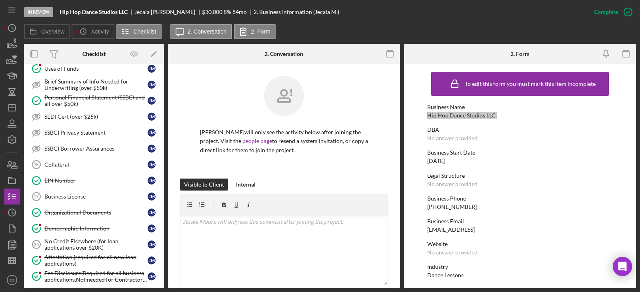
scroll to position [570, 0]
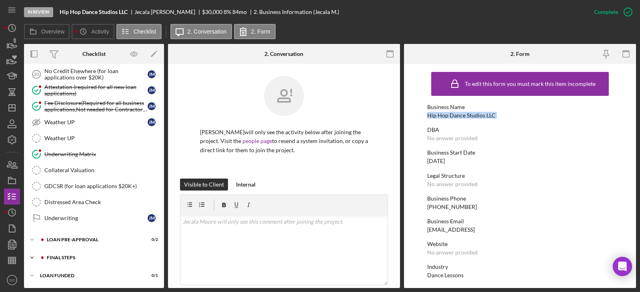
click at [82, 260] on div "Icon/Expander FINAL STEPS 6 / 19" at bounding box center [94, 258] width 140 height 16
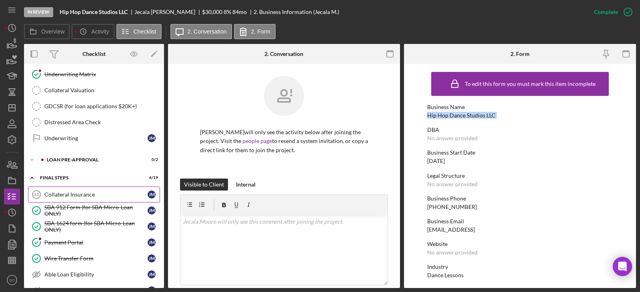
scroll to position [610, 0]
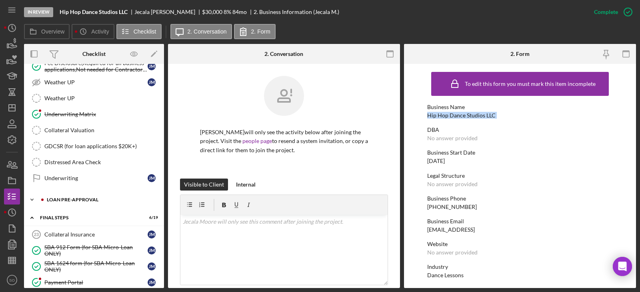
click at [68, 201] on div "LOAN PRE-APPROVAL" at bounding box center [100, 199] width 107 height 5
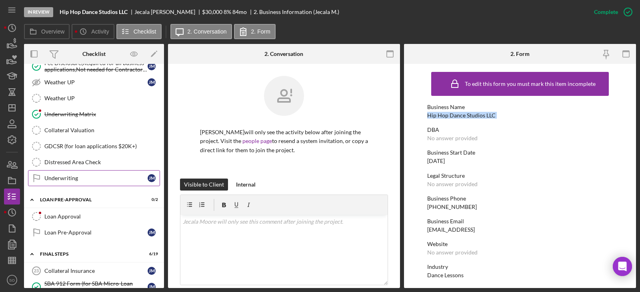
scroll to position [770, 0]
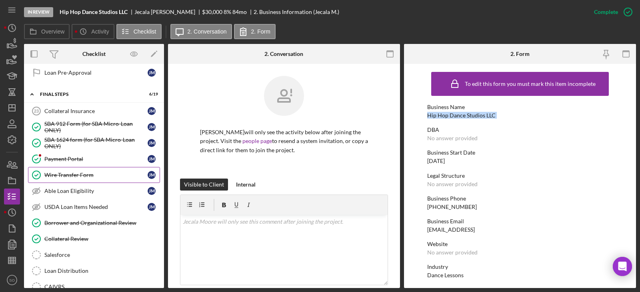
click at [70, 171] on link "Wire Transfer Form Wire Transfer Form J M" at bounding box center [94, 175] width 132 height 16
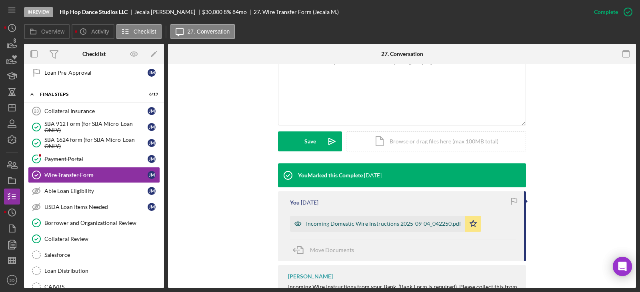
click at [371, 216] on div "Incoming Domestic Wire Instructions 2025-09-04_042250.pdf" at bounding box center [377, 224] width 175 height 16
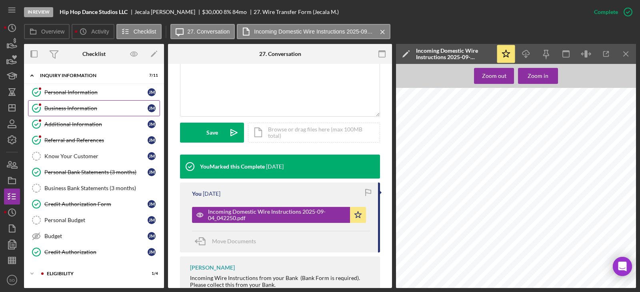
click at [79, 111] on div "Business Information" at bounding box center [95, 108] width 103 height 6
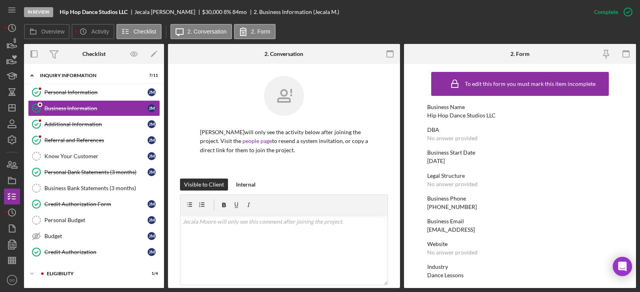
click at [476, 117] on div "Hip Hop Dance Studios LLC" at bounding box center [461, 115] width 68 height 6
copy div "Hip Hop Dance Studios LLC"
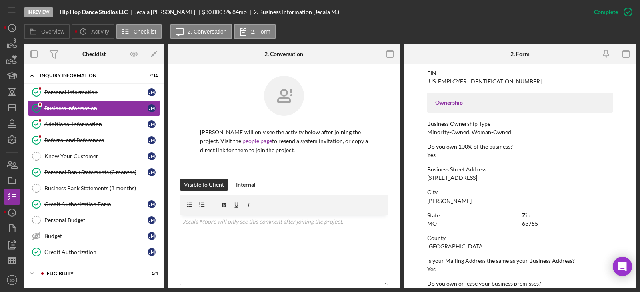
scroll to position [120, 0]
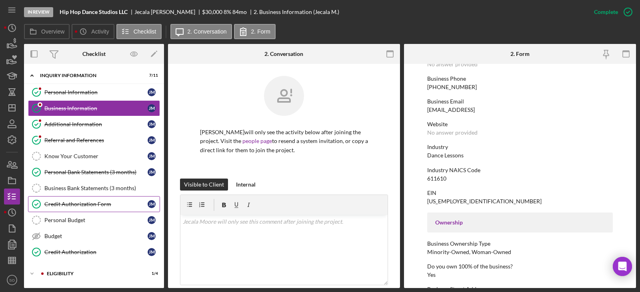
click at [86, 203] on div "Credit Authorization Form" at bounding box center [95, 204] width 103 height 6
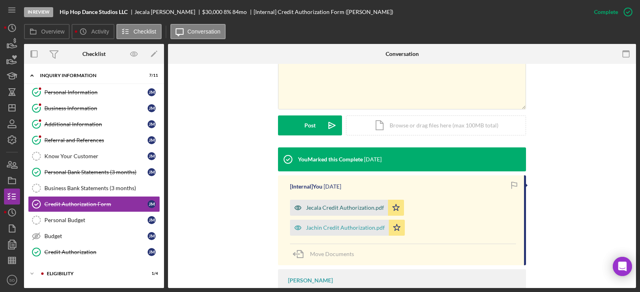
click at [348, 205] on div "Jecala Credit Authorization.pdf" at bounding box center [345, 208] width 78 height 6
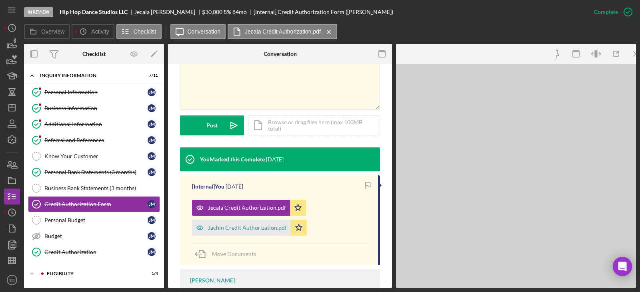
scroll to position [169, 0]
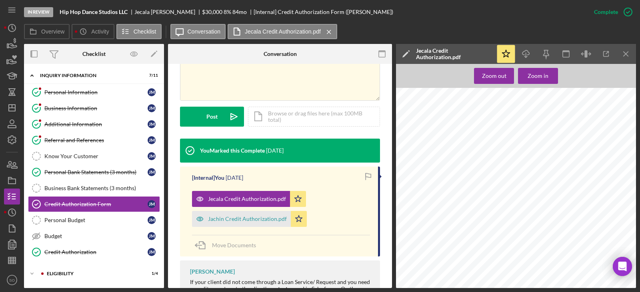
click at [458, 225] on span "contact.hhdsofficial@gmail.com" at bounding box center [471, 227] width 61 height 4
copy span "contact.hhdsofficial@gmail.com"
drag, startPoint x: 237, startPoint y: 222, endPoint x: 245, endPoint y: 233, distance: 13.6
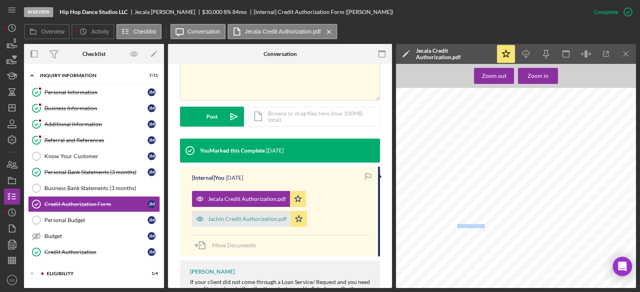
click at [237, 222] on div "Jachin Credit Authorization.pdf" at bounding box center [247, 219] width 79 height 6
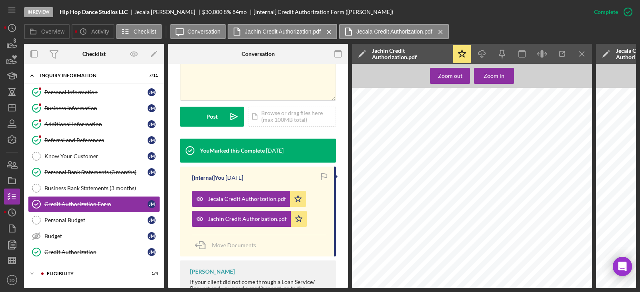
click at [416, 225] on span "jachinmoore22@gmail.com" at bounding box center [427, 227] width 61 height 4
copy span "jachinmoore22@gmail.com"
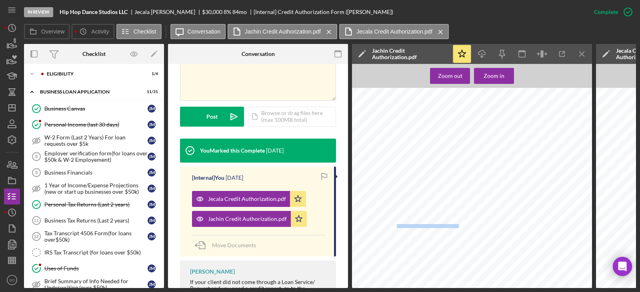
scroll to position [360, 0]
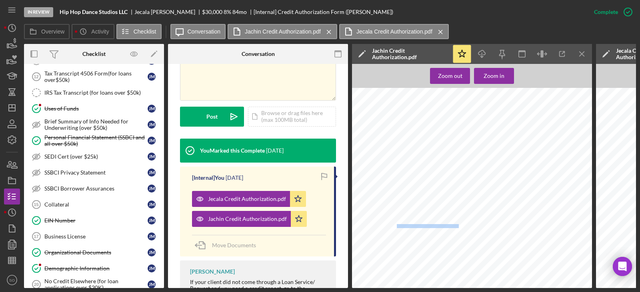
click at [100, 268] on div "Demographic Information" at bounding box center [95, 268] width 103 height 6
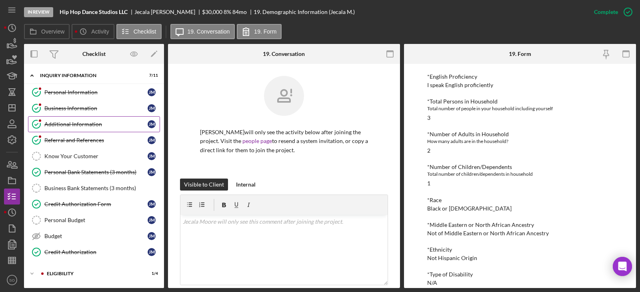
drag, startPoint x: 68, startPoint y: 113, endPoint x: 77, endPoint y: 120, distance: 11.4
click at [68, 113] on link "Business Information Business Information J M" at bounding box center [94, 108] width 132 height 16
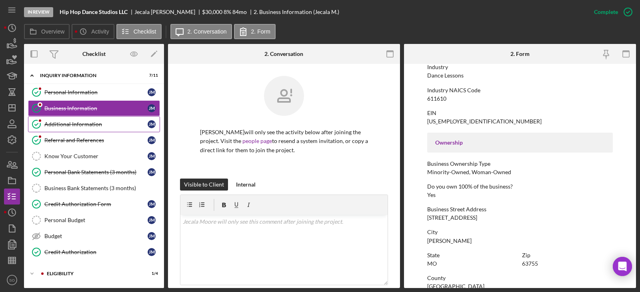
scroll to position [40, 0]
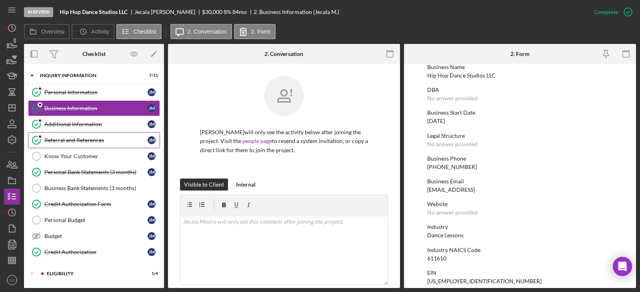
click at [81, 141] on div "Referral and References" at bounding box center [95, 140] width 103 height 6
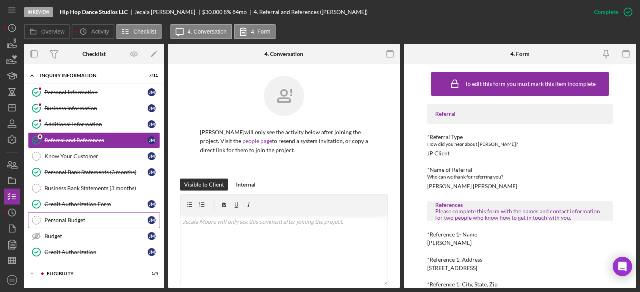
scroll to position [40, 0]
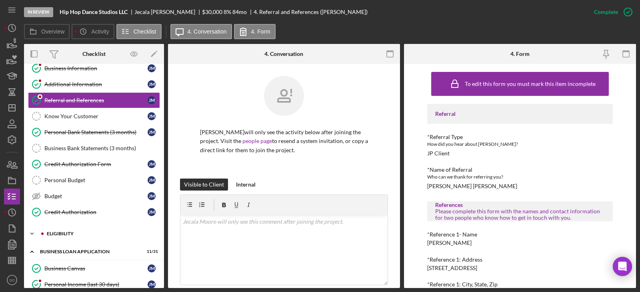
click at [77, 232] on div "ELIGIBILITY" at bounding box center [100, 233] width 107 height 5
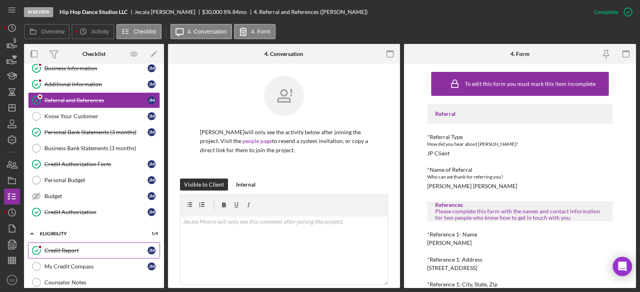
click at [102, 253] on div "Credit Report" at bounding box center [95, 250] width 103 height 6
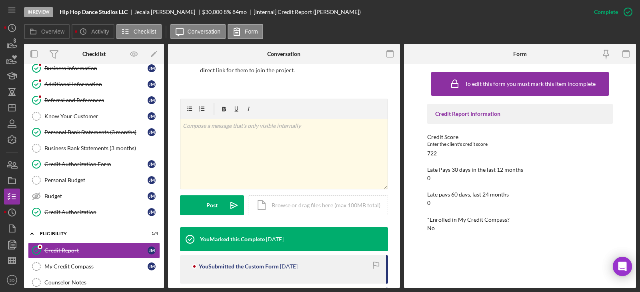
scroll to position [160, 0]
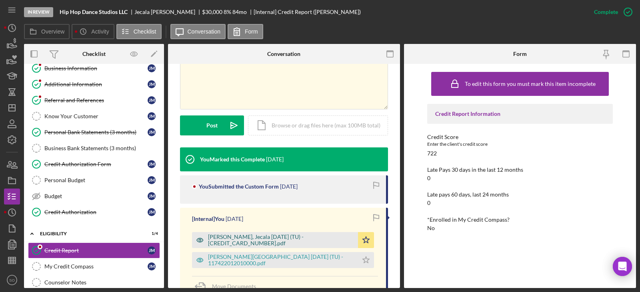
click at [269, 244] on div "Moore, Jecala 2025-09-02 (TU) - 117422010950000.pdf" at bounding box center [275, 240] width 166 height 16
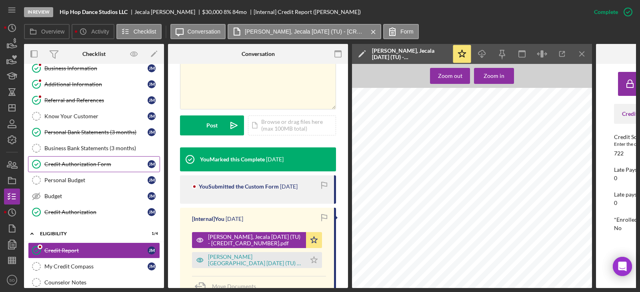
scroll to position [0, 0]
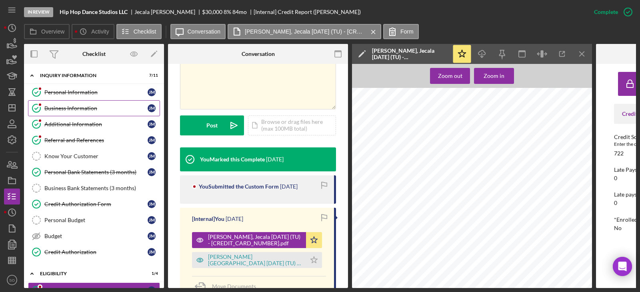
click at [78, 106] on div "Business Information" at bounding box center [95, 108] width 103 height 6
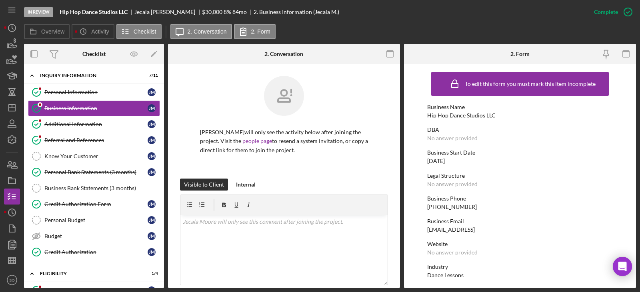
click at [477, 116] on div "Hip Hop Dance Studios LLC" at bounding box center [461, 115] width 68 height 6
click at [450, 207] on div "(573) 979-8718" at bounding box center [452, 207] width 50 height 6
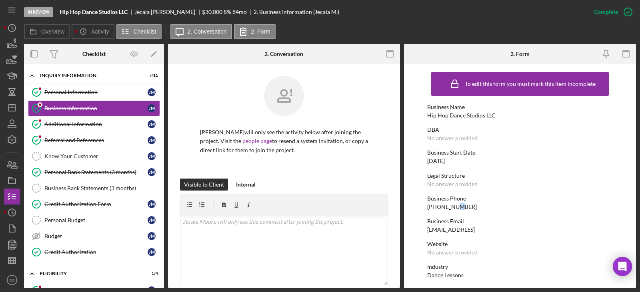
click at [450, 207] on div "(573) 979-8718" at bounding box center [452, 207] width 50 height 6
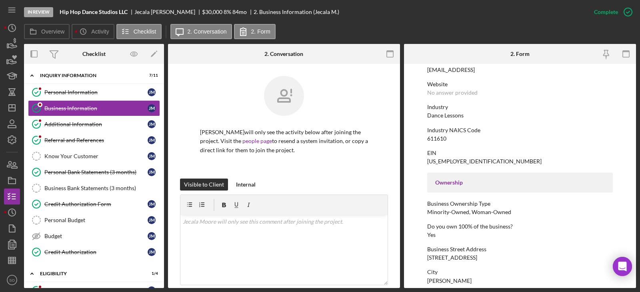
click at [452, 255] on div "119 Sun Valley Ct" at bounding box center [452, 258] width 50 height 6
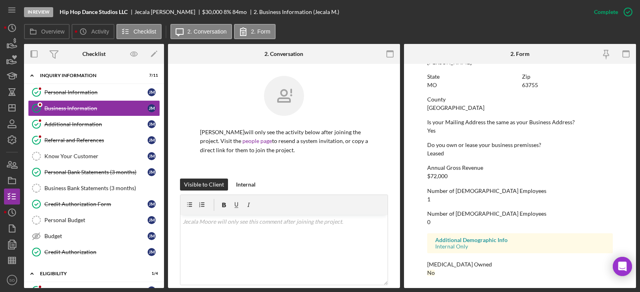
scroll to position [339, 0]
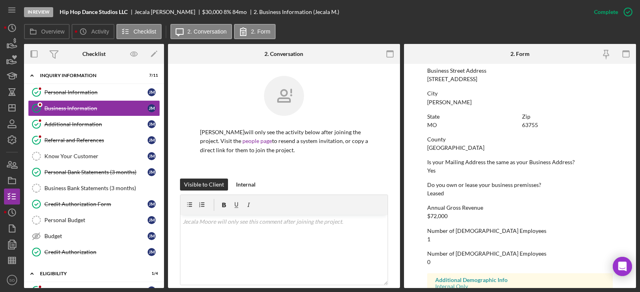
click at [452, 149] on div "Cape Girardeau County" at bounding box center [455, 148] width 57 height 6
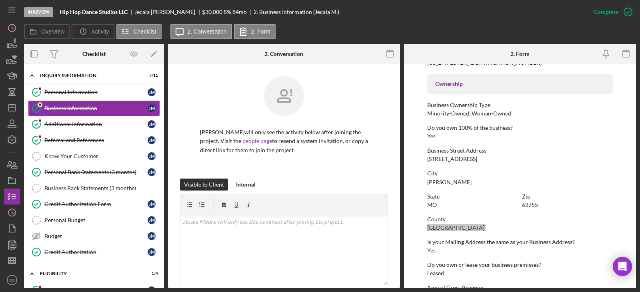
scroll to position [179, 0]
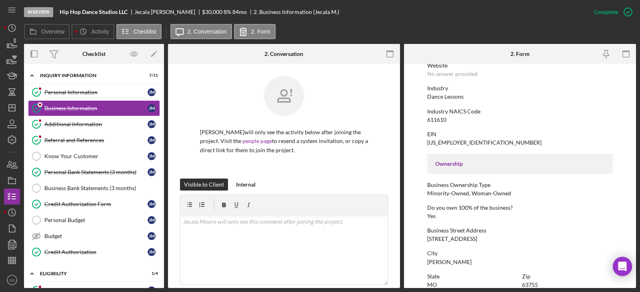
click at [433, 120] on div "611610" at bounding box center [436, 120] width 19 height 6
click at [449, 141] on div "39-4094877" at bounding box center [484, 143] width 114 height 6
click at [449, 142] on div "39-4094877" at bounding box center [484, 143] width 114 height 6
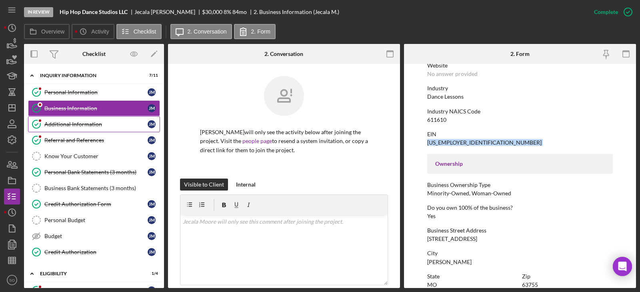
click at [78, 126] on div "Additional Information" at bounding box center [95, 124] width 103 height 6
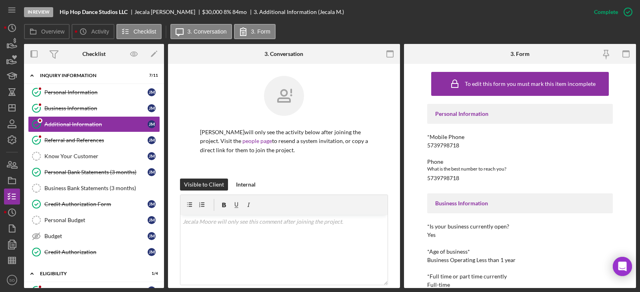
scroll to position [80, 0]
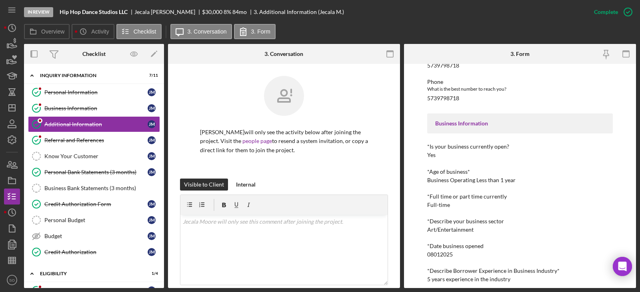
click at [445, 252] on div "08012025" at bounding box center [440, 254] width 26 height 6
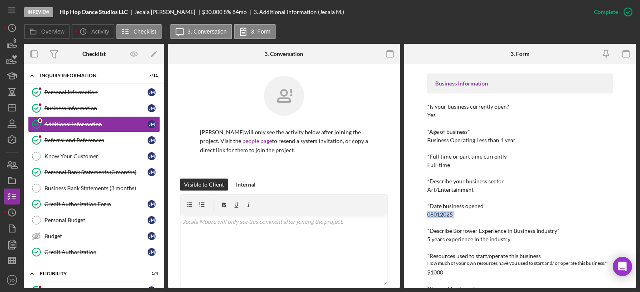
click at [468, 240] on div "5 years experience in the industry" at bounding box center [468, 239] width 83 height 6
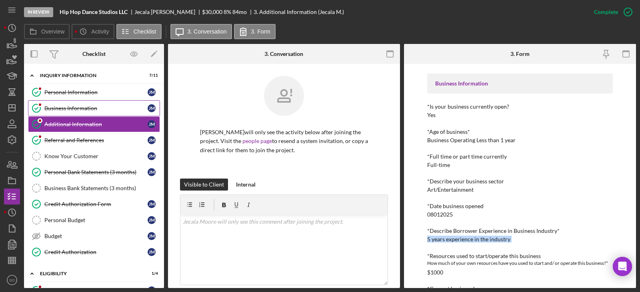
click at [93, 114] on link "Business Information Business Information J M" at bounding box center [94, 108] width 132 height 16
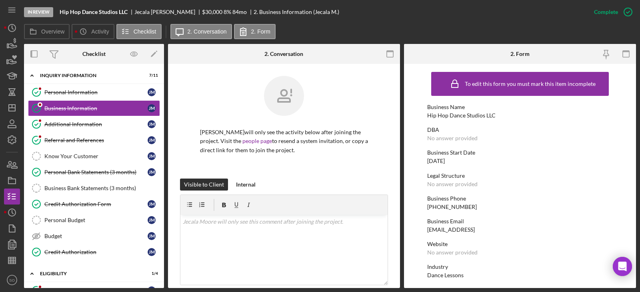
scroll to position [40, 0]
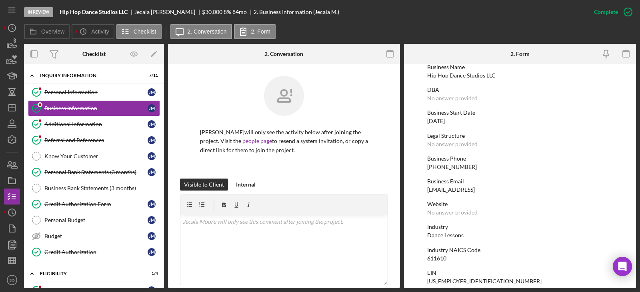
click at [449, 235] on div "Dance Lessons" at bounding box center [445, 235] width 36 height 6
click at [98, 207] on div "Credit Authorization Form" at bounding box center [95, 204] width 103 height 6
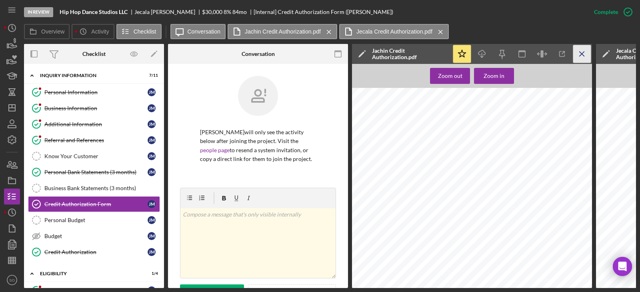
click at [578, 56] on icon "Icon/Menu Close" at bounding box center [582, 54] width 18 height 18
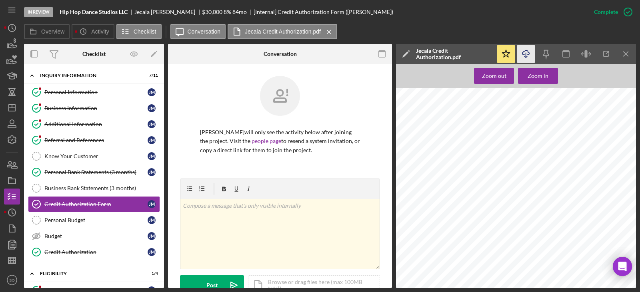
click at [523, 60] on icon "Icon/Download" at bounding box center [526, 54] width 18 height 18
drag, startPoint x: 75, startPoint y: 105, endPoint x: 87, endPoint y: 112, distance: 14.0
click at [75, 105] on div "Business Information" at bounding box center [95, 108] width 103 height 6
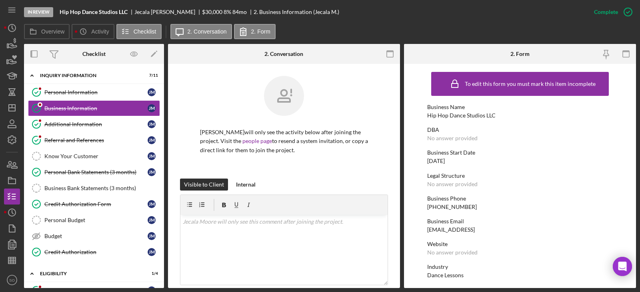
scroll to position [160, 0]
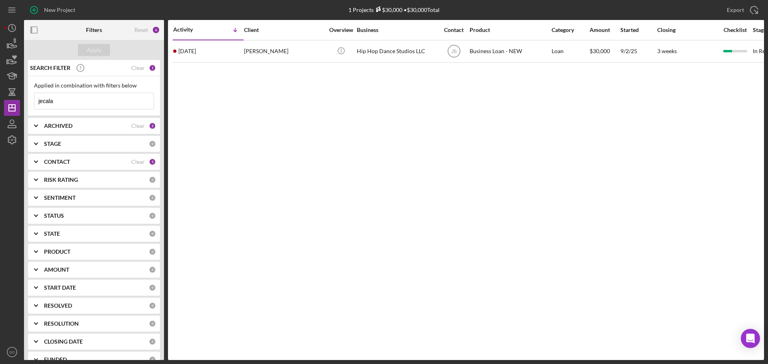
drag, startPoint x: 80, startPoint y: 101, endPoint x: 0, endPoint y: 106, distance: 79.8
click at [0, 108] on div "New Project 1 Projects $30,000 • $30,000 Total jecala Export Icon/Export Filter…" at bounding box center [384, 182] width 768 height 364
type input "[PERSON_NAME]"
click at [89, 45] on div "Apply" at bounding box center [94, 50] width 15 height 12
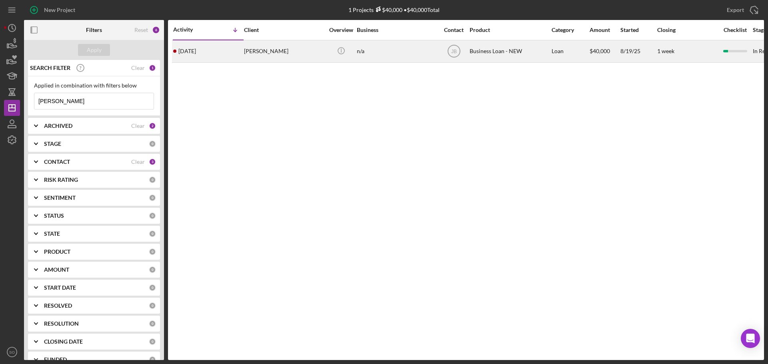
click at [242, 49] on div "[DATE] [PERSON_NAME]" at bounding box center [208, 51] width 70 height 21
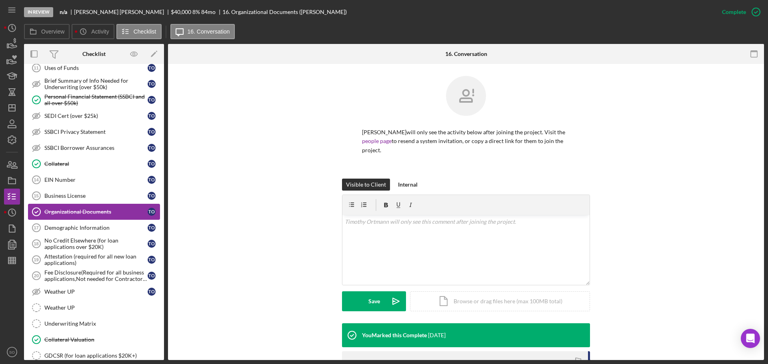
scroll to position [36, 0]
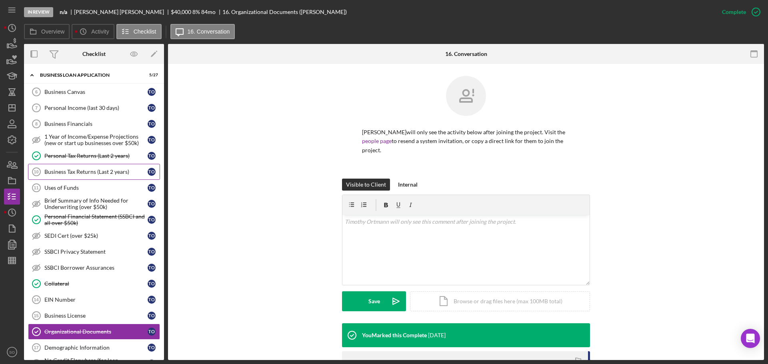
drag, startPoint x: 108, startPoint y: 159, endPoint x: 122, endPoint y: 163, distance: 14.7
click at [108, 159] on div "Personal Tax Returns (Last 2 years)" at bounding box center [95, 156] width 103 height 6
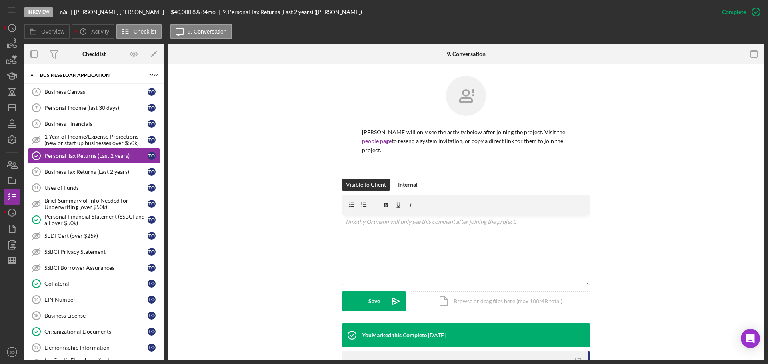
scroll to position [121, 0]
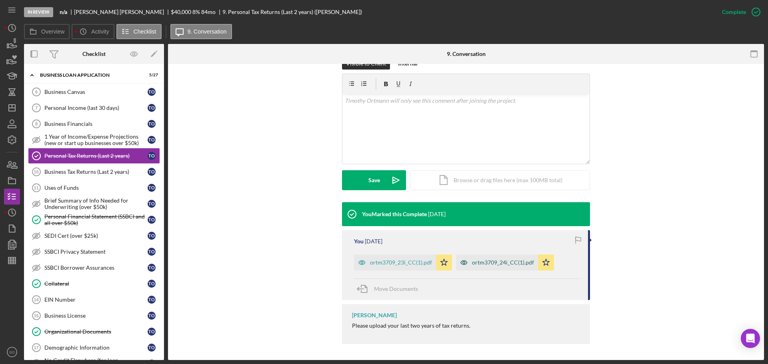
click at [499, 263] on div "ortm3709_24i_CC(1).pdf" at bounding box center [503, 262] width 62 height 6
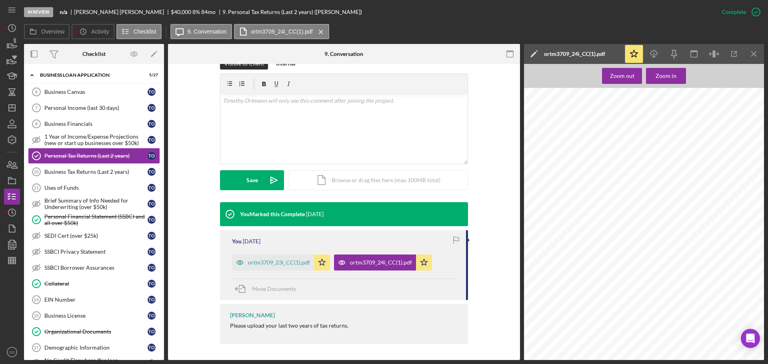
scroll to position [2838, 0]
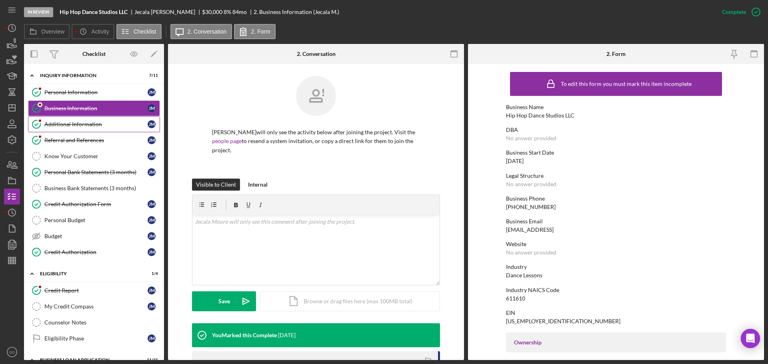
click at [89, 126] on div "Additional Information" at bounding box center [95, 124] width 103 height 6
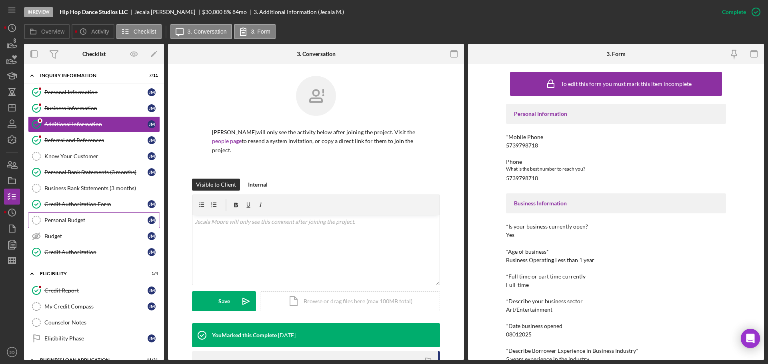
scroll to position [160, 0]
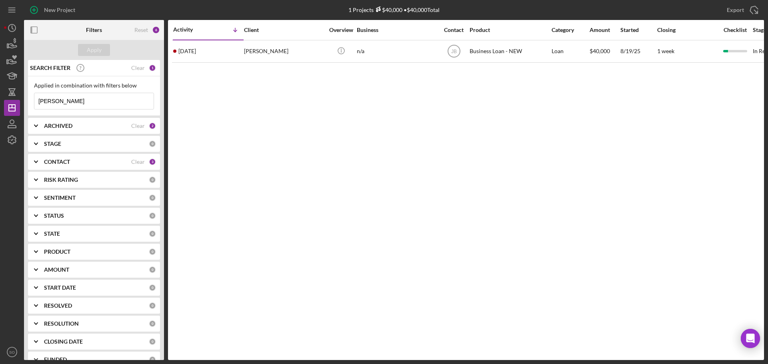
drag, startPoint x: 76, startPoint y: 100, endPoint x: 21, endPoint y: 103, distance: 54.5
click at [22, 103] on div "New Project 1 Projects $40,000 • $40,000 Total [PERSON_NAME] Export Icon/Export…" at bounding box center [384, 180] width 760 height 360
type input "leighton"
click at [92, 50] on div "Apply" at bounding box center [94, 50] width 15 height 12
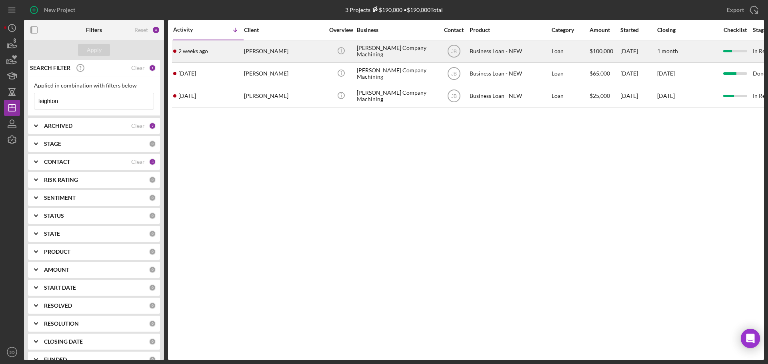
click at [197, 51] on time "2 weeks ago" at bounding box center [193, 51] width 30 height 6
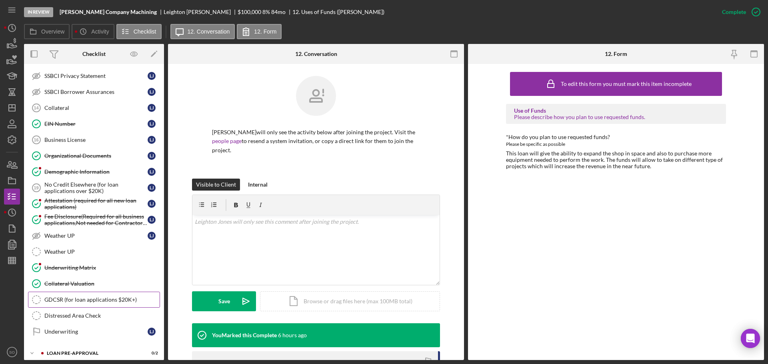
scroll to position [318, 0]
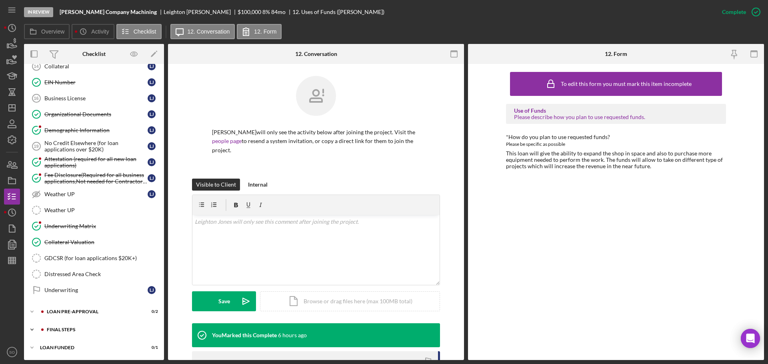
click at [64, 335] on div "Icon/Expander FINAL STEPS 5 / 19" at bounding box center [94, 330] width 140 height 16
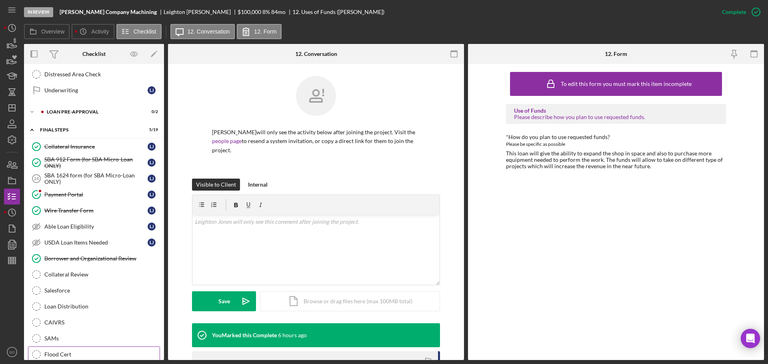
scroll to position [438, 0]
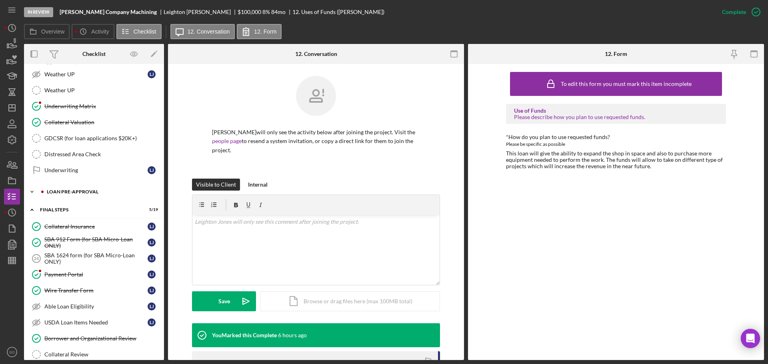
click at [88, 189] on div "Icon/Expander LOAN PRE-APPROVAL 0 / 2" at bounding box center [94, 192] width 140 height 16
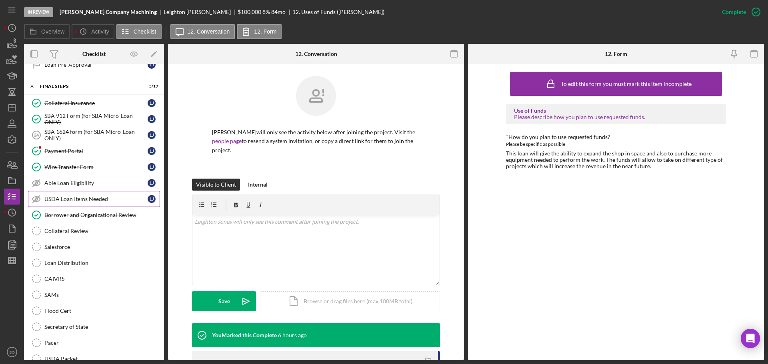
scroll to position [518, 0]
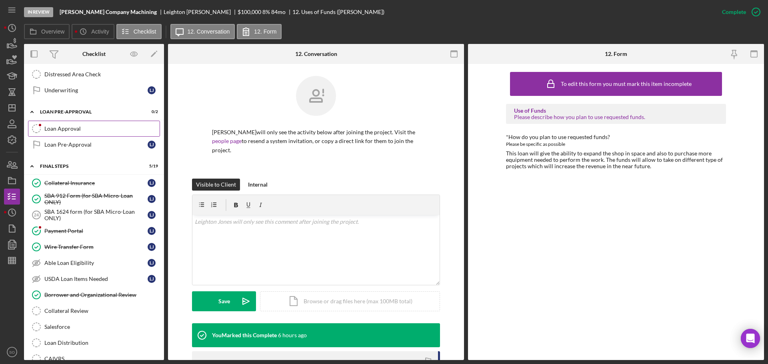
click at [71, 130] on div "Loan Approval" at bounding box center [101, 129] width 115 height 6
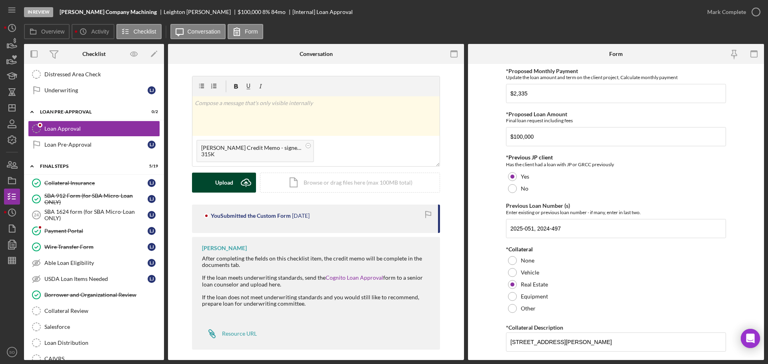
click at [220, 185] on div "Upload" at bounding box center [224, 183] width 18 height 20
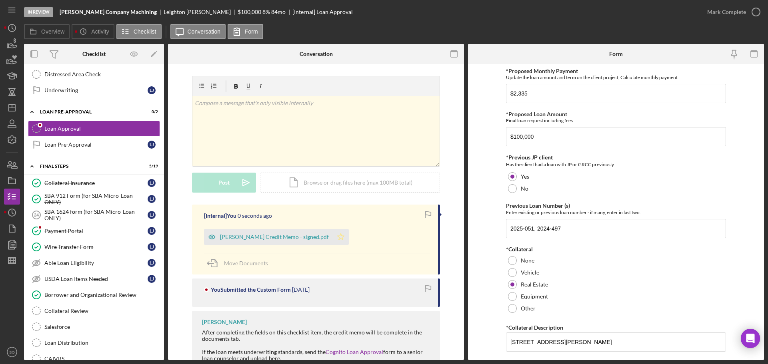
scroll to position [80, 0]
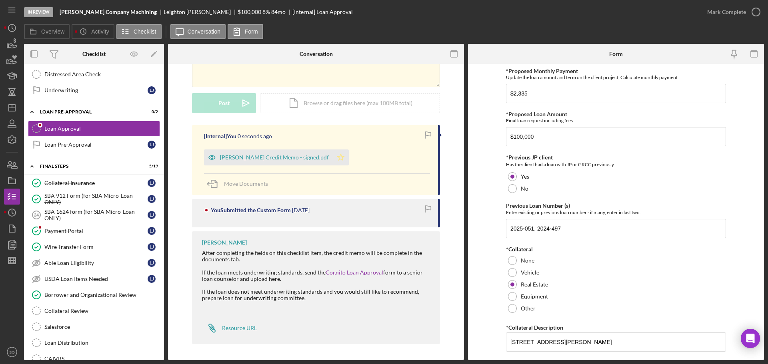
click at [333, 160] on icon "Icon/Star" at bounding box center [341, 158] width 16 height 16
click at [709, 14] on div "Mark Complete" at bounding box center [726, 12] width 39 height 16
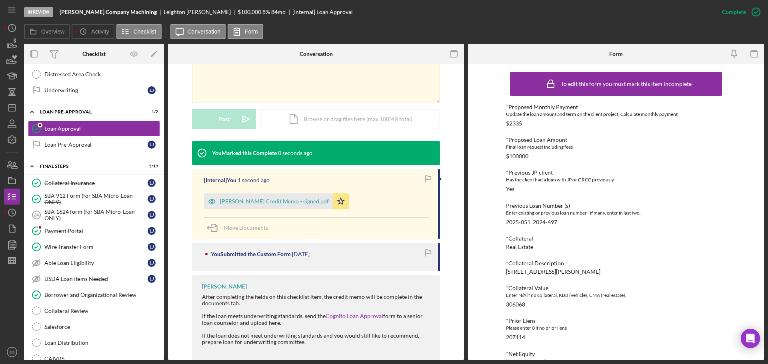
scroll to position [189, 0]
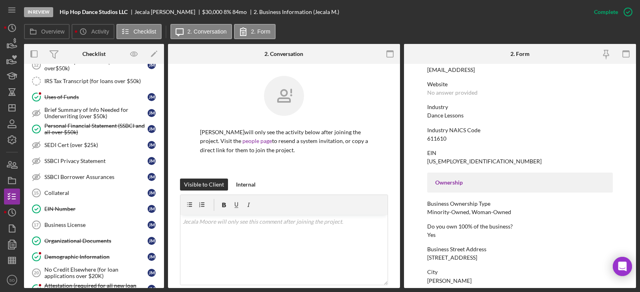
scroll to position [480, 0]
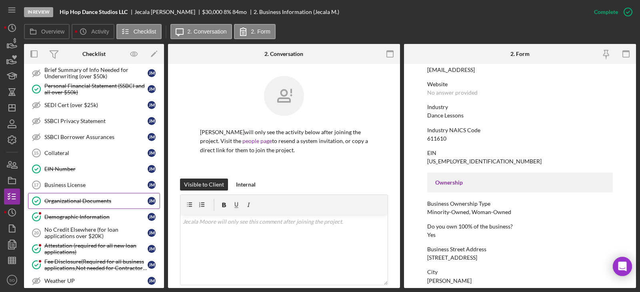
click at [90, 208] on link "Organizational Documents Organizational Documents [PERSON_NAME]" at bounding box center [94, 201] width 132 height 16
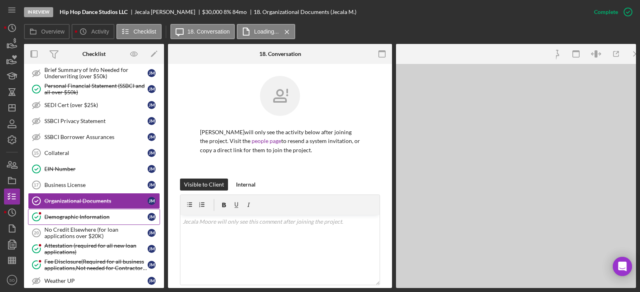
click at [92, 213] on link "Demographic Information Demographic Information [PERSON_NAME]" at bounding box center [94, 217] width 132 height 16
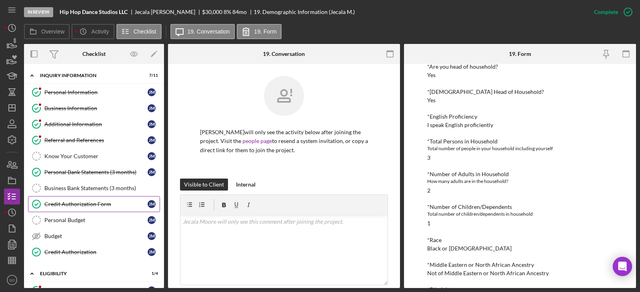
click at [100, 200] on link "Credit Authorization Form Credit Authorization Form [PERSON_NAME]" at bounding box center [94, 204] width 132 height 16
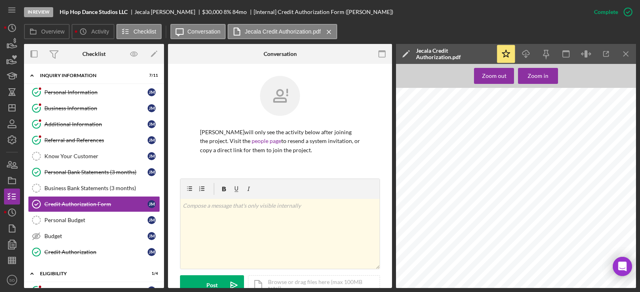
scroll to position [120, 0]
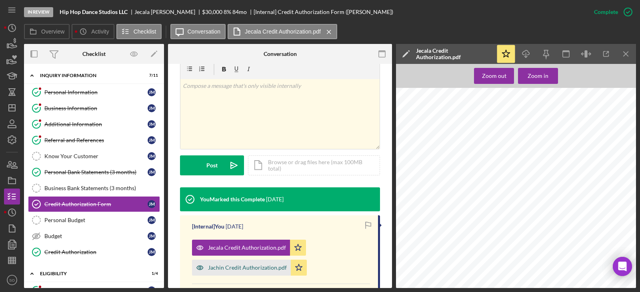
click at [270, 261] on div "Jachin Credit Authorization.pdf" at bounding box center [241, 268] width 99 height 16
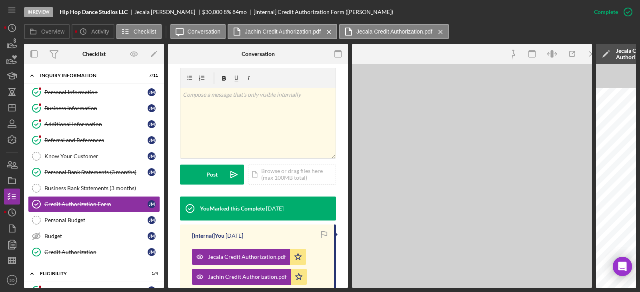
scroll to position [129, 0]
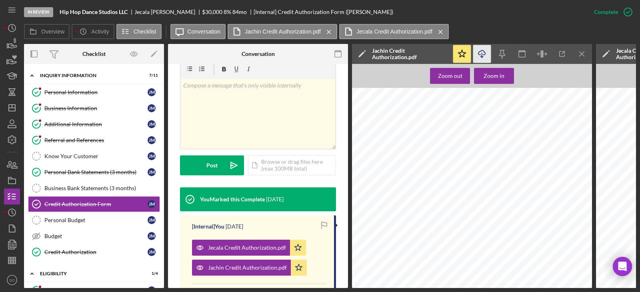
click at [481, 54] on icon "Icon/Download" at bounding box center [482, 54] width 18 height 18
